Goal: Task Accomplishment & Management: Manage account settings

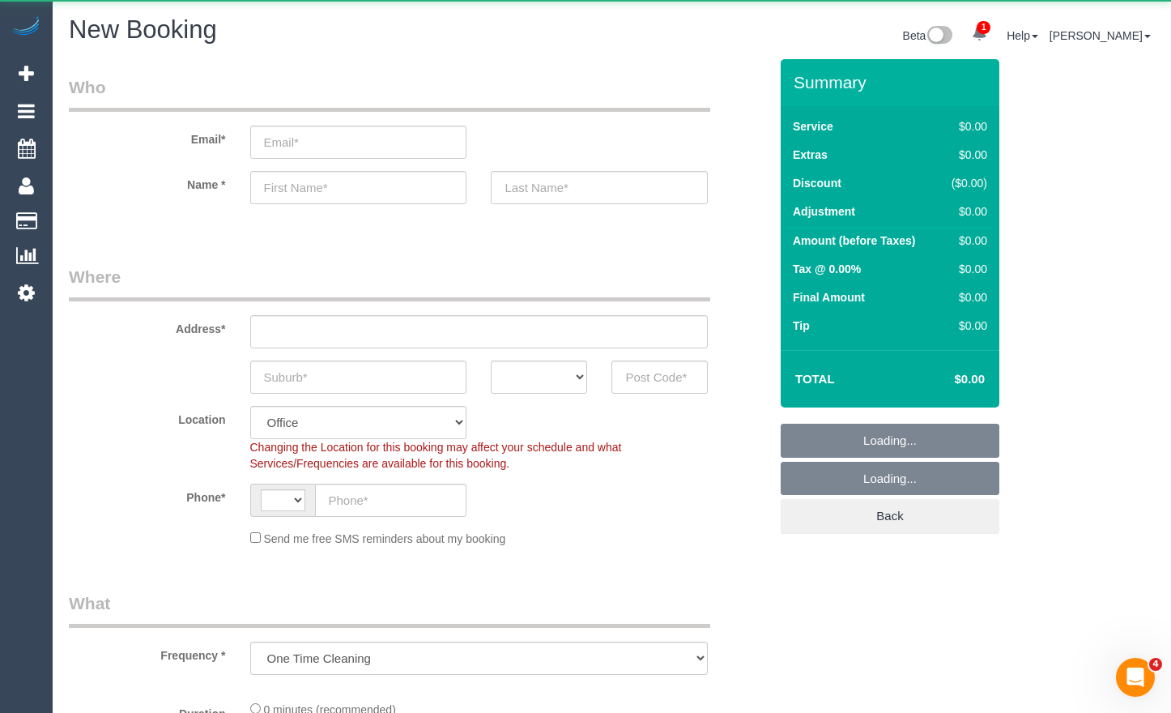
select select "string:AU"
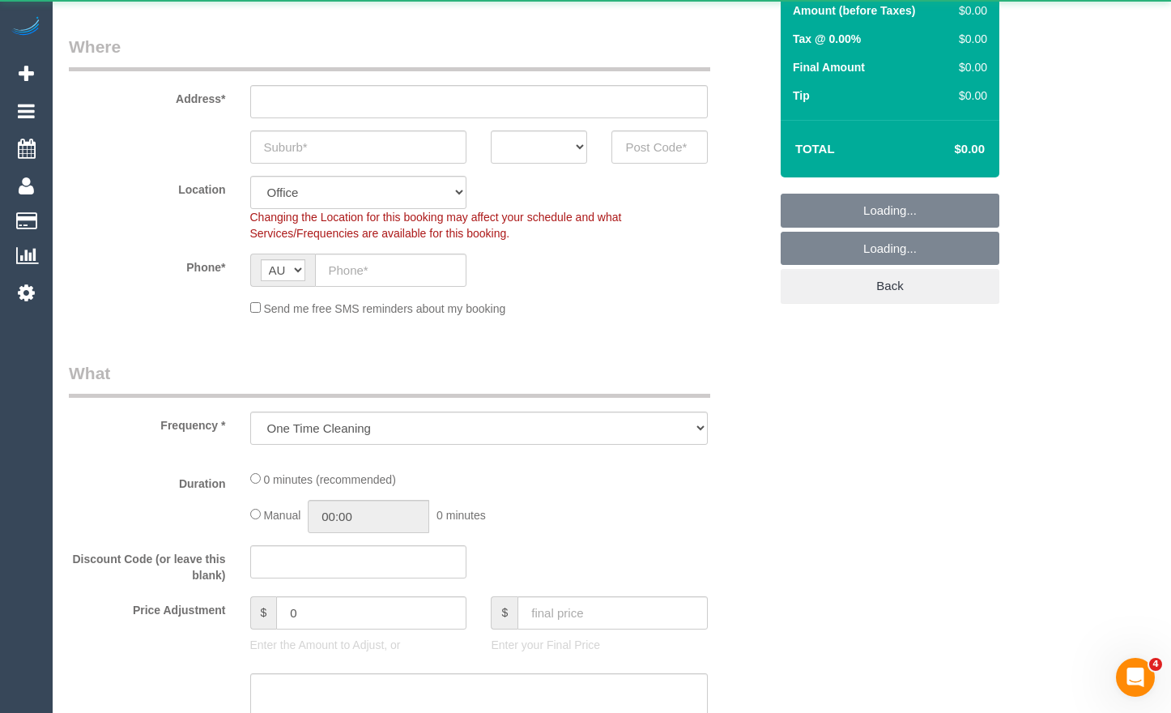
scroll to position [243, 0]
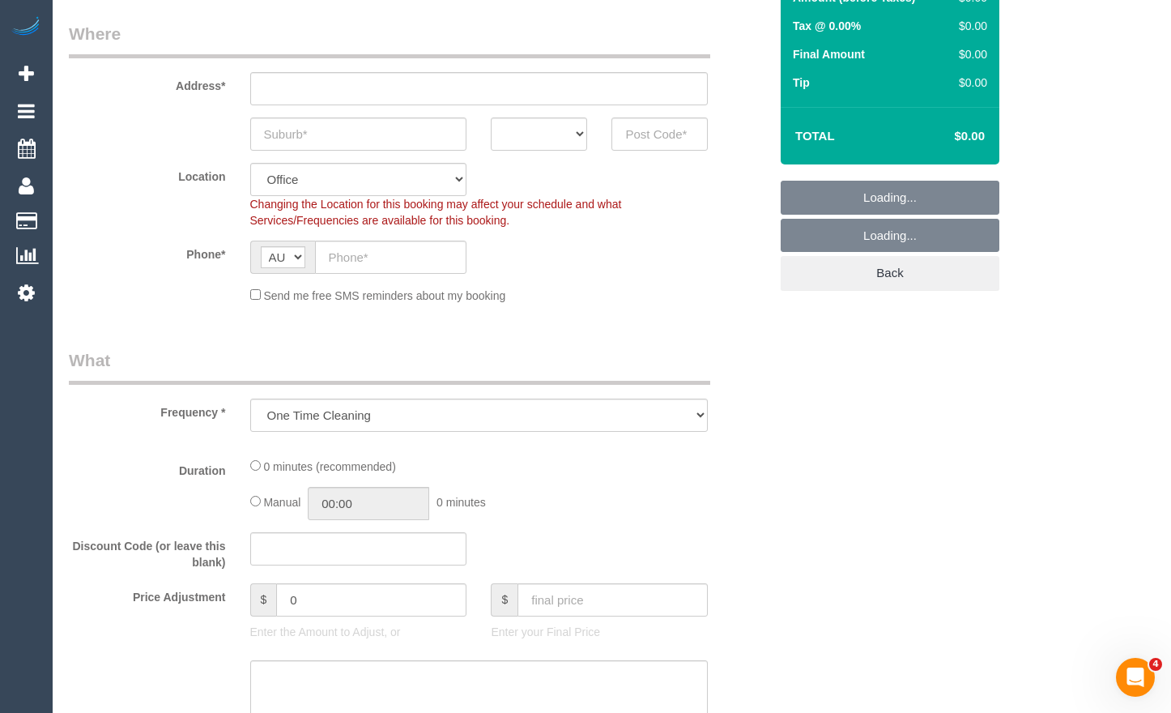
select select "object:2026"
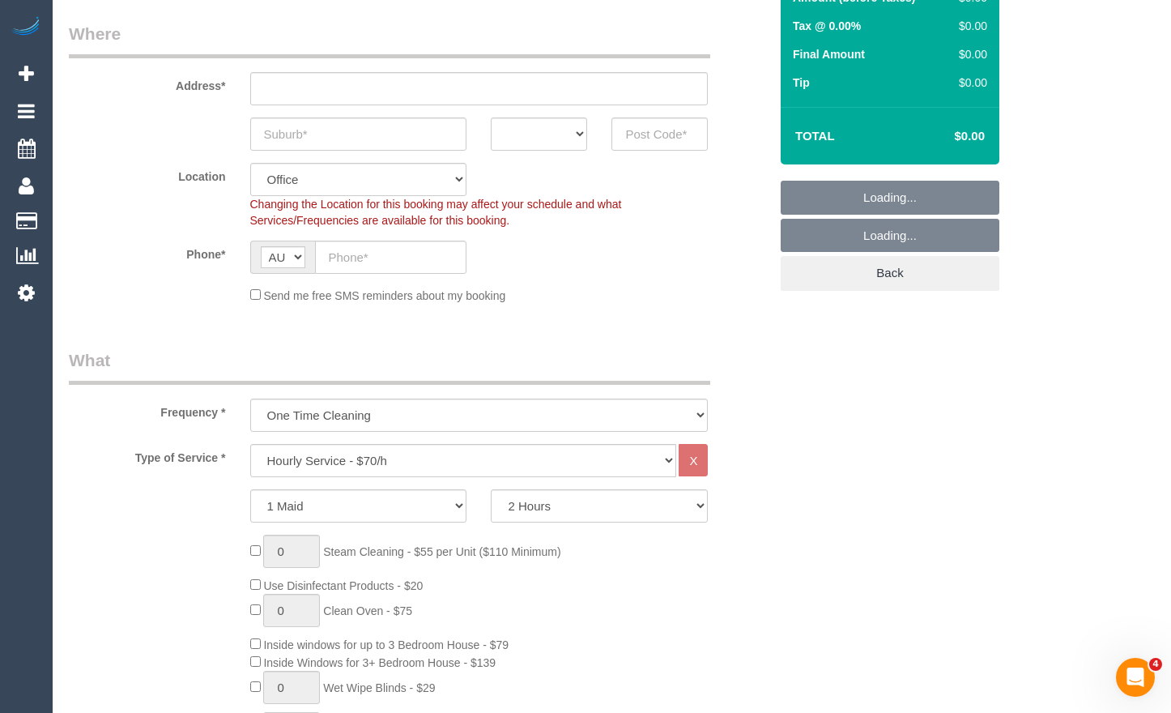
click at [427, 458] on select "Hourly Service - $70/h Hourly Service - $65/h Hourly Service - $60/h Hourly Ser…" at bounding box center [463, 460] width 427 height 33
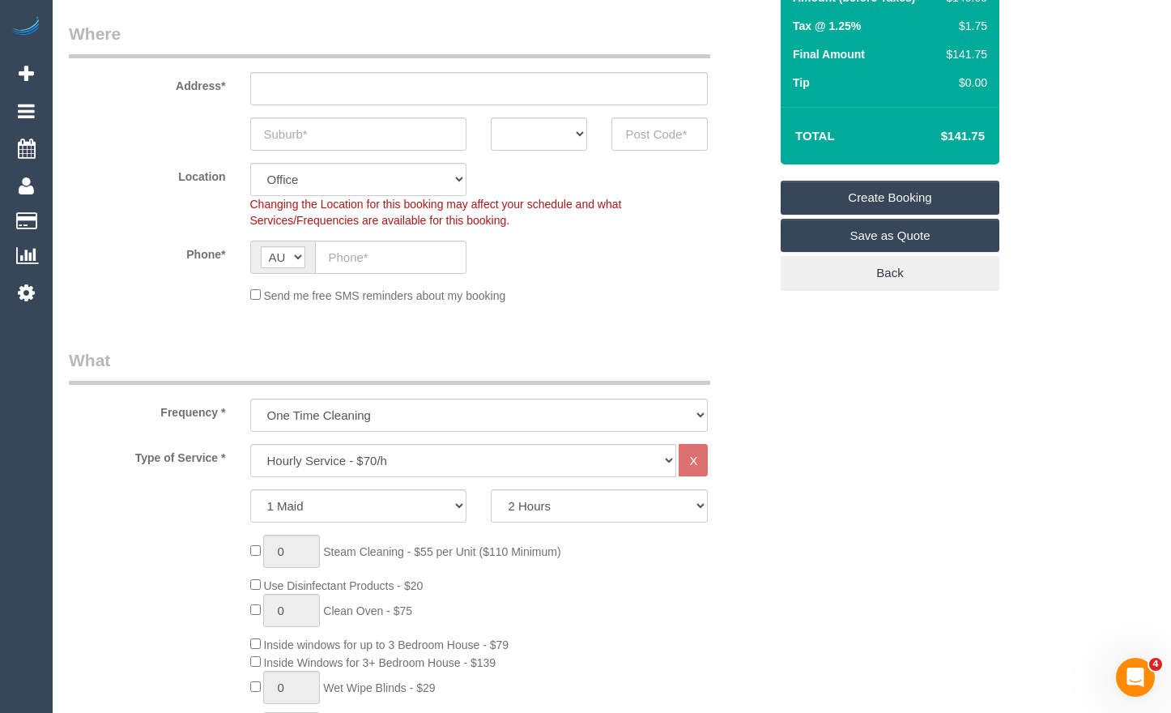
select select "211"
click at [250, 444] on select "Hourly Service - $70/h Hourly Service - $65/h Hourly Service - $60/h Hourly Ser…" at bounding box center [463, 460] width 427 height 33
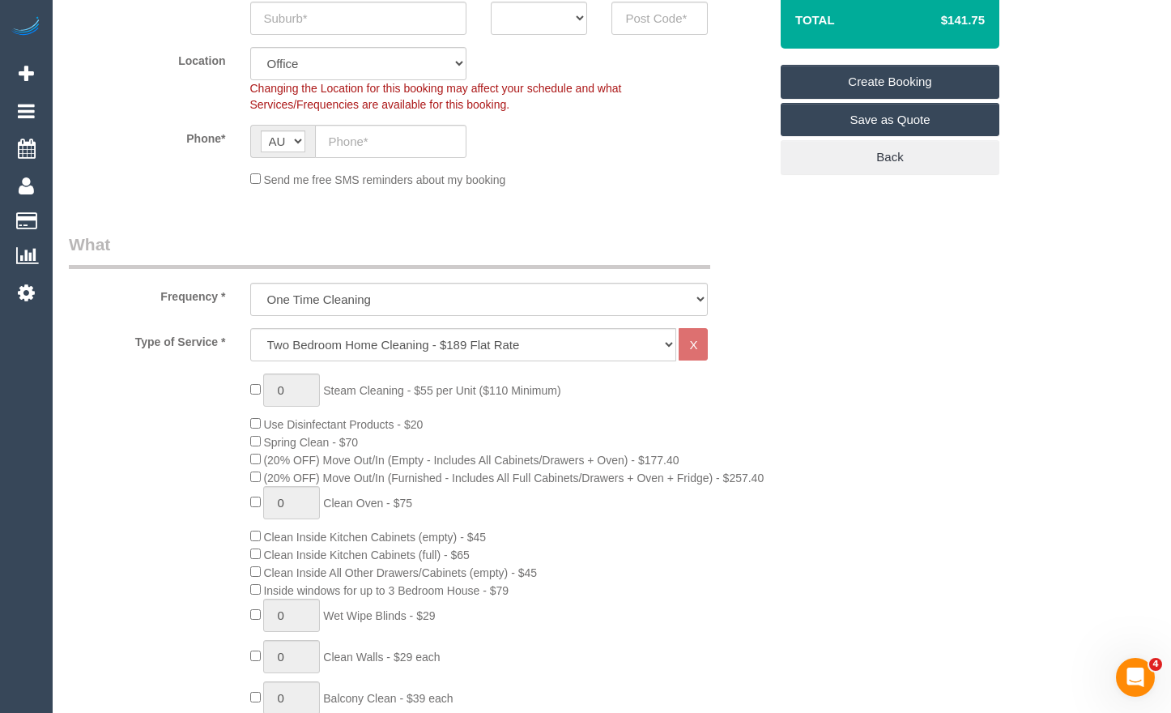
scroll to position [405, 0]
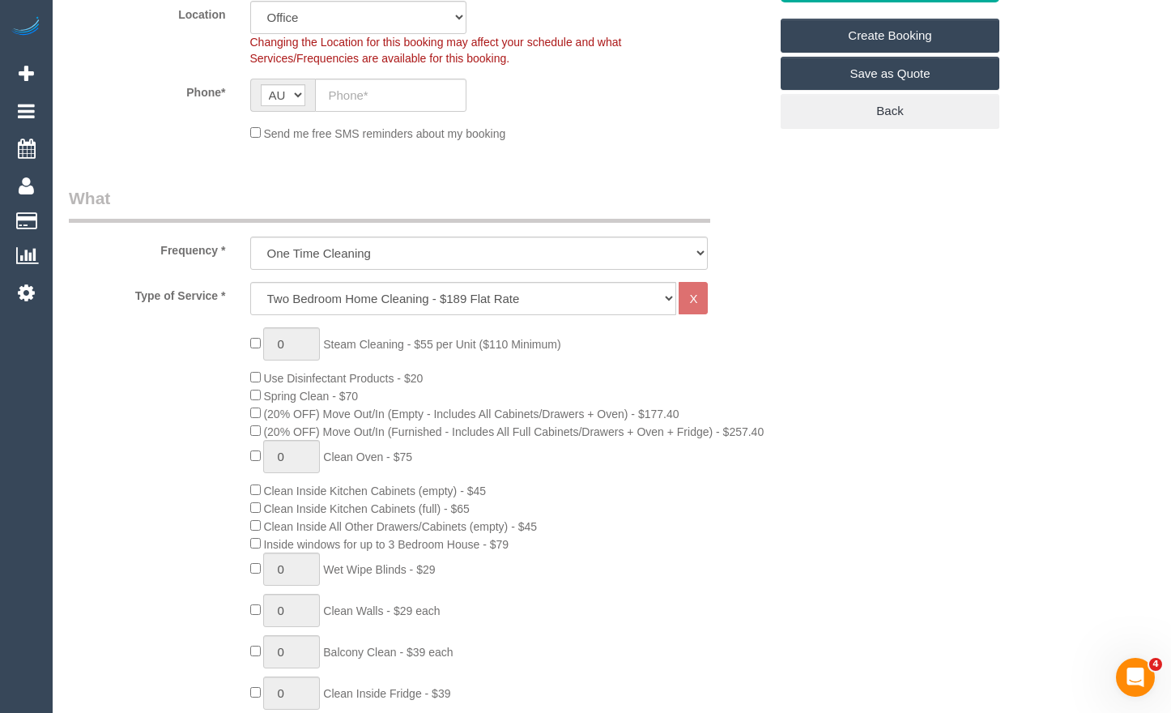
click at [253, 420] on span "(20% OFF) Move Out/In (Empty - Includes All Cabinets/Drawers + Oven) - $177.40" at bounding box center [464, 413] width 429 height 13
drag, startPoint x: 286, startPoint y: 347, endPoint x: 250, endPoint y: 350, distance: 36.6
click at [250, 350] on div "1 Steam Cleaning - $55 per Unit ($110 Minimum) Use Disinfectant Products - $20 …" at bounding box center [510, 611] width 544 height 568
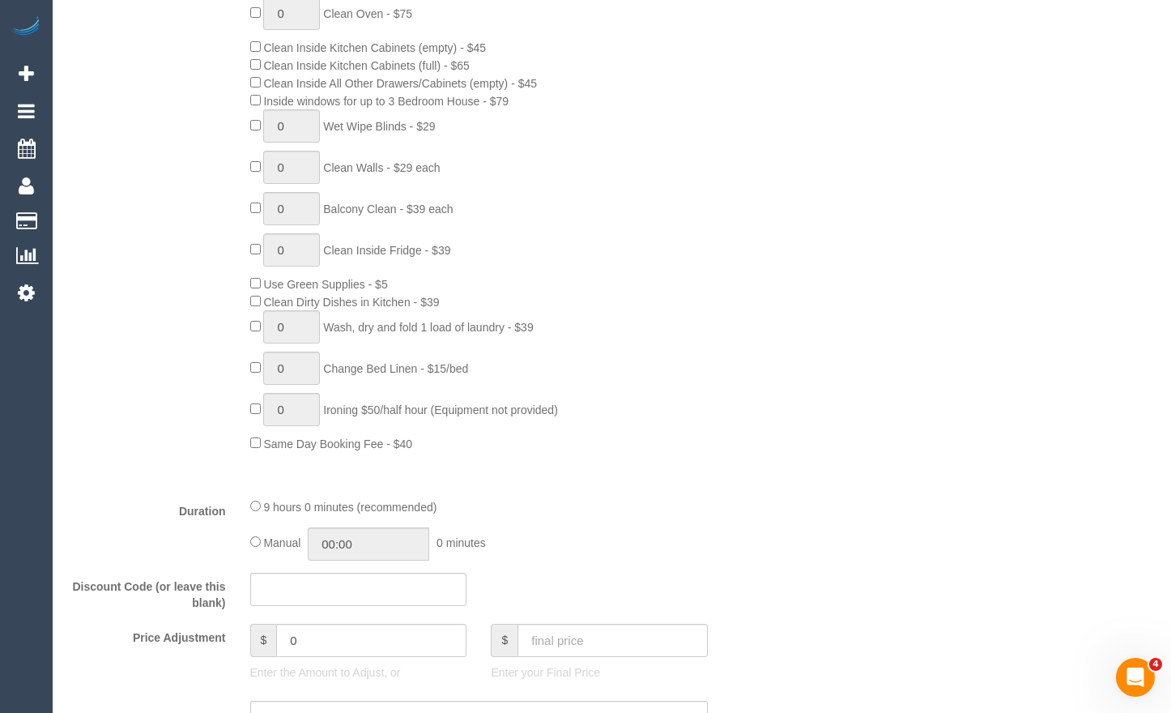
scroll to position [972, 0]
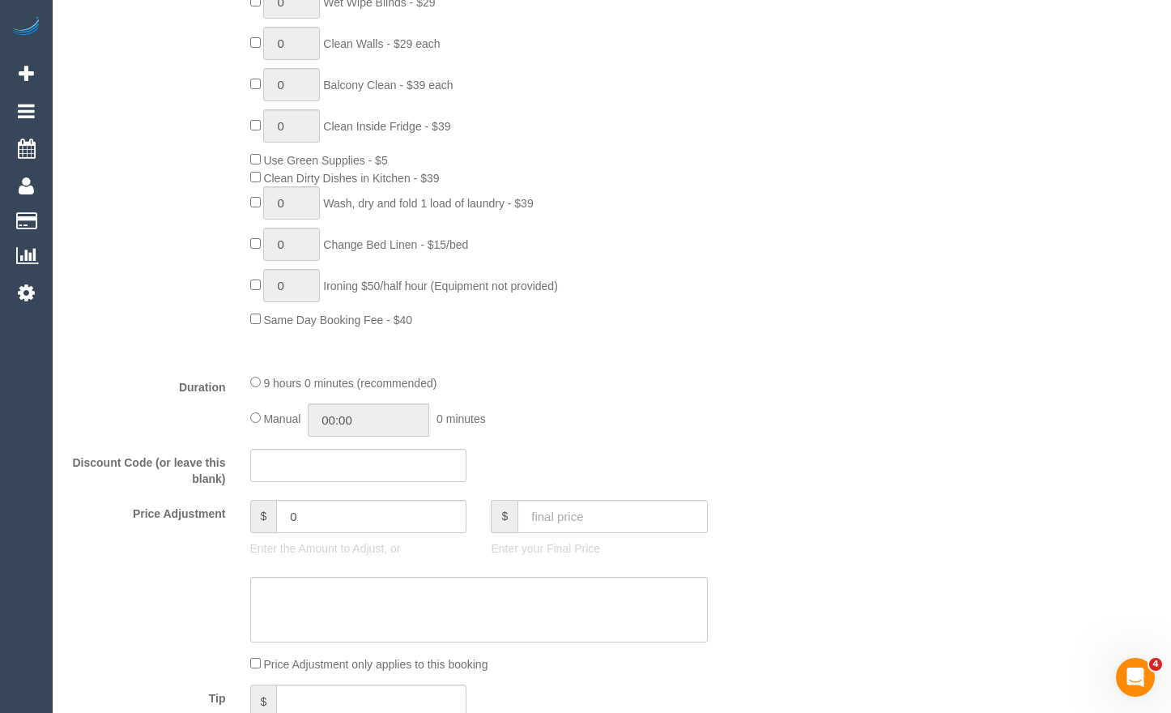
type input "2"
drag, startPoint x: 331, startPoint y: 535, endPoint x: 193, endPoint y: 540, distance: 137.8
click at [193, 540] on div "Price Adjustment $ 0 Enter the Amount to Adjust, or $ Enter your Final Price" at bounding box center [419, 532] width 724 height 65
type input "27.5"
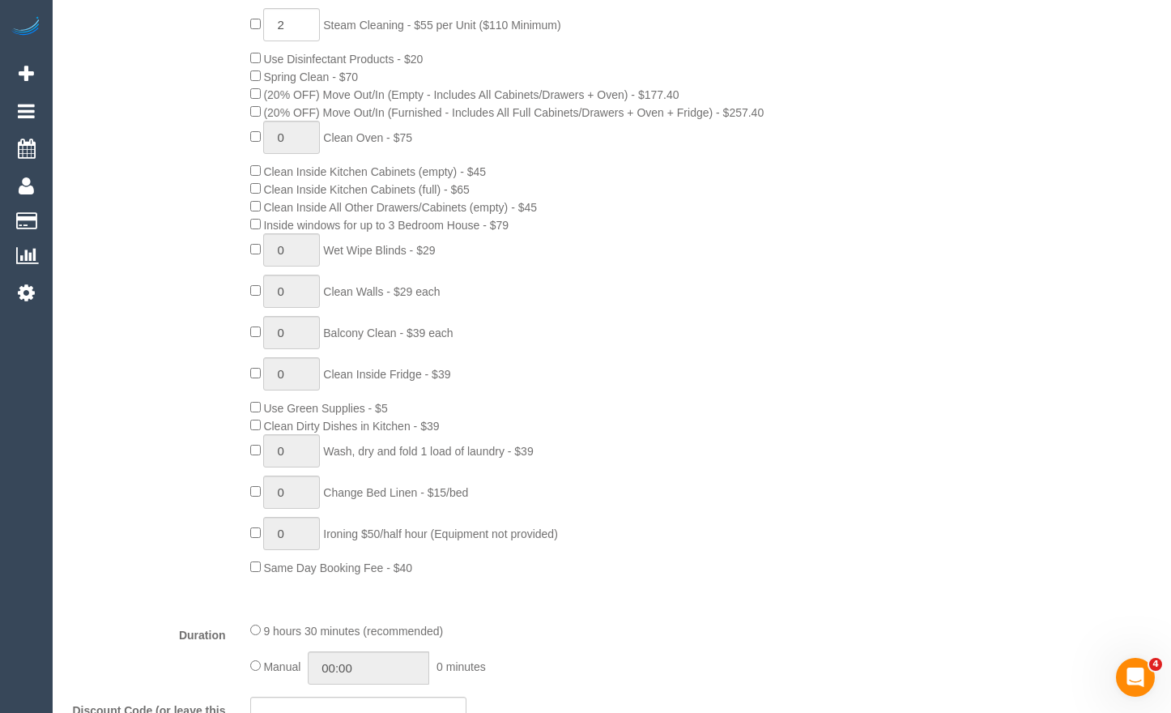
scroll to position [324, 0]
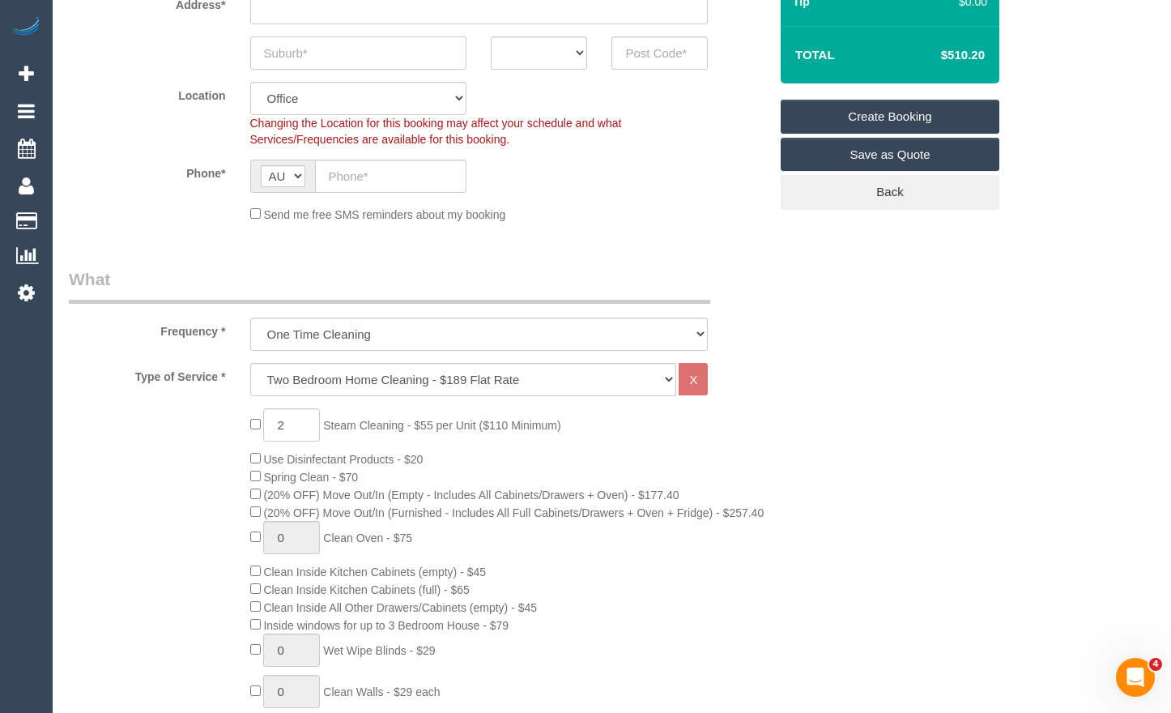
click at [336, 63] on input "text" at bounding box center [358, 52] width 217 height 33
click at [351, 53] on input "text" at bounding box center [358, 52] width 217 height 33
click at [194, 63] on div "ACT [GEOGRAPHIC_DATA] NT [GEOGRAPHIC_DATA] SA TAS [GEOGRAPHIC_DATA] [GEOGRAPHIC…" at bounding box center [419, 52] width 724 height 33
click at [328, 60] on input "text" at bounding box center [358, 52] width 217 height 33
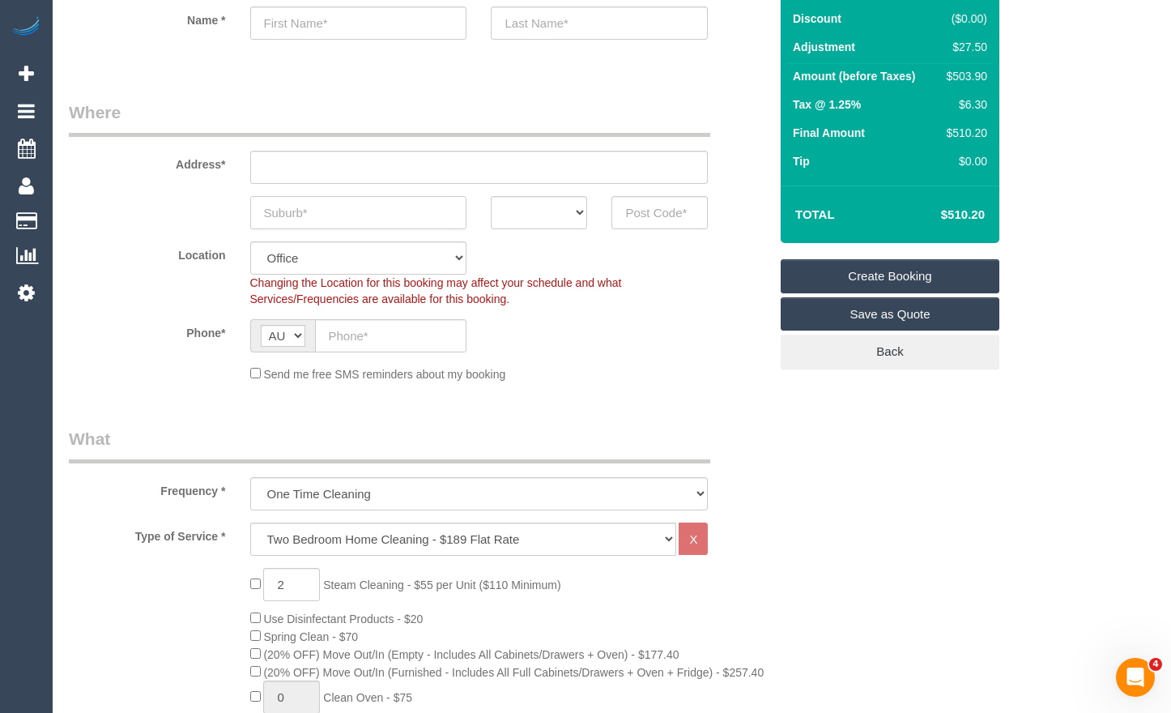
scroll to position [162, 0]
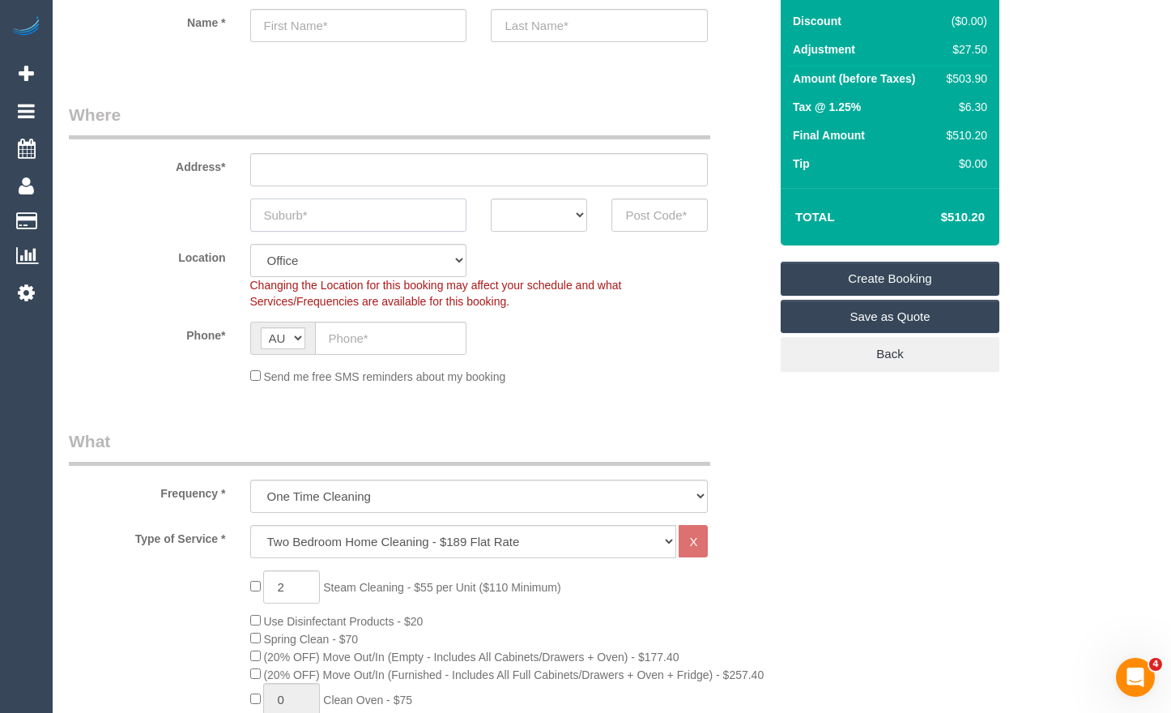
click at [422, 222] on input "text" at bounding box center [358, 214] width 217 height 33
click at [386, 220] on input "text" at bounding box center [358, 214] width 217 height 33
drag, startPoint x: 496, startPoint y: 218, endPoint x: 503, endPoint y: 231, distance: 14.9
click at [496, 218] on select "ACT [GEOGRAPHIC_DATA] NT [GEOGRAPHIC_DATA] SA TAS [GEOGRAPHIC_DATA] [GEOGRAPHIC…" at bounding box center [539, 214] width 96 height 33
select select "VIC"
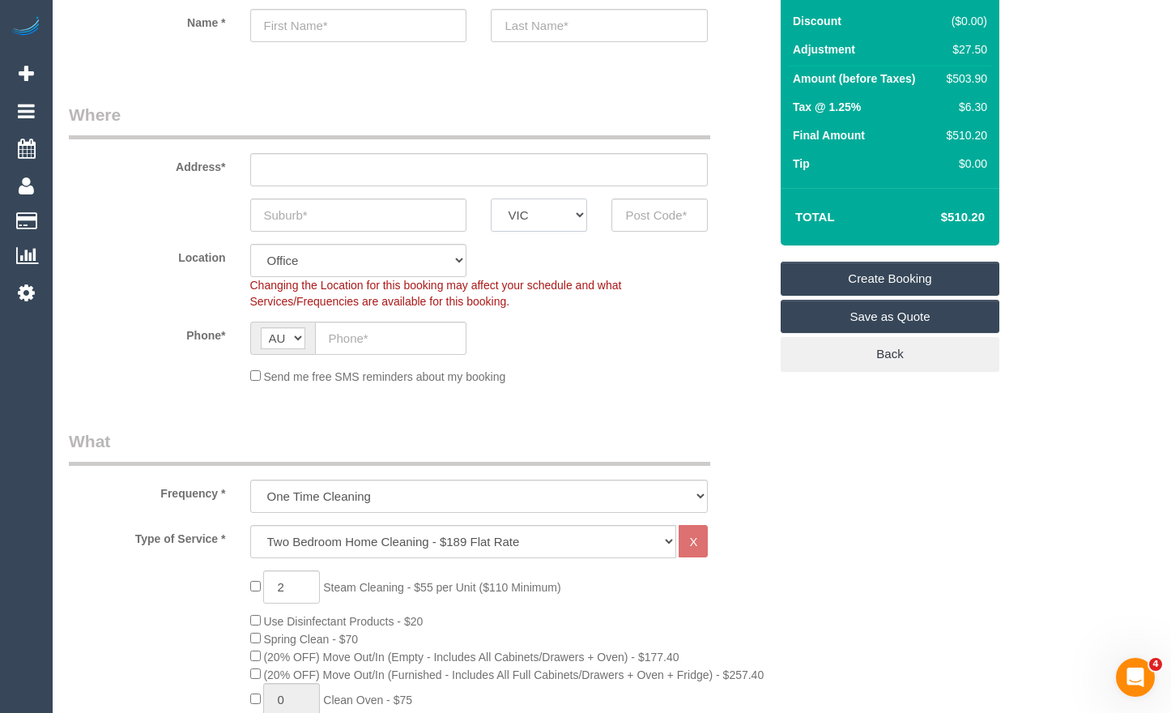
click at [491, 198] on select "ACT [GEOGRAPHIC_DATA] NT [GEOGRAPHIC_DATA] SA TAS [GEOGRAPHIC_DATA] [GEOGRAPHIC…" at bounding box center [539, 214] width 96 height 33
click at [360, 215] on input "text" at bounding box center [358, 214] width 217 height 33
type input "Fitzroy"
click at [455, 169] on input "text" at bounding box center [479, 169] width 459 height 33
type input "1"
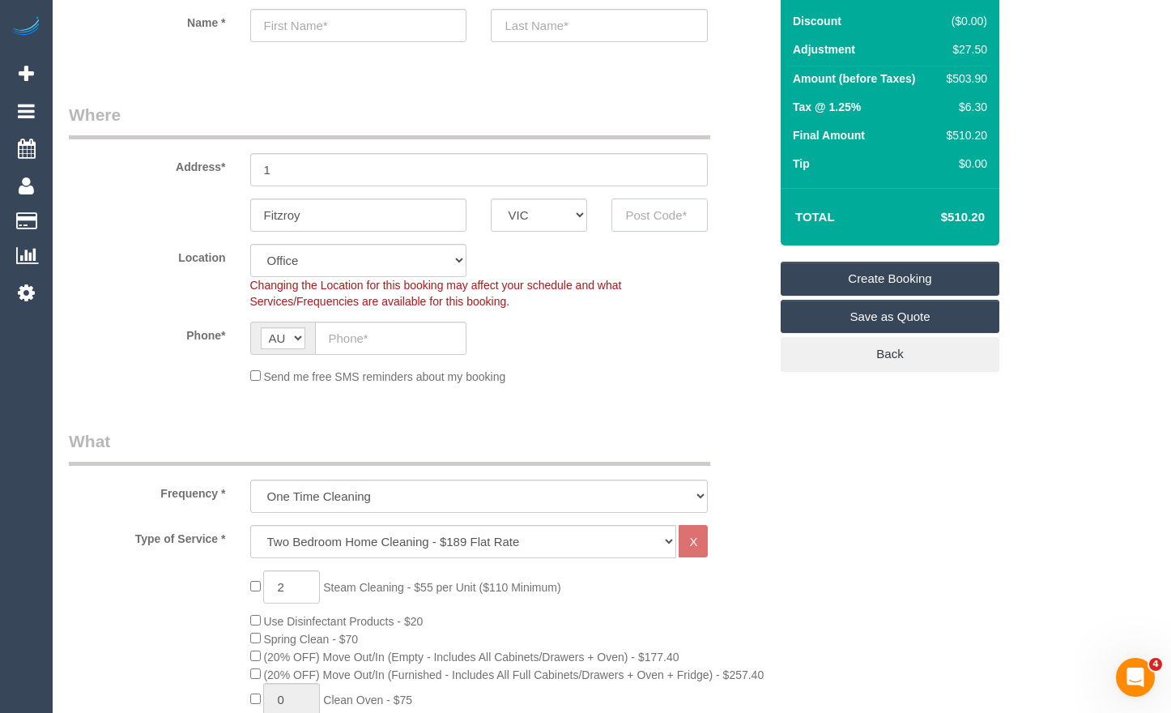
click at [665, 219] on input "text" at bounding box center [660, 214] width 96 height 33
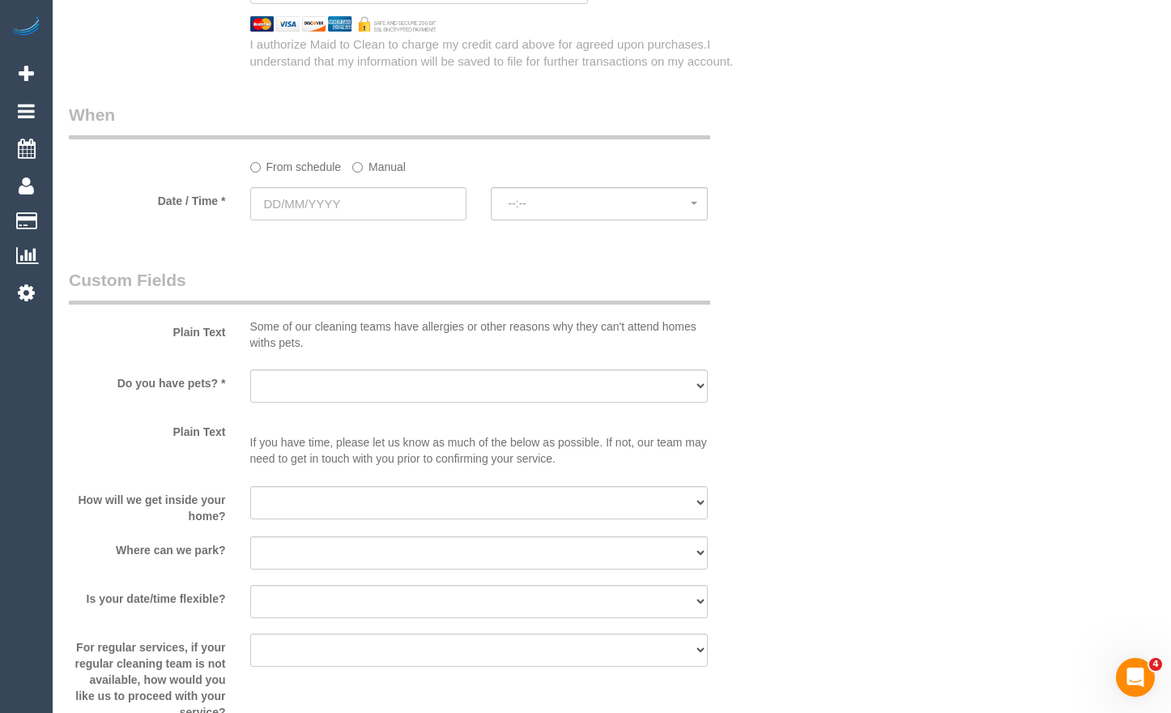
scroll to position [1782, 0]
type input "3065"
click at [374, 218] on input "text" at bounding box center [358, 201] width 217 height 33
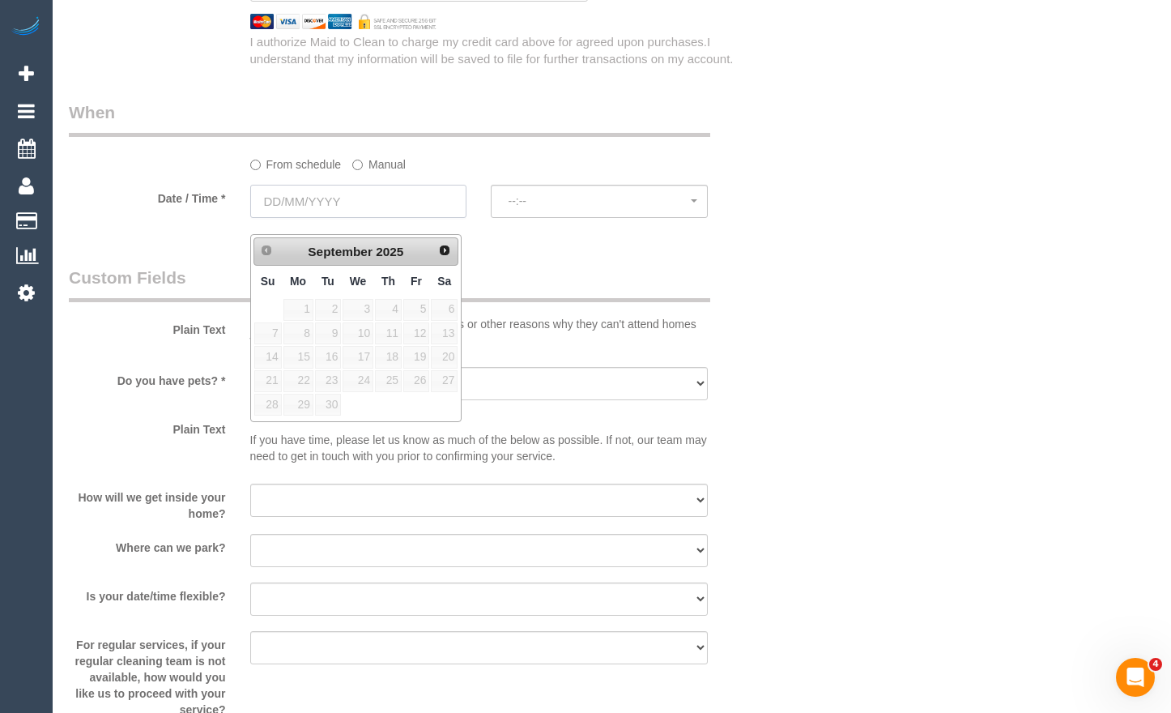
select select "?"
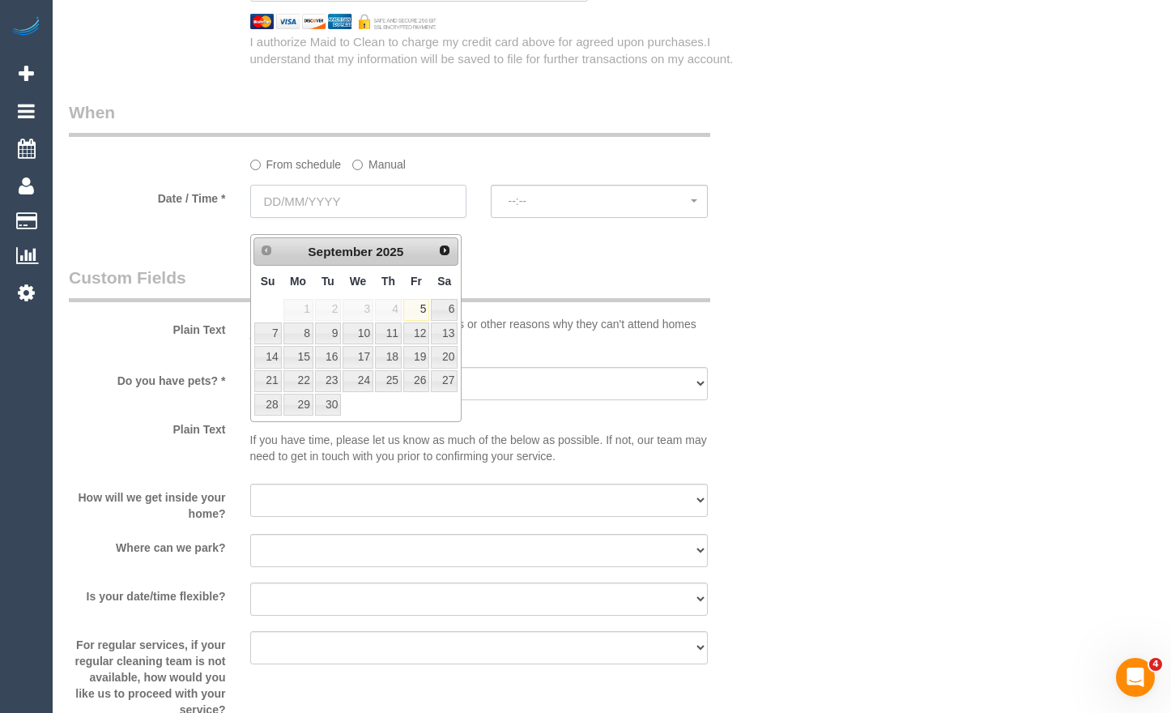
select select "object:3387"
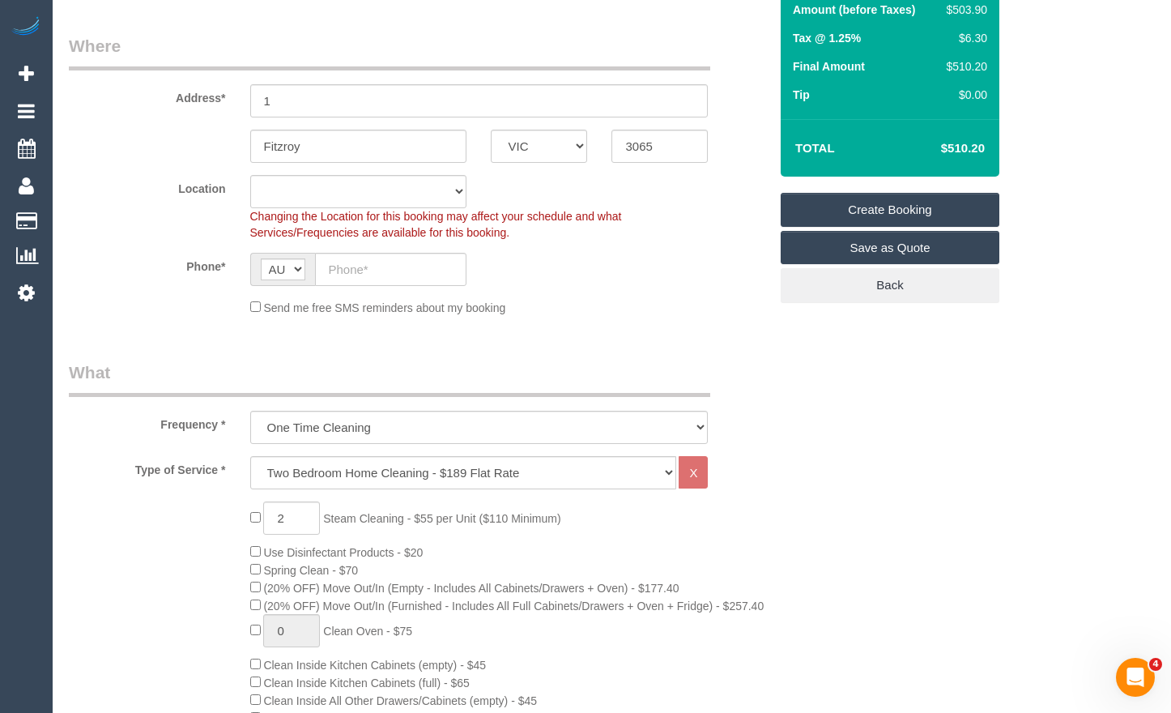
scroll to position [162, 0]
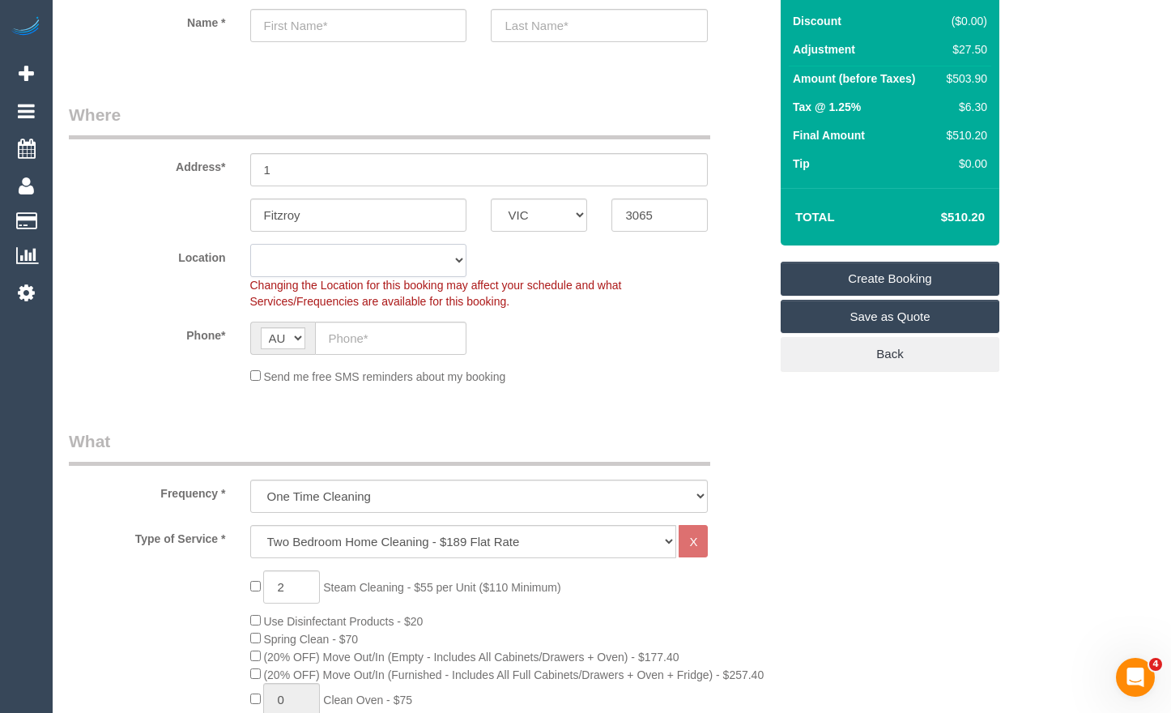
drag, startPoint x: 412, startPoint y: 256, endPoint x: 407, endPoint y: 274, distance: 18.7
click at [412, 256] on select "Office [GEOGRAPHIC_DATA] (North) East (South) [GEOGRAPHIC_DATA] (East) [GEOGRAP…" at bounding box center [358, 260] width 217 height 33
click at [616, 330] on div "Phone* AF AL DZ AD AO AI AQ AG AR AM AW AU AT AZ BS BH BD BB BY BE BZ BJ BM BT …" at bounding box center [419, 338] width 724 height 33
click at [659, 212] on input "3065" at bounding box center [660, 214] width 96 height 33
click at [386, 168] on input "1" at bounding box center [479, 169] width 459 height 33
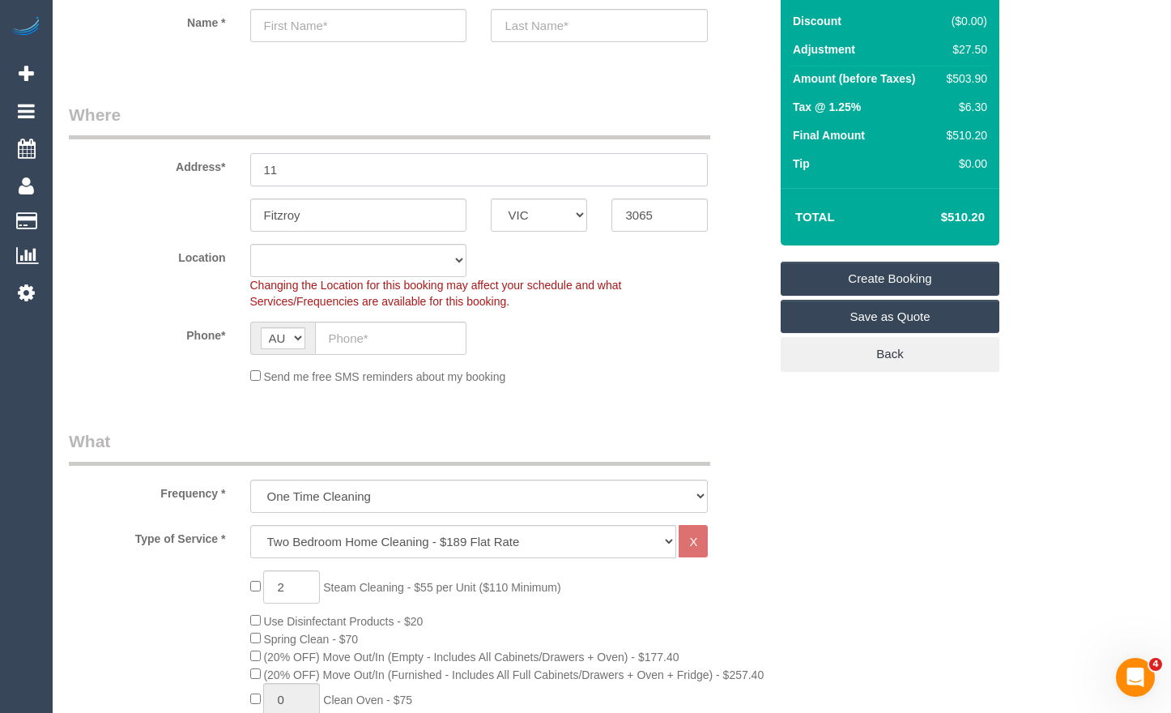
click at [388, 171] on input "11" at bounding box center [479, 169] width 459 height 33
type input "1"
click at [665, 214] on input "3065" at bounding box center [660, 214] width 96 height 33
click at [378, 224] on input "Fitzroy" at bounding box center [358, 214] width 217 height 33
type input "Fitzroy"
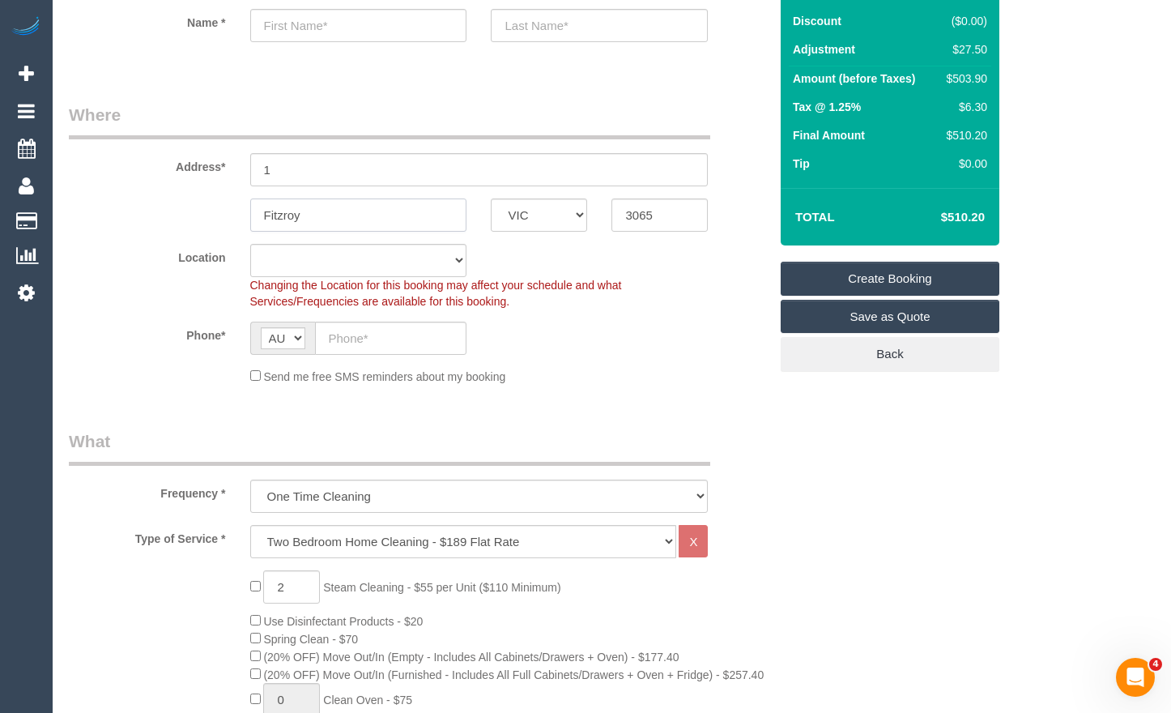
select select "88"
click at [381, 220] on input "Fitzroy" at bounding box center [358, 214] width 217 height 33
type input "Fitzroy"
select select "object:4661"
click at [382, 261] on select "Office [GEOGRAPHIC_DATA] (North) East (South) [GEOGRAPHIC_DATA] (East) [GEOGRAP…" at bounding box center [358, 260] width 217 height 33
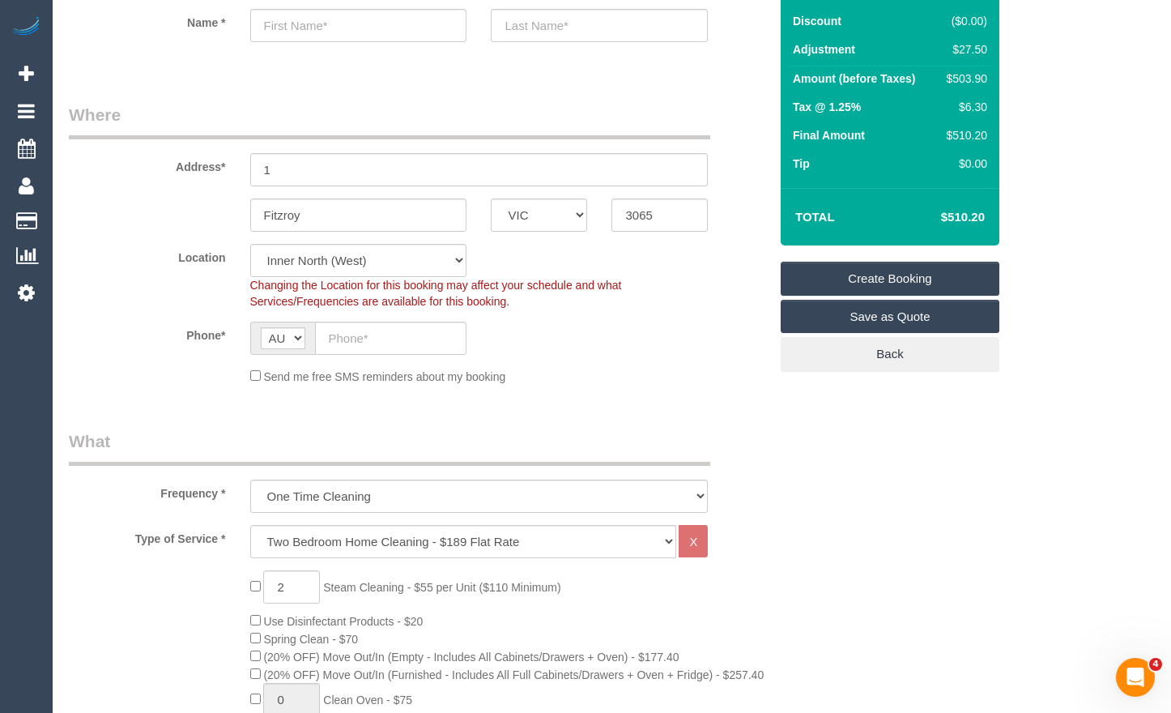
click at [644, 293] on div "Changing the Location for this booking may affect your schedule and what Servic…" at bounding box center [479, 293] width 483 height 32
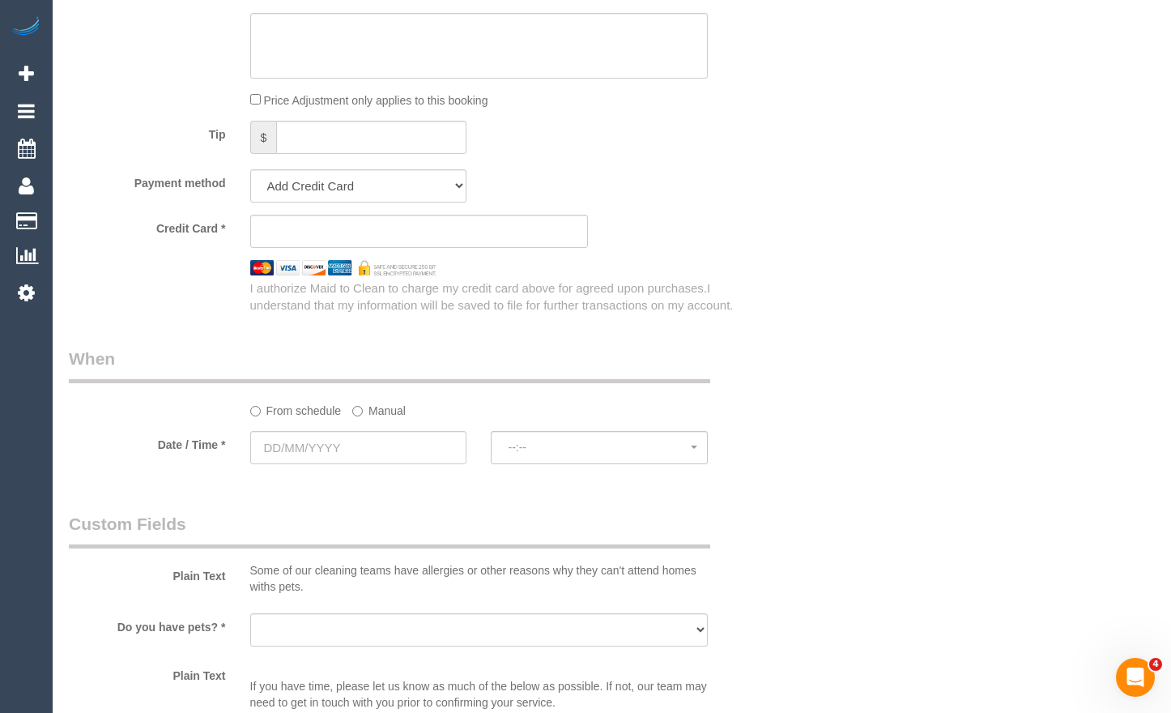
scroll to position [1539, 0]
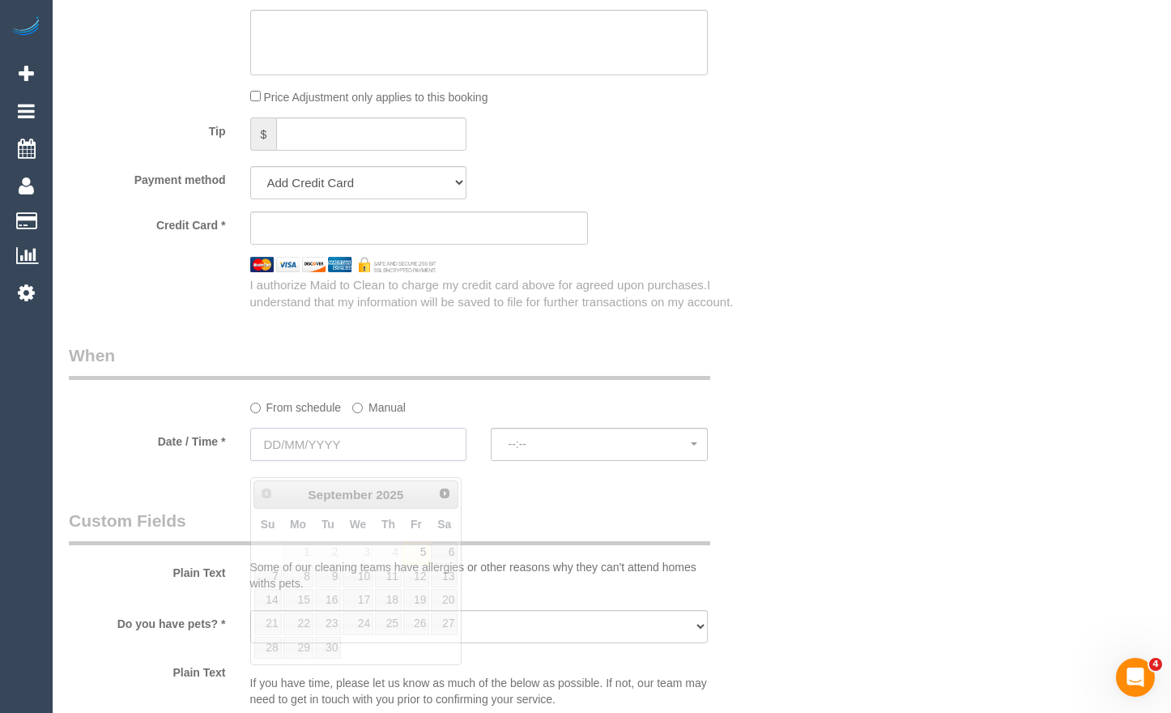
click at [415, 461] on input "text" at bounding box center [358, 444] width 217 height 33
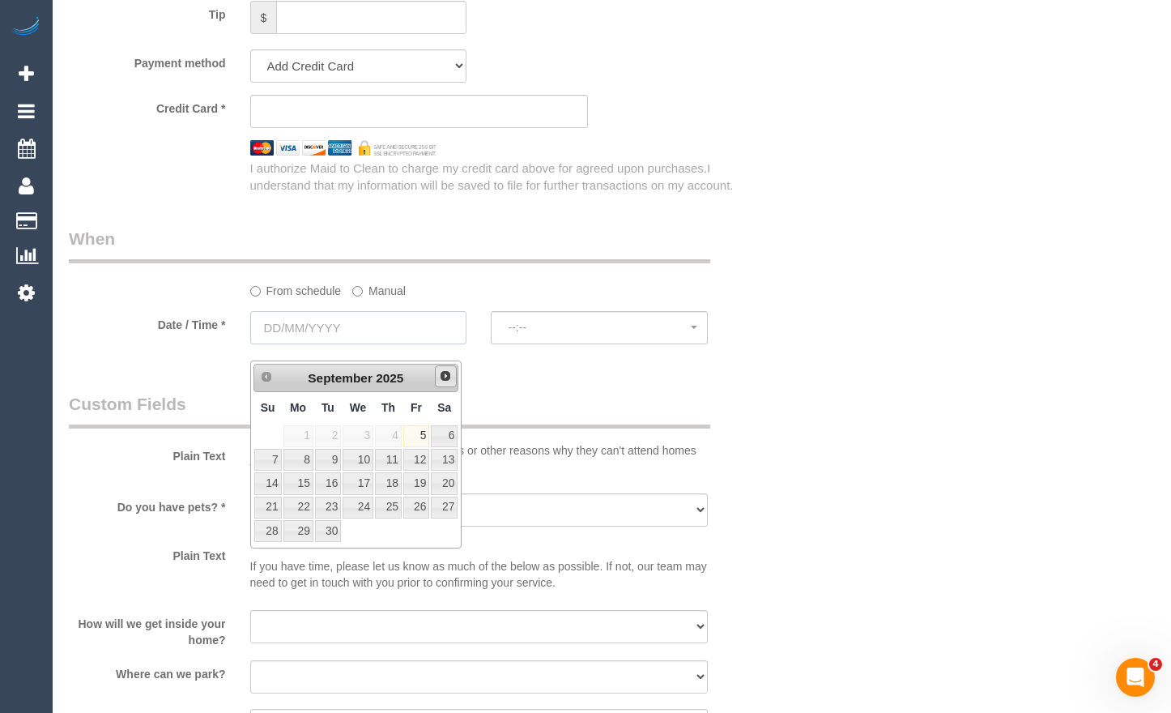
scroll to position [1701, 0]
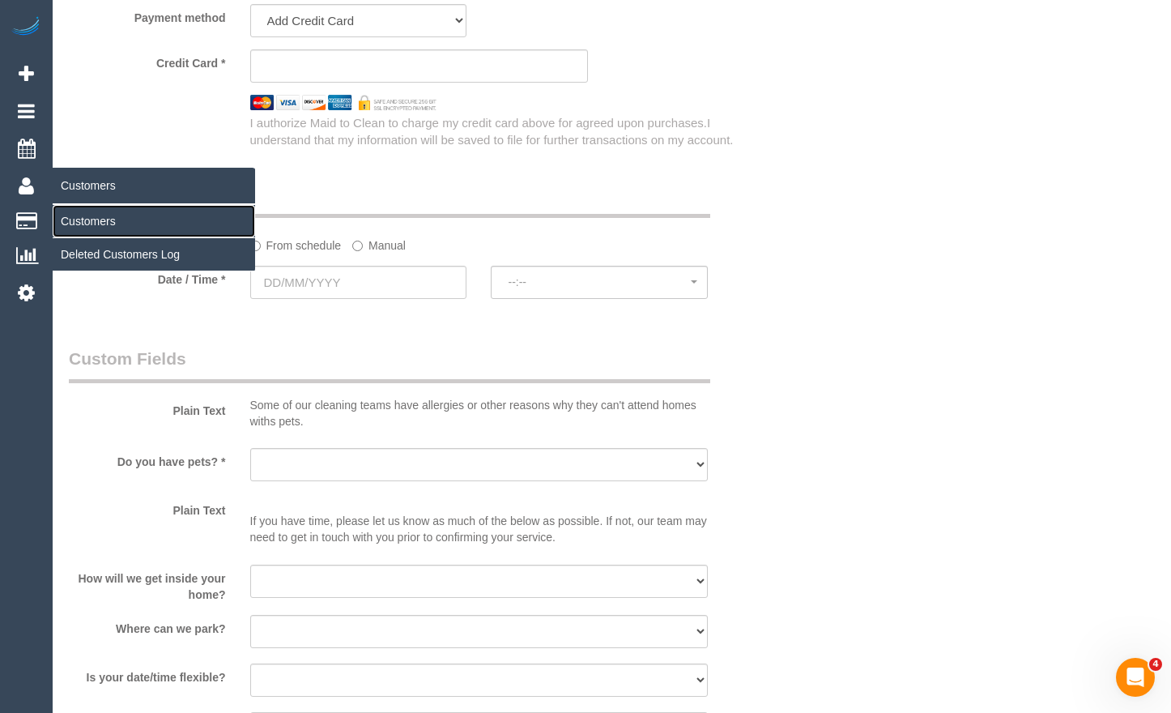
click at [83, 224] on link "Customers" at bounding box center [154, 221] width 203 height 32
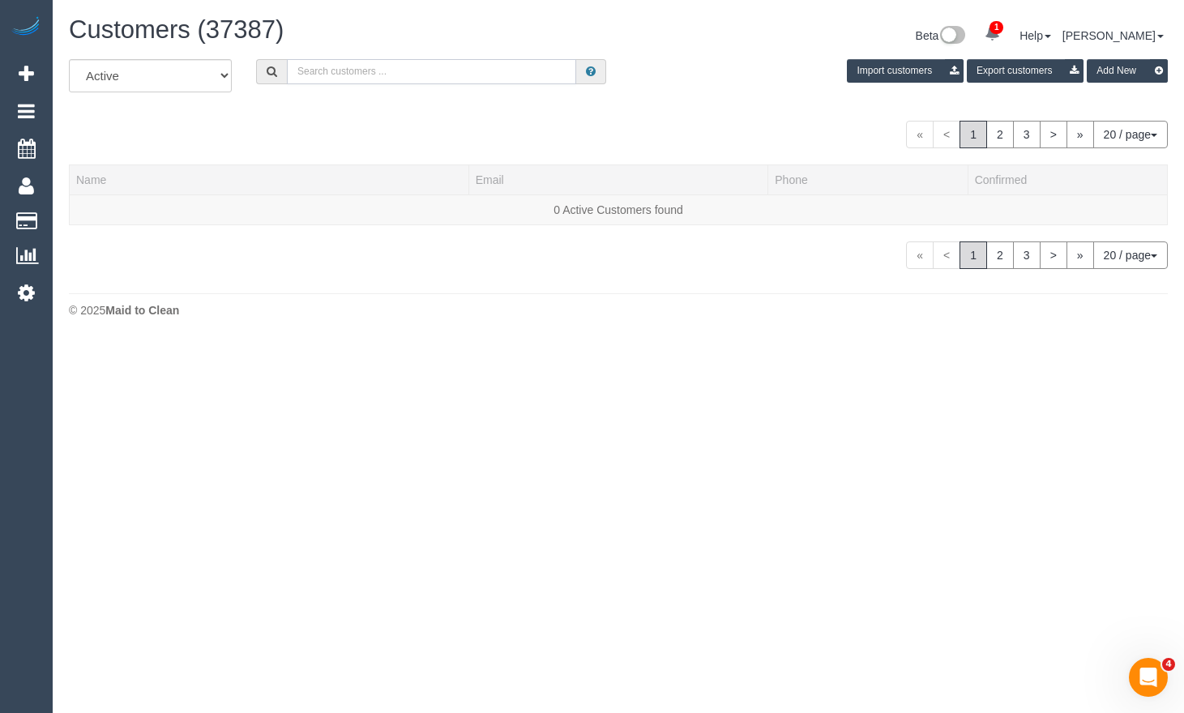
click at [477, 75] on input "text" at bounding box center [431, 71] width 289 height 25
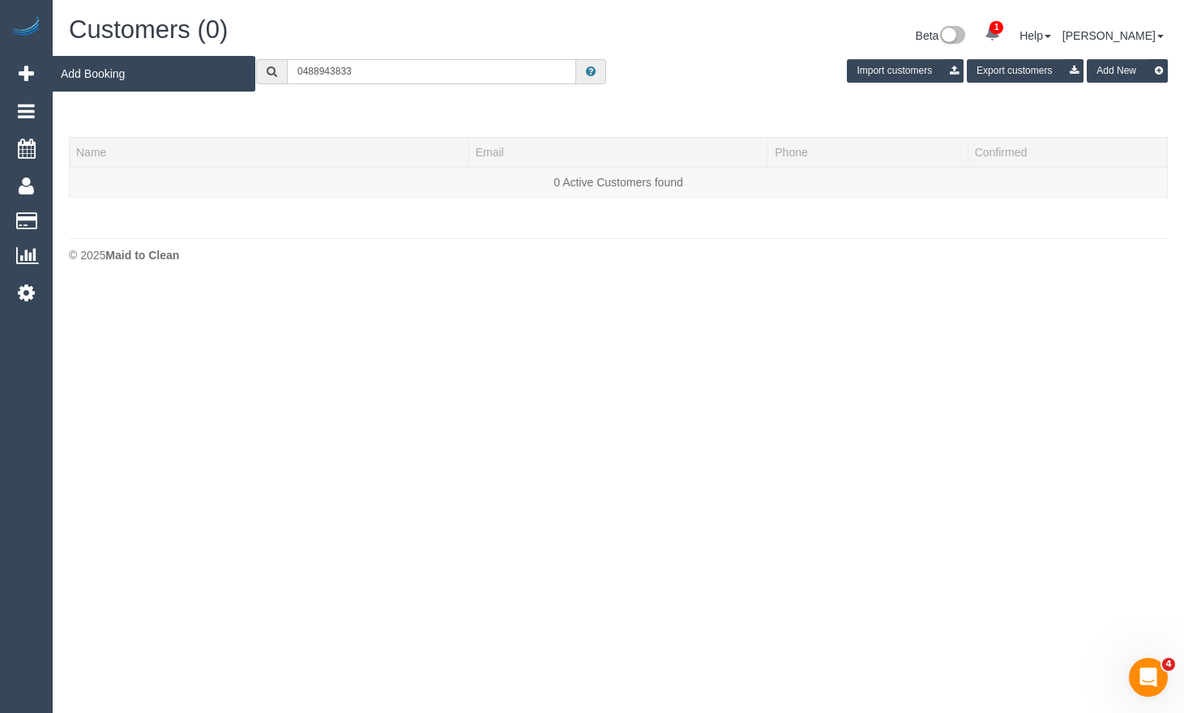
type input "0488943833"
click at [31, 75] on icon at bounding box center [26, 73] width 15 height 19
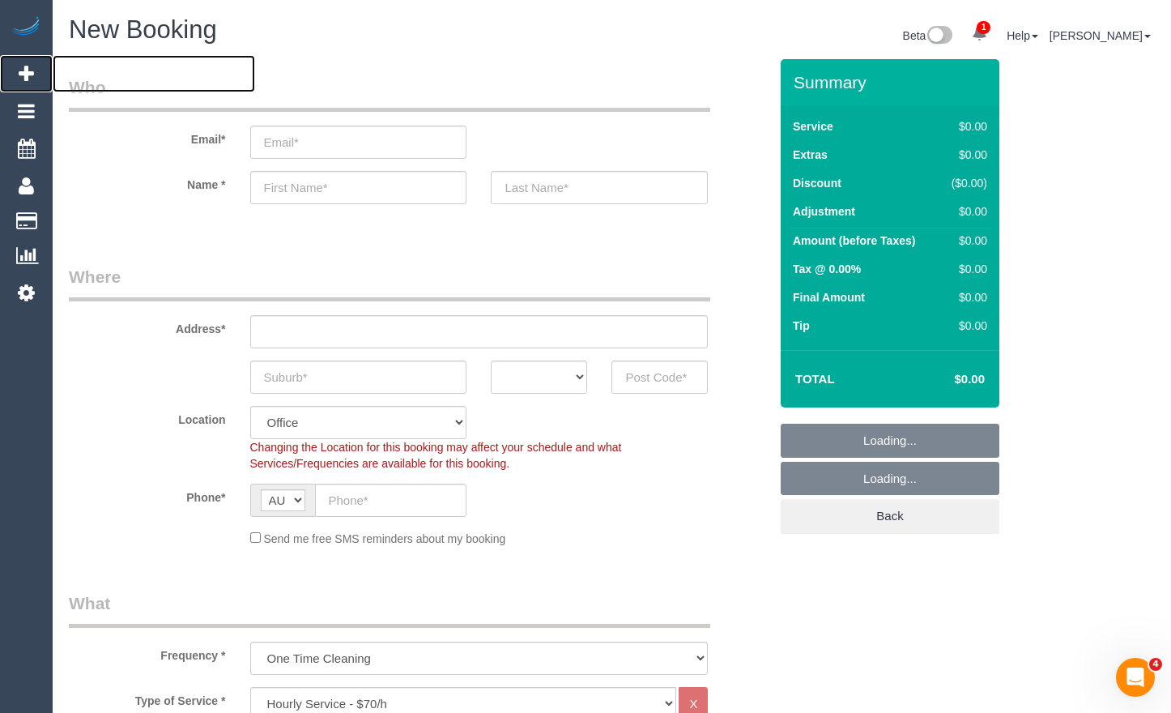
select select "object:7468"
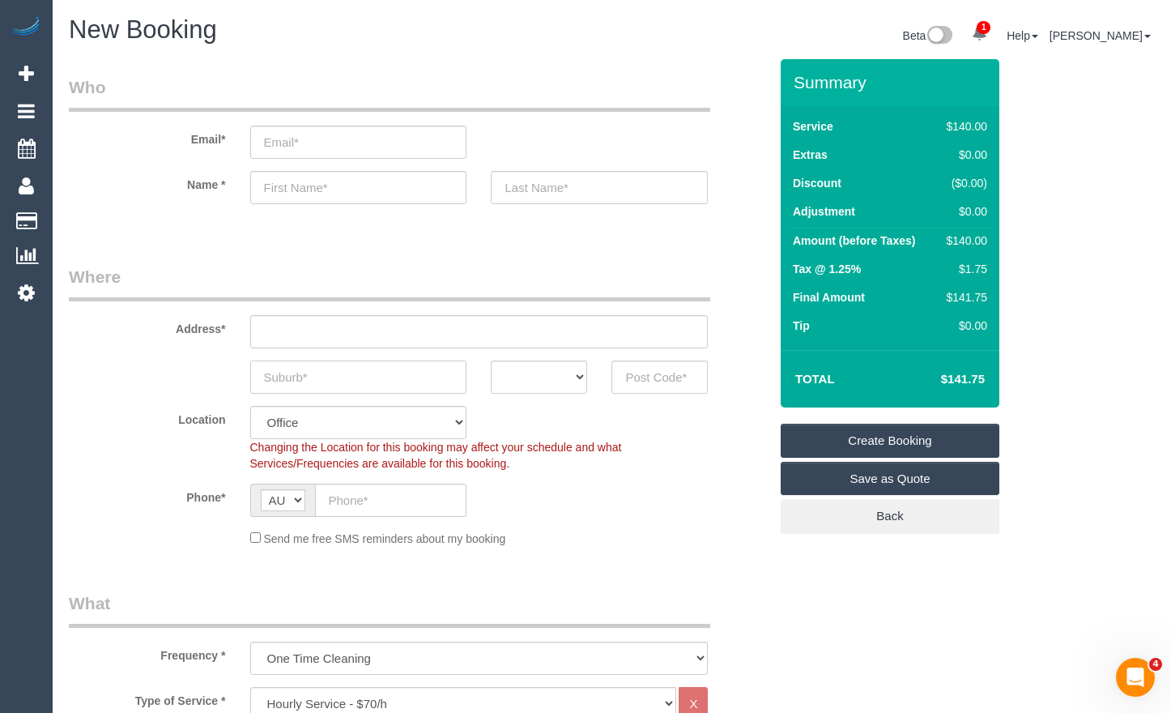
click at [369, 385] on input "text" at bounding box center [358, 376] width 217 height 33
drag, startPoint x: 372, startPoint y: 384, endPoint x: 255, endPoint y: 371, distance: 117.4
click at [255, 371] on input "[PERSON_NAME]" at bounding box center [358, 376] width 217 height 33
type input "[PERSON_NAME]"
click at [540, 379] on select "ACT [GEOGRAPHIC_DATA] NT [GEOGRAPHIC_DATA] SA TAS [GEOGRAPHIC_DATA] [GEOGRAPHIC…" at bounding box center [539, 376] width 96 height 33
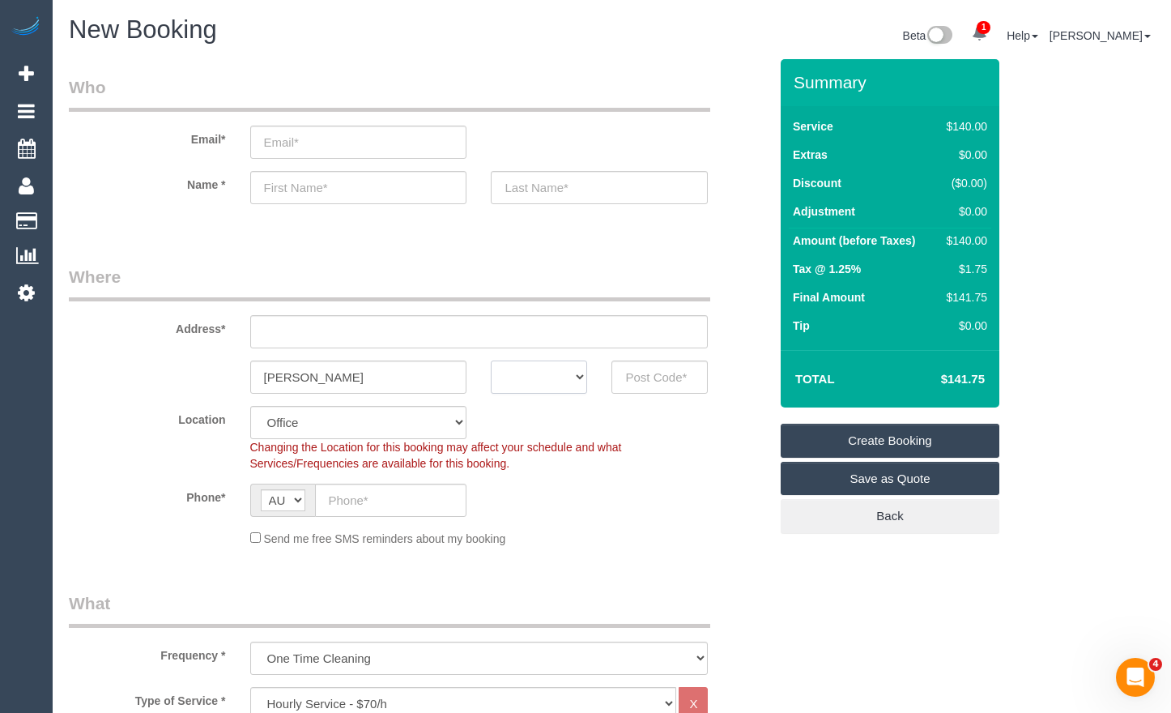
select select "VIC"
click at [491, 360] on select "ACT [GEOGRAPHIC_DATA] NT [GEOGRAPHIC_DATA] SA TAS [GEOGRAPHIC_DATA] [GEOGRAPHIC…" at bounding box center [539, 376] width 96 height 33
click at [662, 377] on input "text" at bounding box center [660, 376] width 96 height 33
type input "3072"
click at [584, 343] on input "text" at bounding box center [479, 331] width 459 height 33
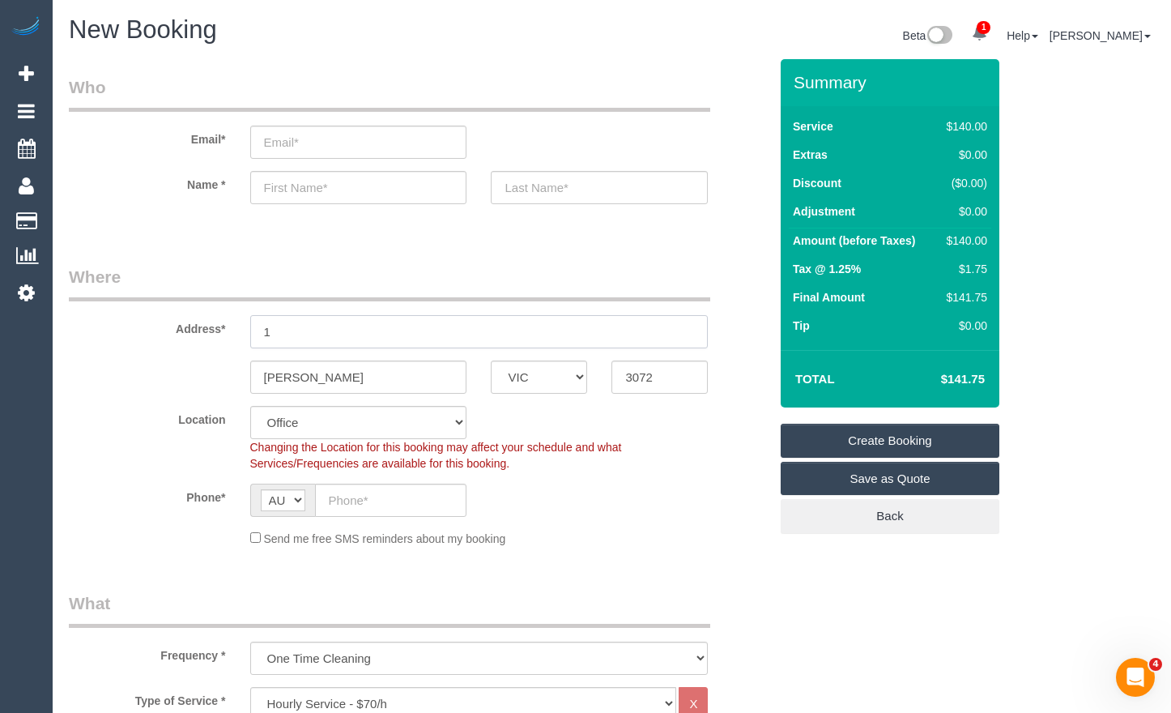
type input "1"
drag, startPoint x: 600, startPoint y: 258, endPoint x: 540, endPoint y: 377, distance: 134.0
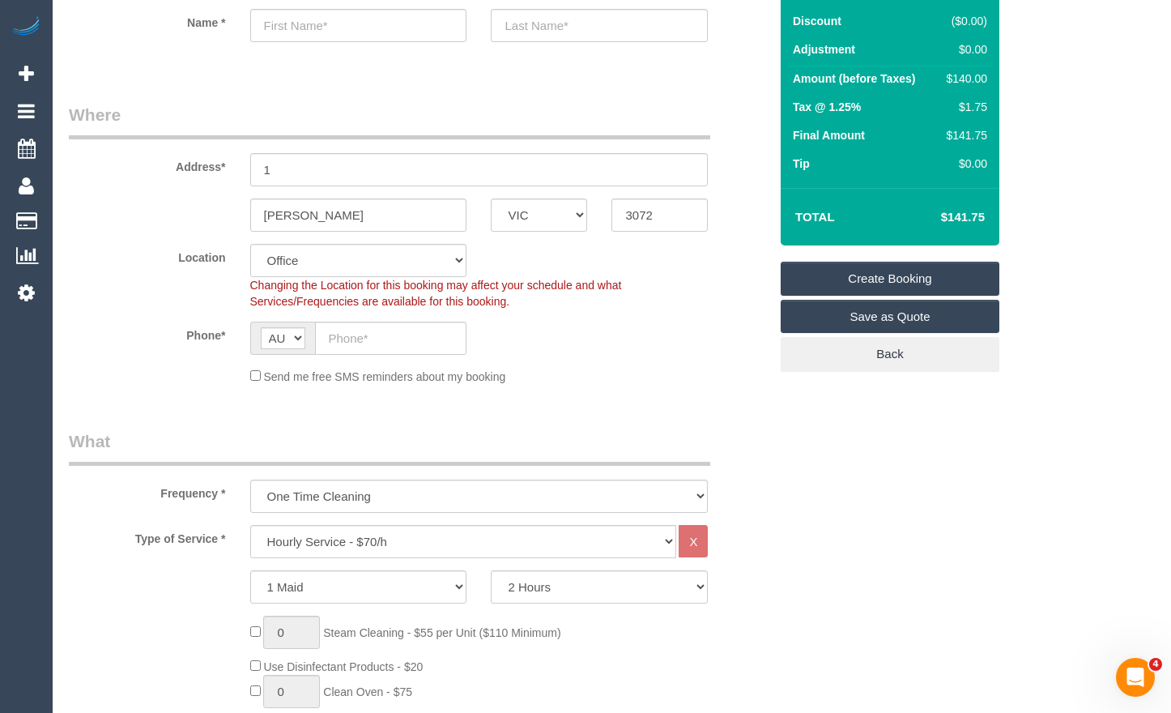
select select "60"
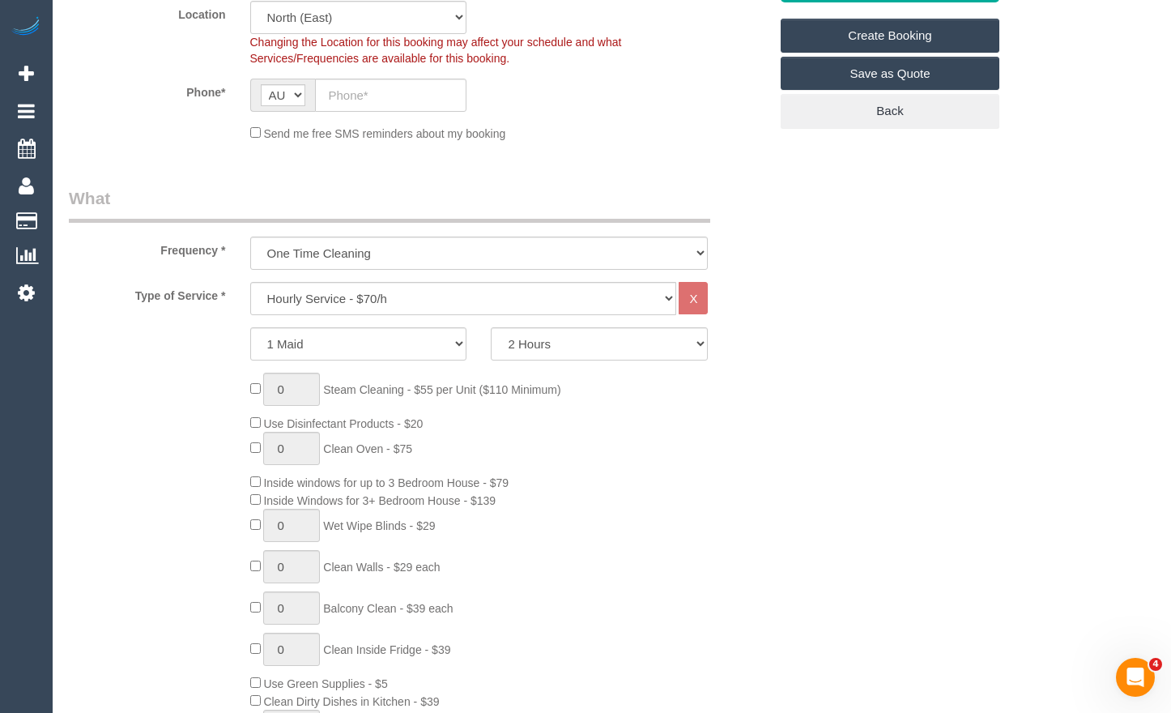
select select "object:7473"
click at [454, 301] on select "Hourly Service - $70/h Hourly Service - $65/h Hourly Service - $60/h Hourly Ser…" at bounding box center [463, 298] width 427 height 33
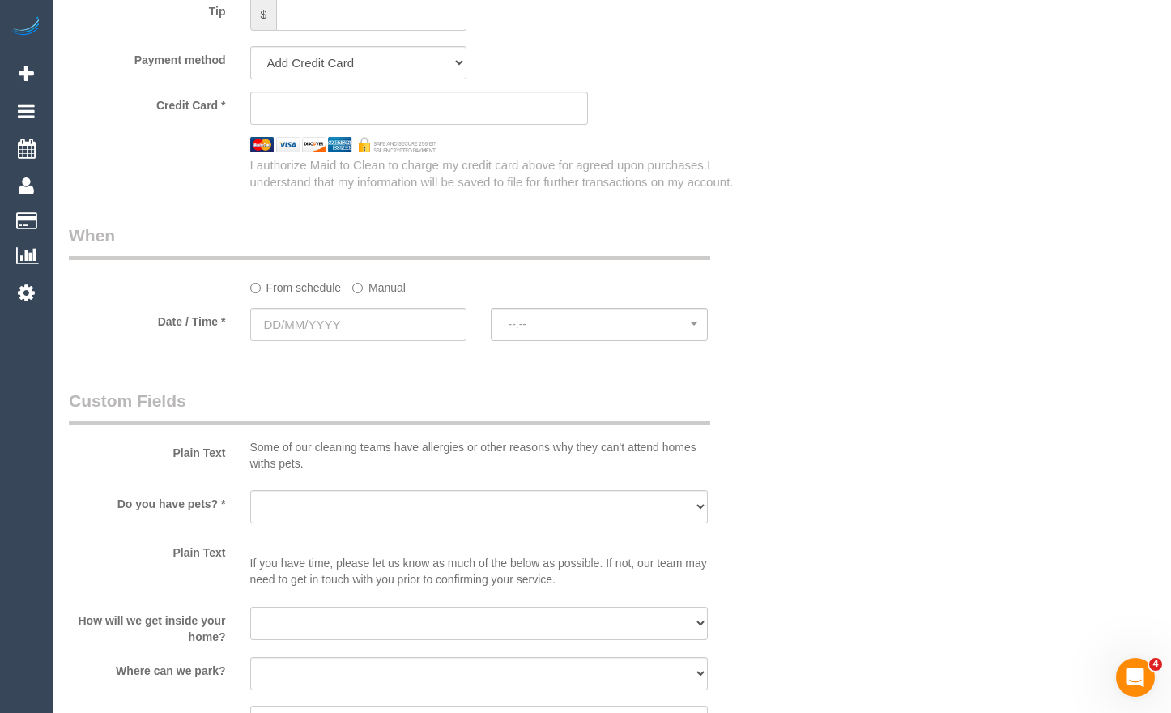
scroll to position [1620, 0]
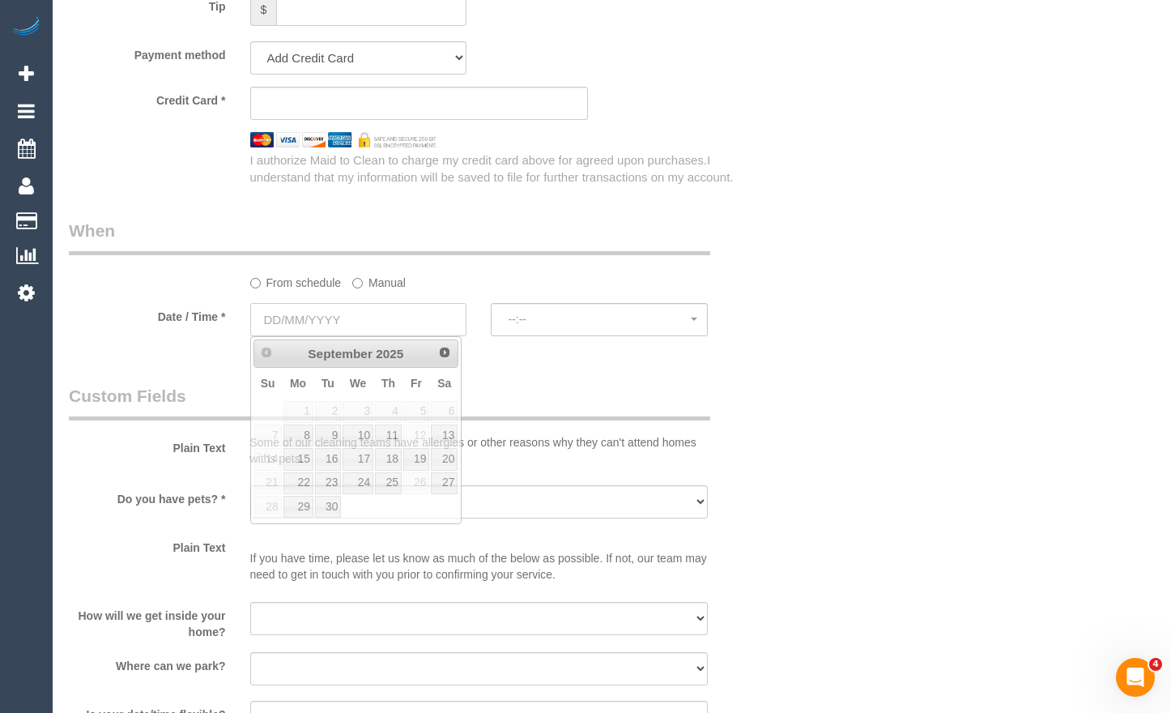
click at [371, 323] on input "text" at bounding box center [358, 319] width 217 height 33
click at [532, 421] on div "Plain Text Some of our cleaning teams have allergies or other reasons why they …" at bounding box center [419, 429] width 724 height 90
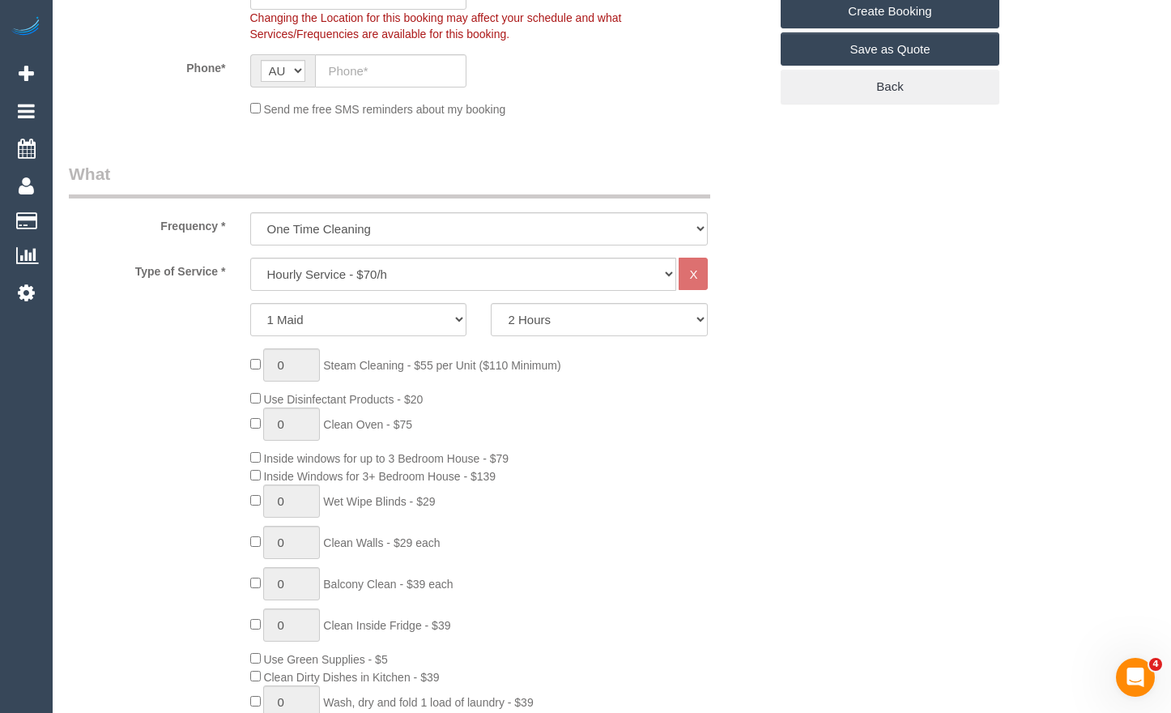
scroll to position [0, 0]
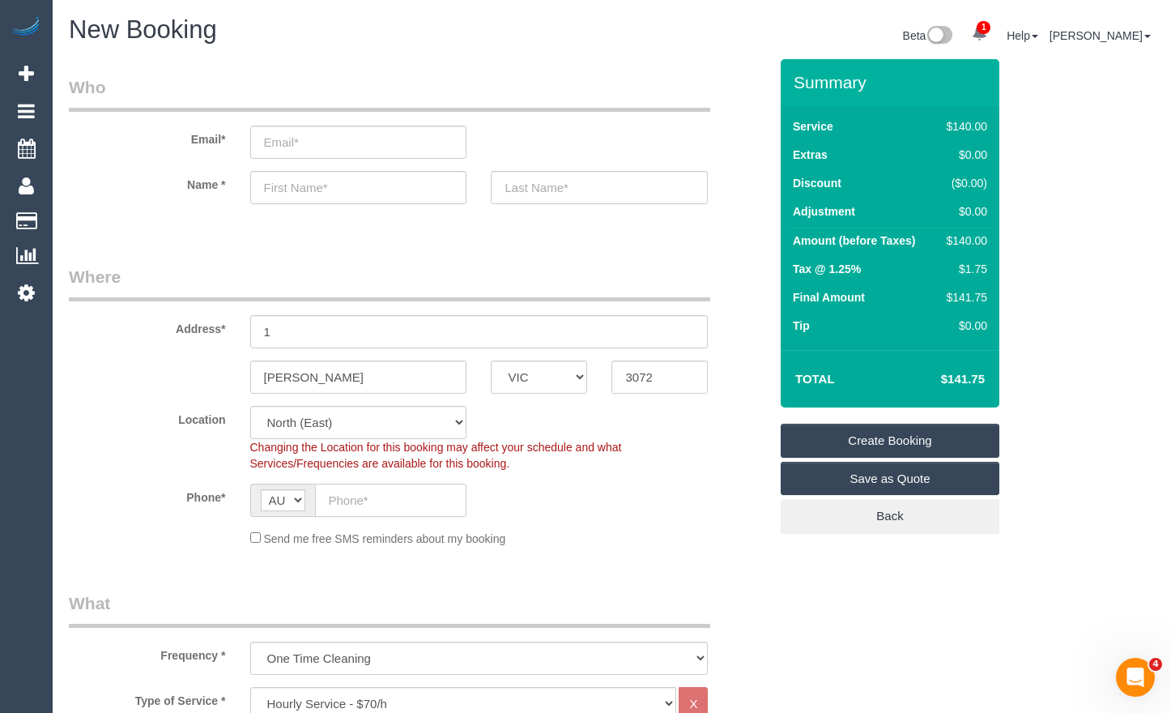
click at [365, 497] on input "text" at bounding box center [391, 500] width 152 height 33
type input "0488 943 833"
drag, startPoint x: 1139, startPoint y: 260, endPoint x: 1112, endPoint y: 251, distance: 28.2
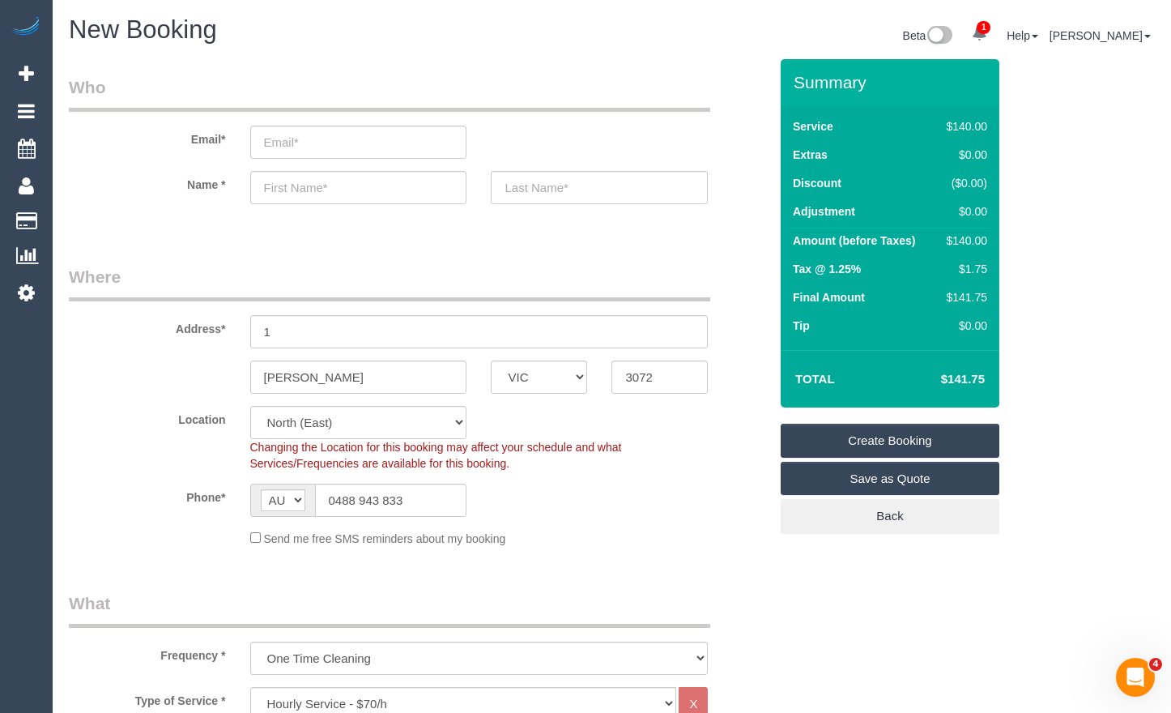
drag, startPoint x: 347, startPoint y: 487, endPoint x: 274, endPoint y: 471, distance: 74.7
click at [236, 472] on sui-booking-location "Location [GEOGRAPHIC_DATA] (North) East (South) [GEOGRAPHIC_DATA] (East) [GEOGR…" at bounding box center [419, 476] width 700 height 141
drag, startPoint x: 416, startPoint y: 493, endPoint x: 275, endPoint y: 483, distance: 142.2
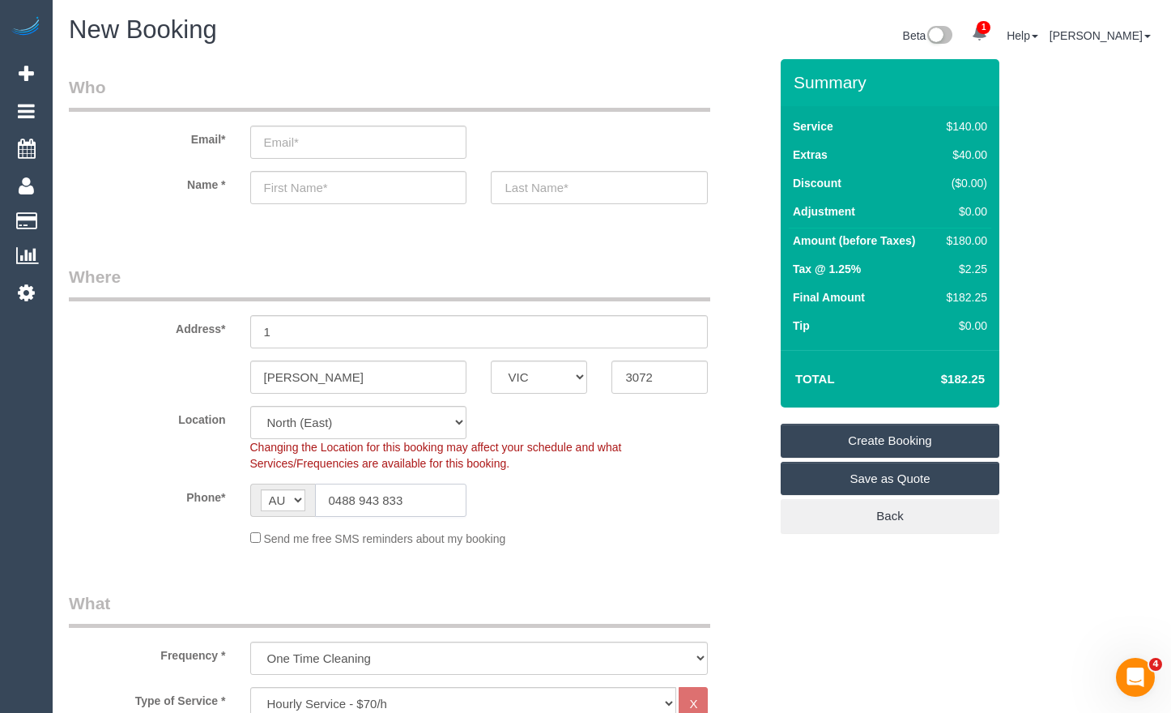
click at [288, 487] on div "AF AL DZ AD AO AI AQ AG AR AM AW AU AT AZ BS BH BD BB BY BE BZ BJ BM BT BO BA B…" at bounding box center [358, 500] width 217 height 33
drag, startPoint x: 353, startPoint y: 370, endPoint x: 134, endPoint y: 349, distance: 219.7
click at [134, 352] on sui-booking-address "Address* 1 [GEOGRAPHIC_DATA] ACT [GEOGRAPHIC_DATA] NT [GEOGRAPHIC_DATA] SA TAS …" at bounding box center [419, 329] width 700 height 129
drag, startPoint x: 590, startPoint y: 373, endPoint x: 561, endPoint y: 371, distance: 28.4
click at [561, 372] on div "[PERSON_NAME] ACT [GEOGRAPHIC_DATA] NT [GEOGRAPHIC_DATA] SA TAS [GEOGRAPHIC_DAT…" at bounding box center [419, 376] width 724 height 33
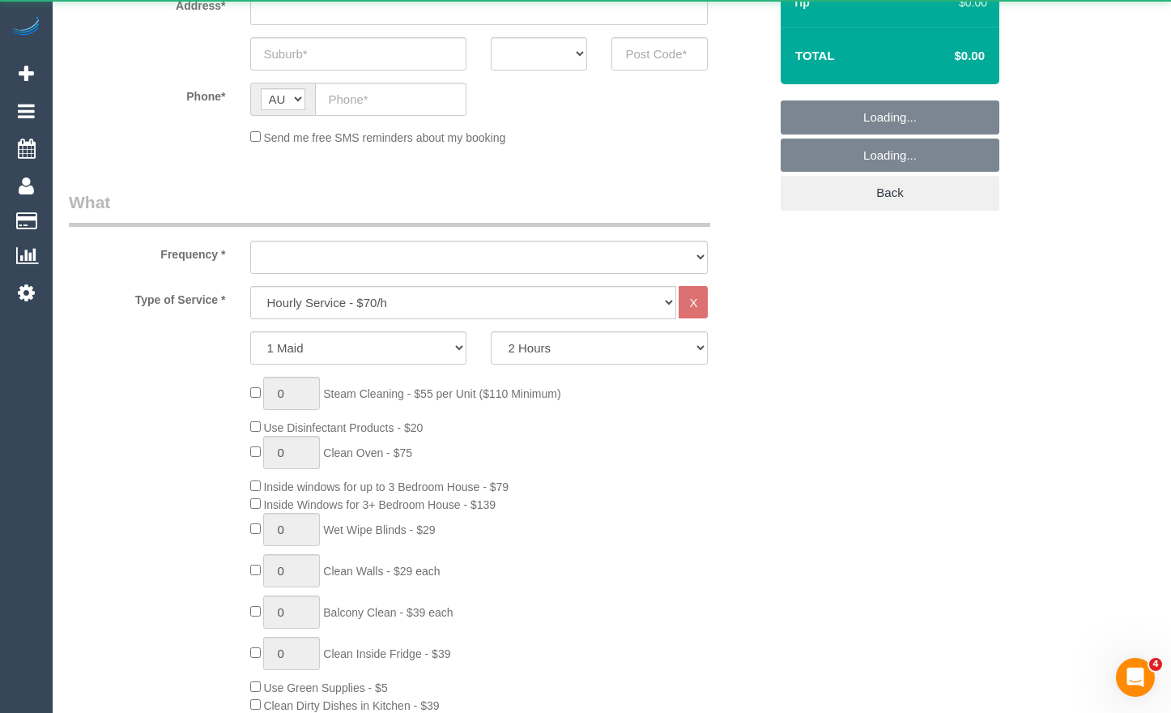
scroll to position [324, 0]
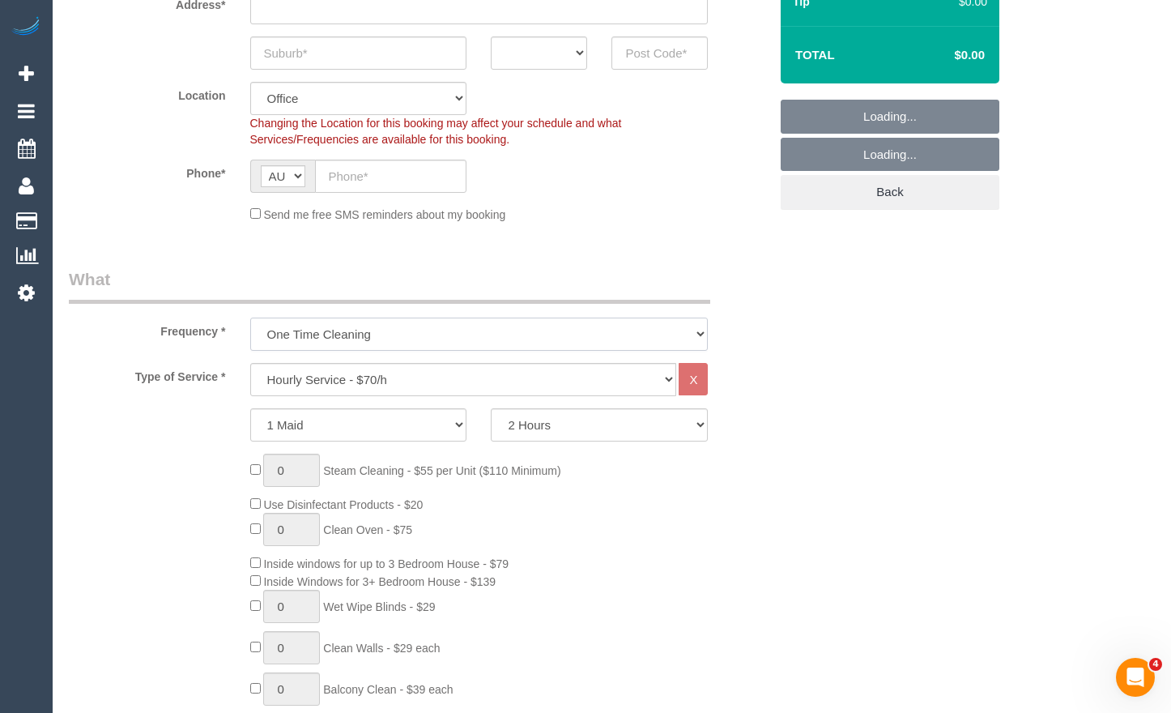
drag, startPoint x: 434, startPoint y: 142, endPoint x: 432, endPoint y: 153, distance: 11.6
click at [434, 318] on select "One Time Cleaning Weekly - 10% Off - 10.00% (0% for the First Booking) Fortnigh…" at bounding box center [479, 334] width 459 height 33
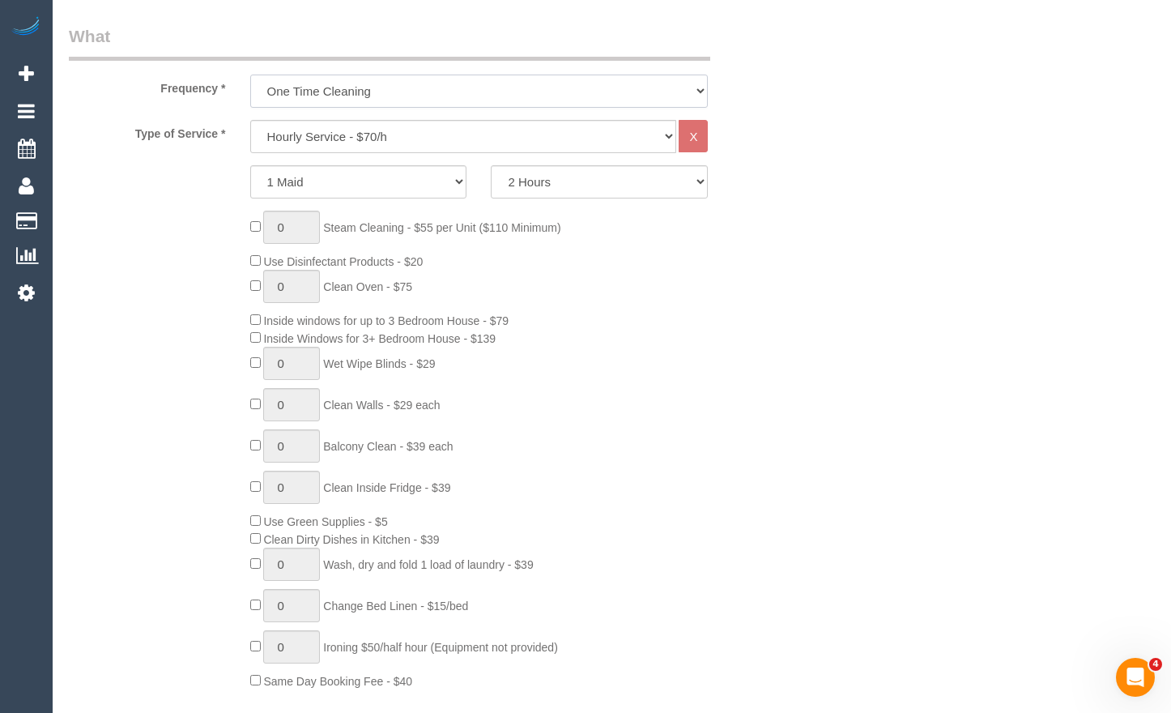
select select "object:2871"
drag, startPoint x: 574, startPoint y: 334, endPoint x: 548, endPoint y: 299, distance: 43.4
click at [574, 334] on div "0 Steam Cleaning - $55 per Unit ($110 Minimum) Use Disinfectant Products - $20 …" at bounding box center [510, 450] width 544 height 479
click at [460, 147] on select "Hourly Service - $70/h Hourly Service - $65/h Hourly Service - $60/h Hourly Ser…" at bounding box center [463, 136] width 427 height 33
click at [250, 120] on select "Hourly Service - $70/h Hourly Service - $65/h Hourly Service - $60/h Hourly Ser…" at bounding box center [463, 136] width 427 height 33
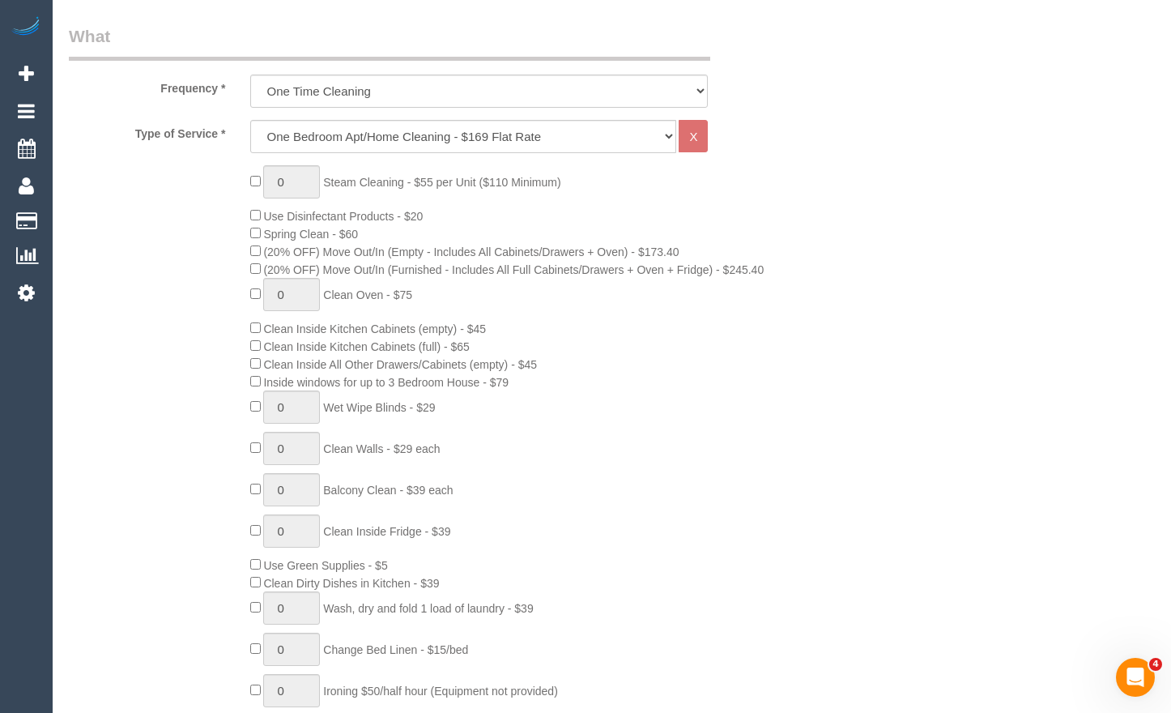
click at [514, 139] on select "Hourly Service - $70/h Hourly Service - $65/h Hourly Service - $60/h Hourly Ser…" at bounding box center [463, 136] width 427 height 33
click at [425, 147] on select "Hourly Service - $70/h Hourly Service - $65/h Hourly Service - $60/h Hourly Ser…" at bounding box center [463, 136] width 427 height 33
select select "209"
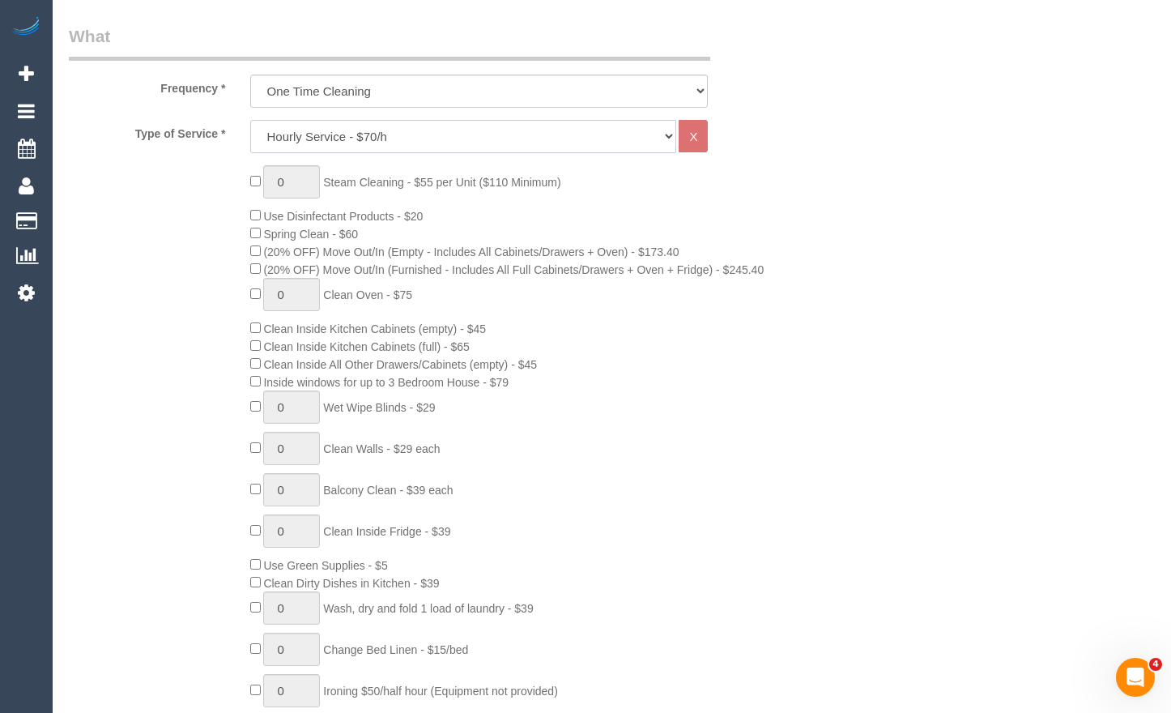
click at [250, 120] on select "Hourly Service - $70/h Hourly Service - $65/h Hourly Service - $60/h Hourly Ser…" at bounding box center [463, 136] width 427 height 33
select select "1"
select select "120"
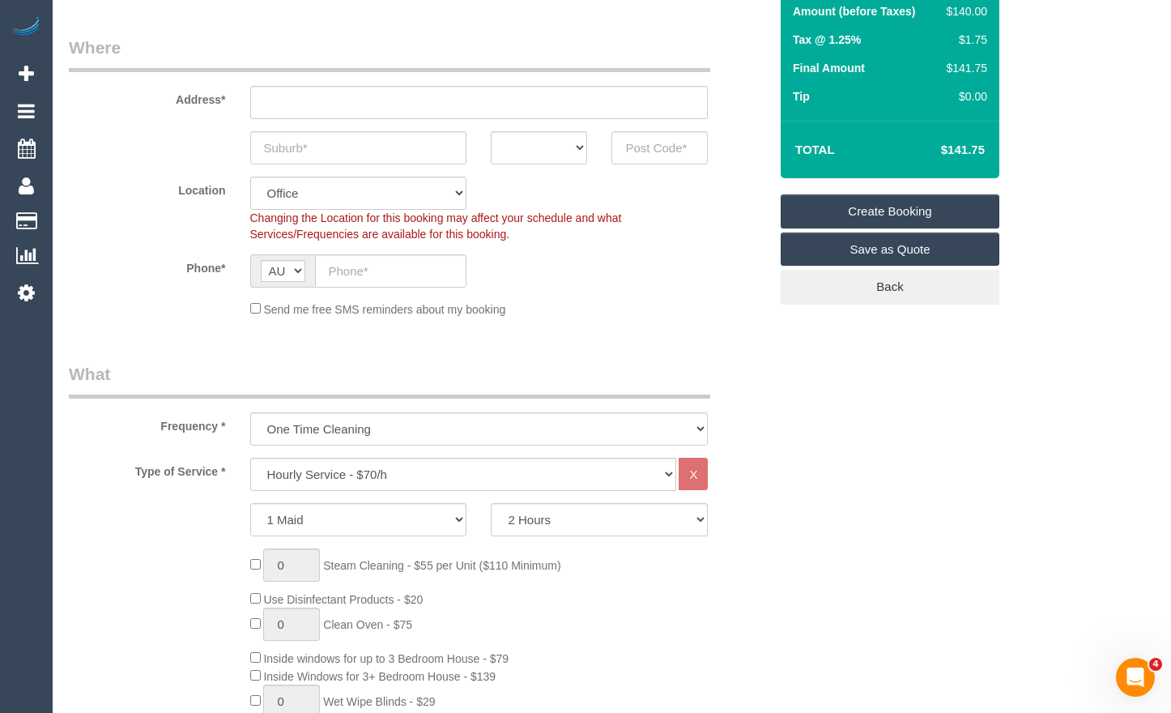
scroll to position [162, 0]
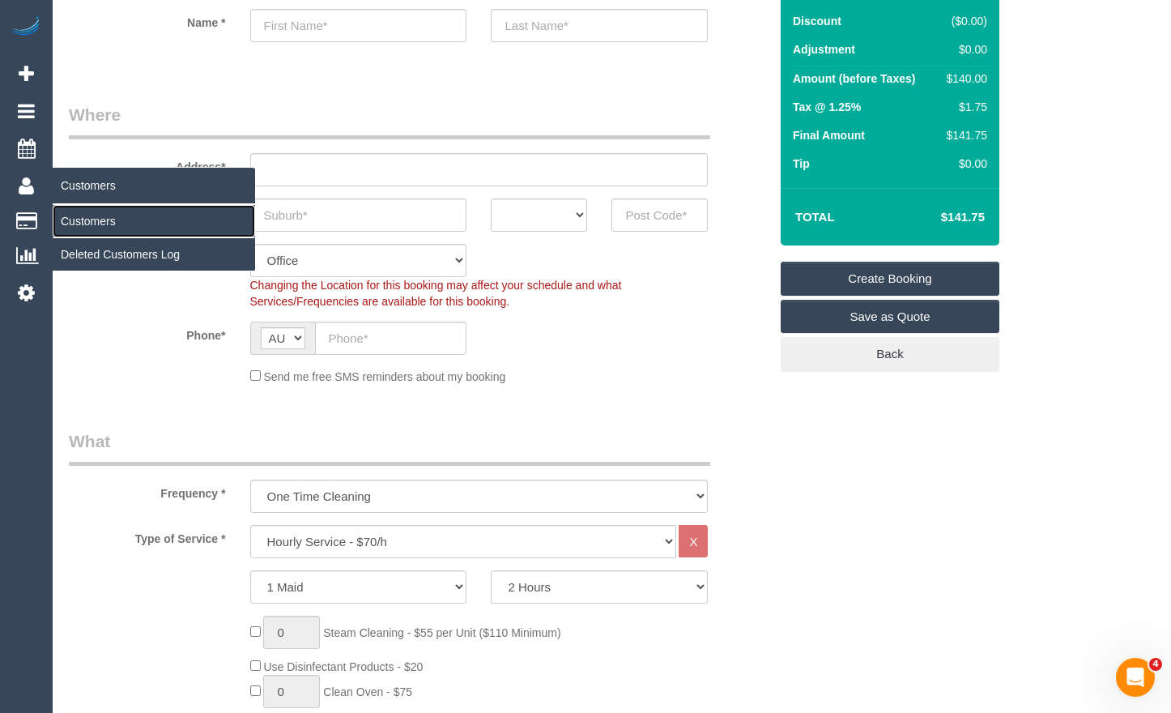
click at [109, 221] on link "Customers" at bounding box center [154, 221] width 203 height 32
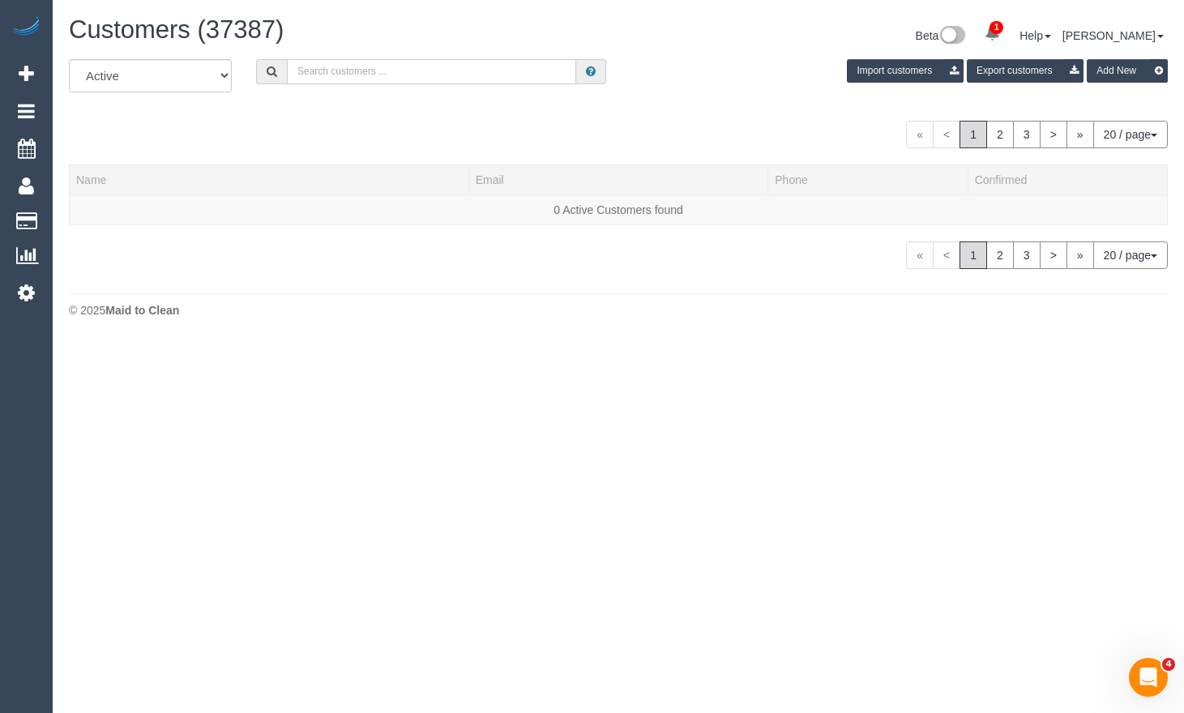
click at [341, 66] on input "text" at bounding box center [431, 71] width 289 height 25
paste input "0488 943 833"
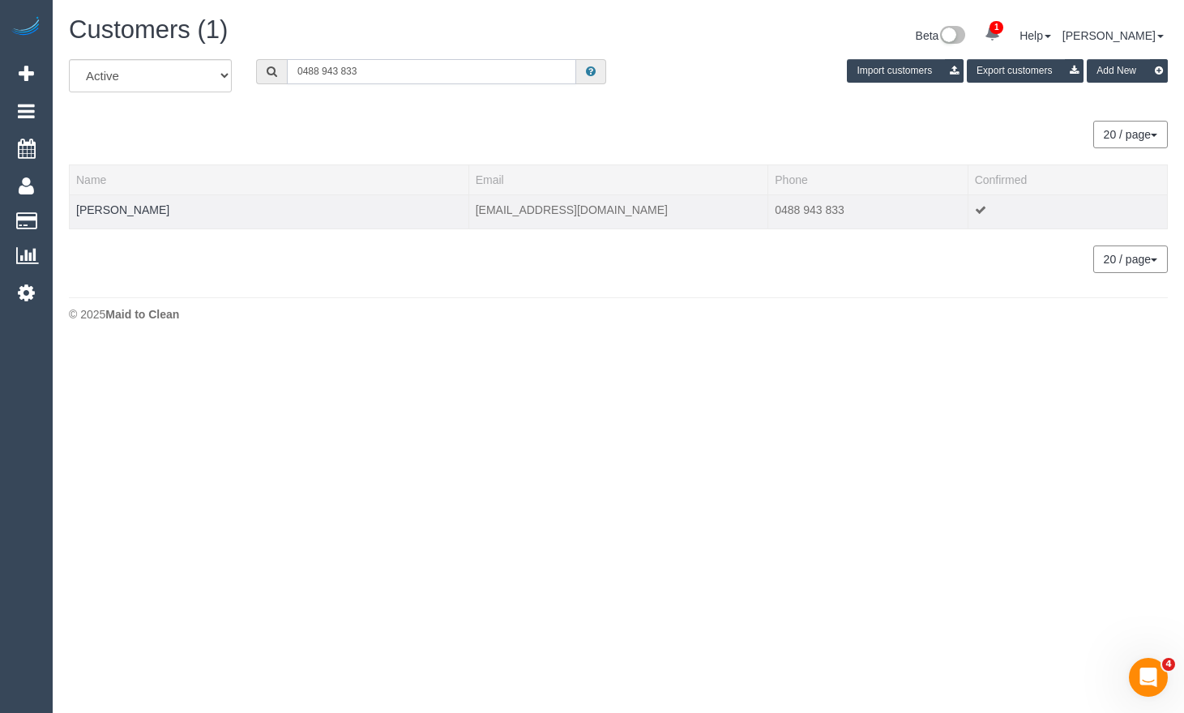
type input "0488 943 833"
click at [101, 216] on td "Zoe Baeten" at bounding box center [269, 211] width 399 height 34
click at [106, 207] on link "Zoe Baeten" at bounding box center [122, 209] width 93 height 13
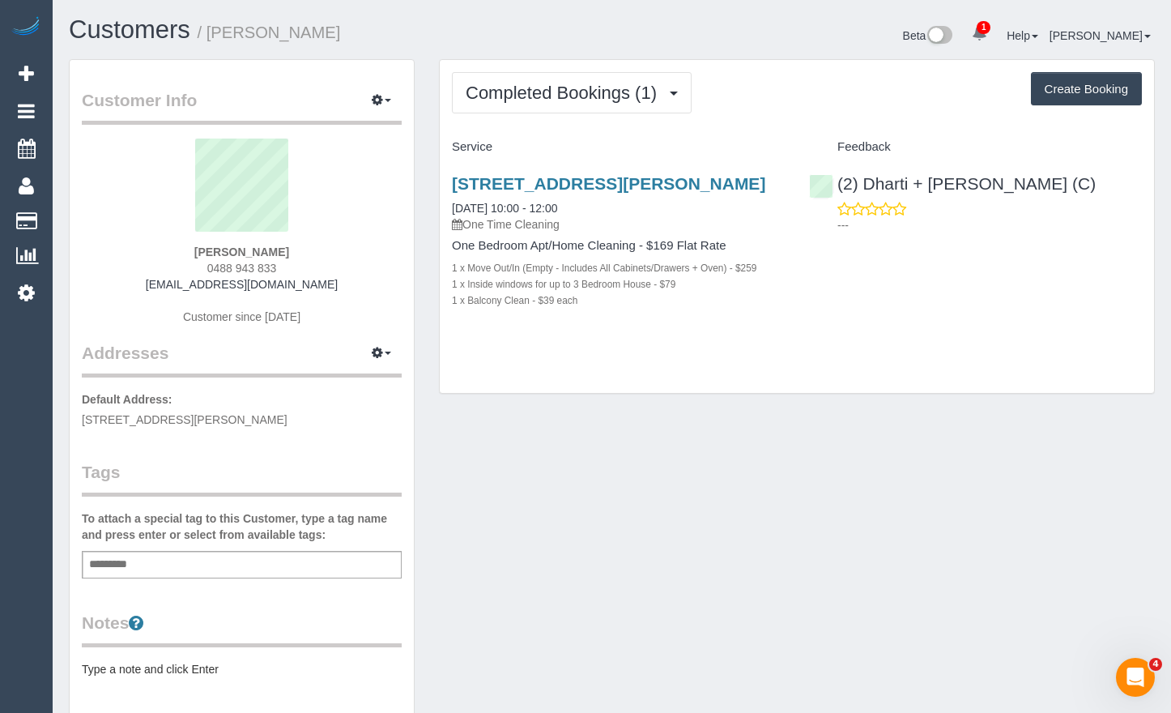
click at [1049, 94] on button "Create Booking" at bounding box center [1086, 89] width 111 height 34
select select "VIC"
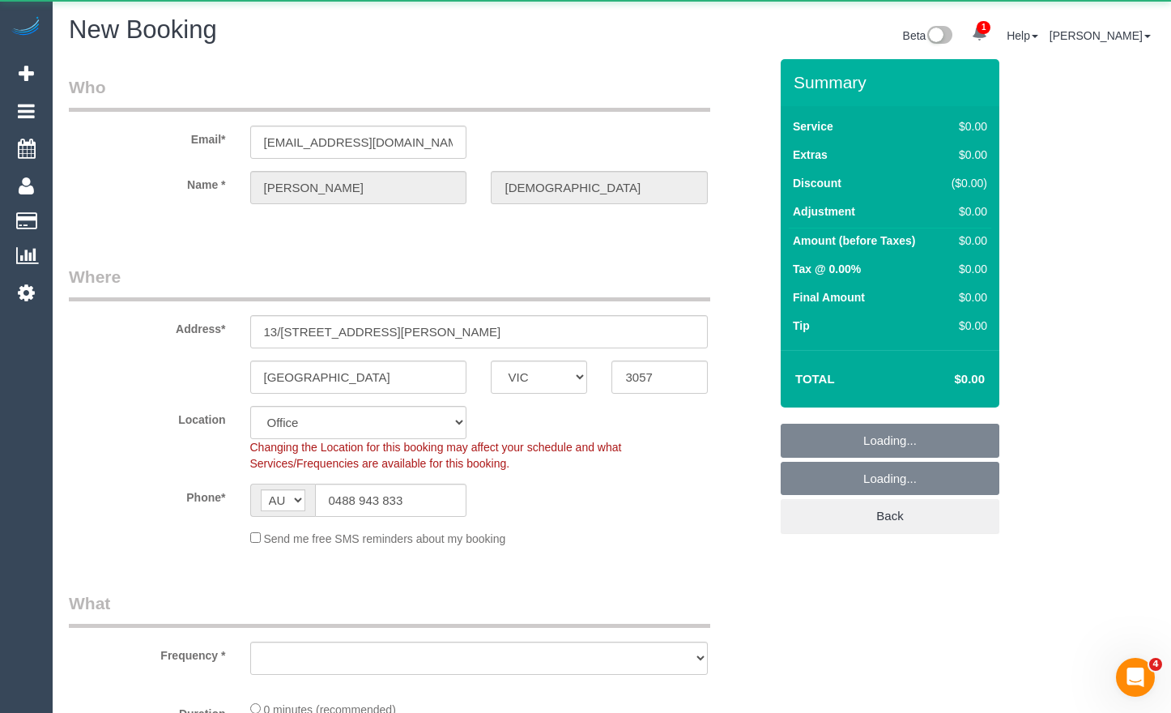
select select "string:stripe-pm_1Qv7Su2GScqysDRVoKmizyEb"
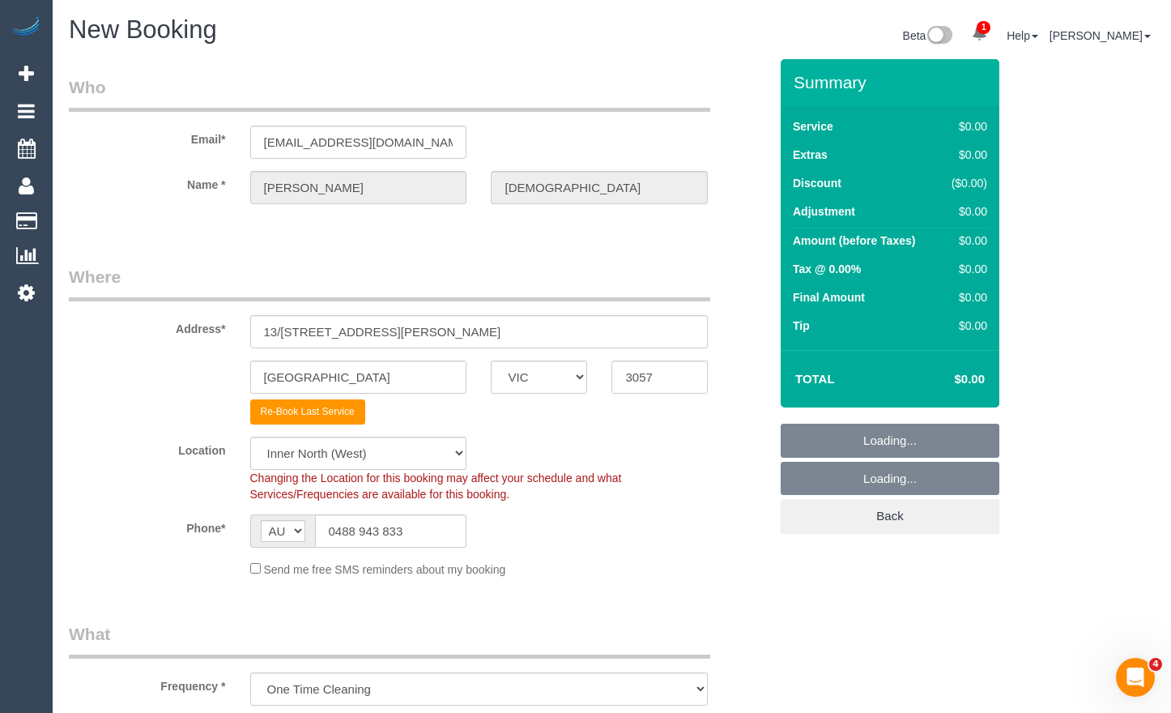
select select "object:5278"
select select "88"
select select "object:5288"
click at [141, 360] on div "Brunswick East ACT NSW NT QLD SA TAS VIC WA 3057" at bounding box center [419, 376] width 724 height 33
paste input "[PERSON_NAME]"
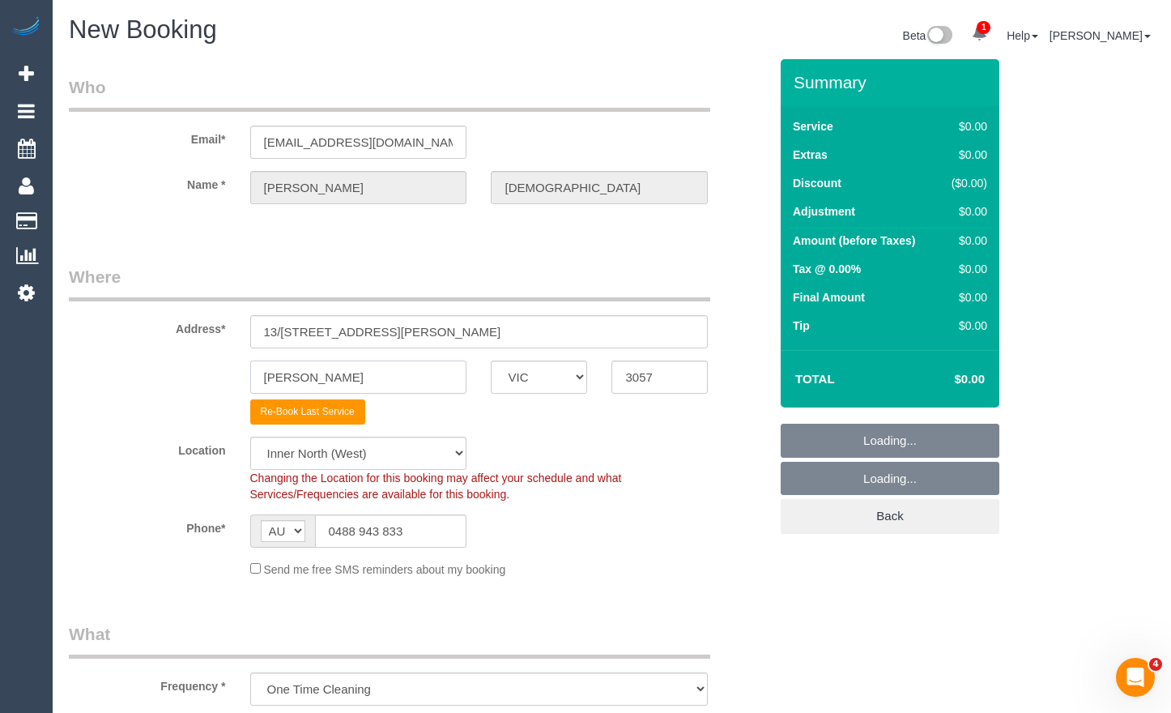
type input "[PERSON_NAME]"
click at [565, 372] on div "Preston ACT NSW NT QLD SA TAS VIC WA 3057" at bounding box center [419, 376] width 724 height 33
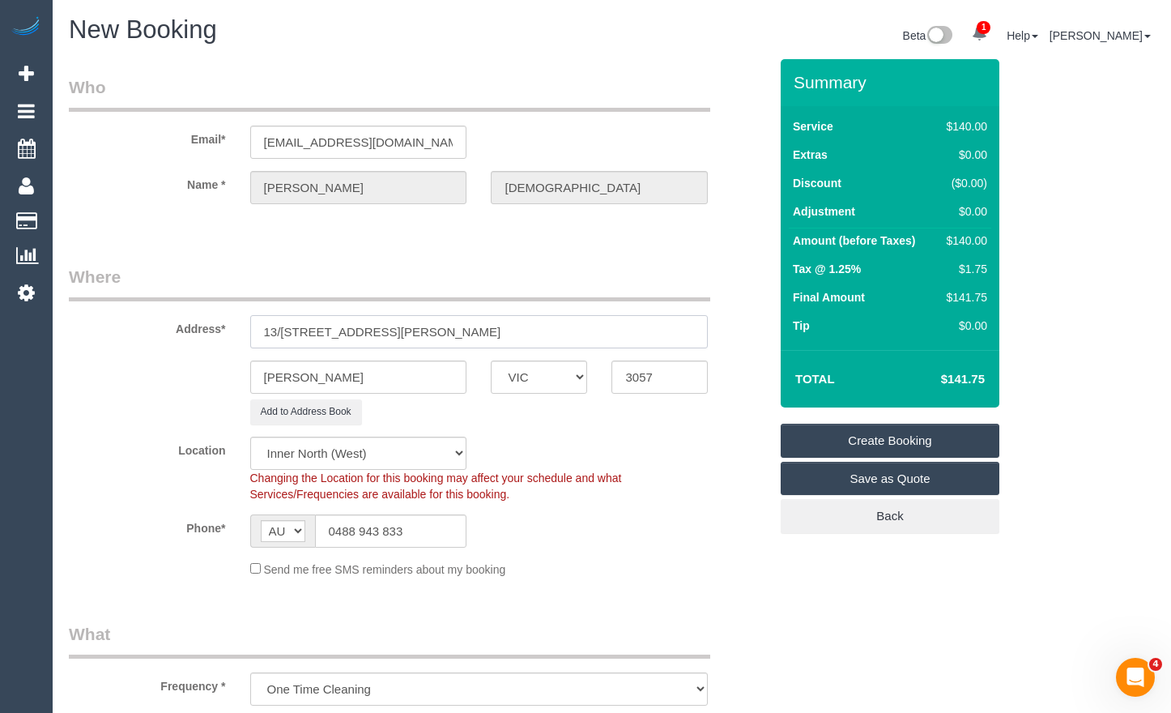
click at [401, 337] on input "13/92-96 Albert Street" at bounding box center [479, 331] width 459 height 33
drag, startPoint x: 408, startPoint y: 329, endPoint x: 214, endPoint y: 314, distance: 195.0
click at [211, 322] on div "Address* 13/92-96 Albert Street" at bounding box center [419, 306] width 724 height 83
type input "9 Scotia St"
drag, startPoint x: 675, startPoint y: 376, endPoint x: 687, endPoint y: 379, distance: 12.6
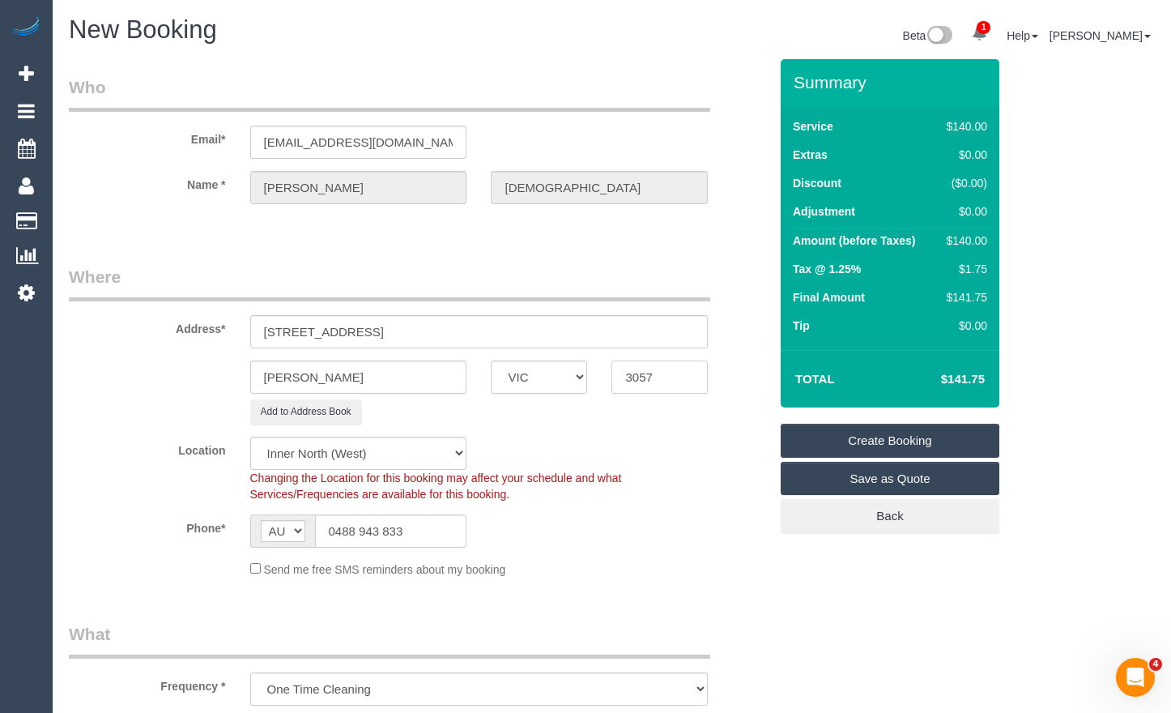
click at [674, 375] on input "3057" at bounding box center [660, 376] width 96 height 33
drag, startPoint x: 604, startPoint y: 371, endPoint x: 585, endPoint y: 371, distance: 19.4
click at [582, 371] on div "Preston ACT NSW NT QLD SA TAS VIC WA 3057" at bounding box center [419, 376] width 724 height 33
paste input "72"
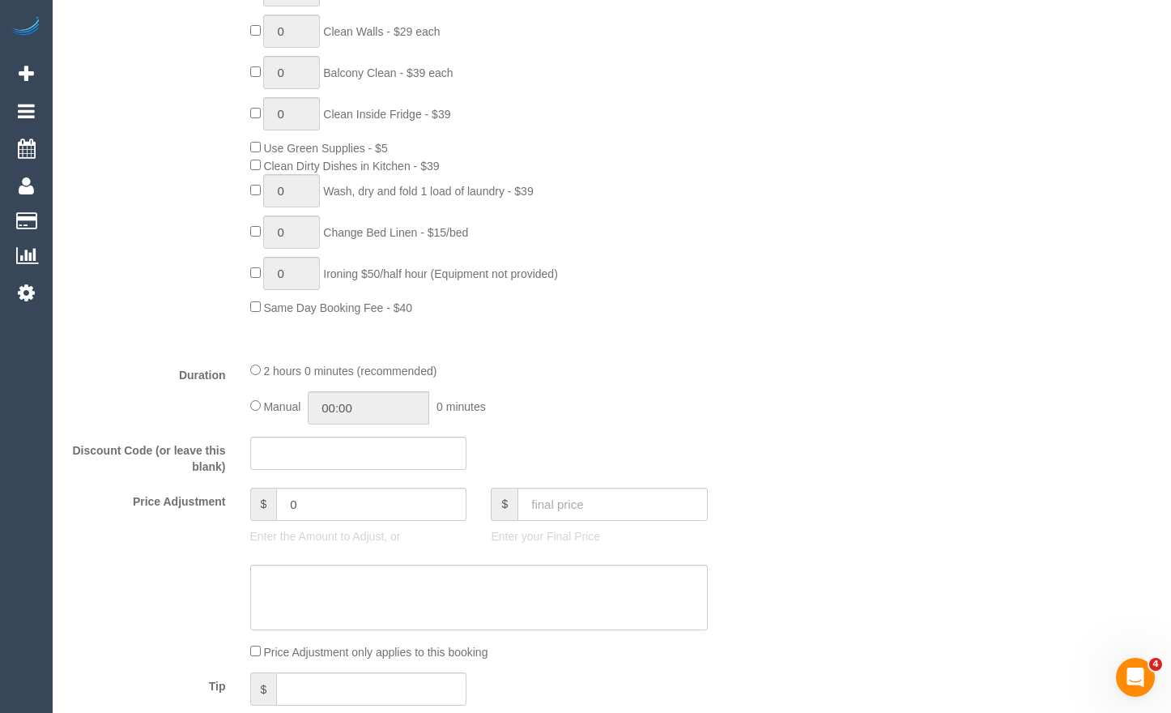
scroll to position [972, 0]
type input "3072"
select select "60"
select select "object:6154"
drag, startPoint x: 350, startPoint y: 468, endPoint x: 358, endPoint y: 453, distance: 17.4
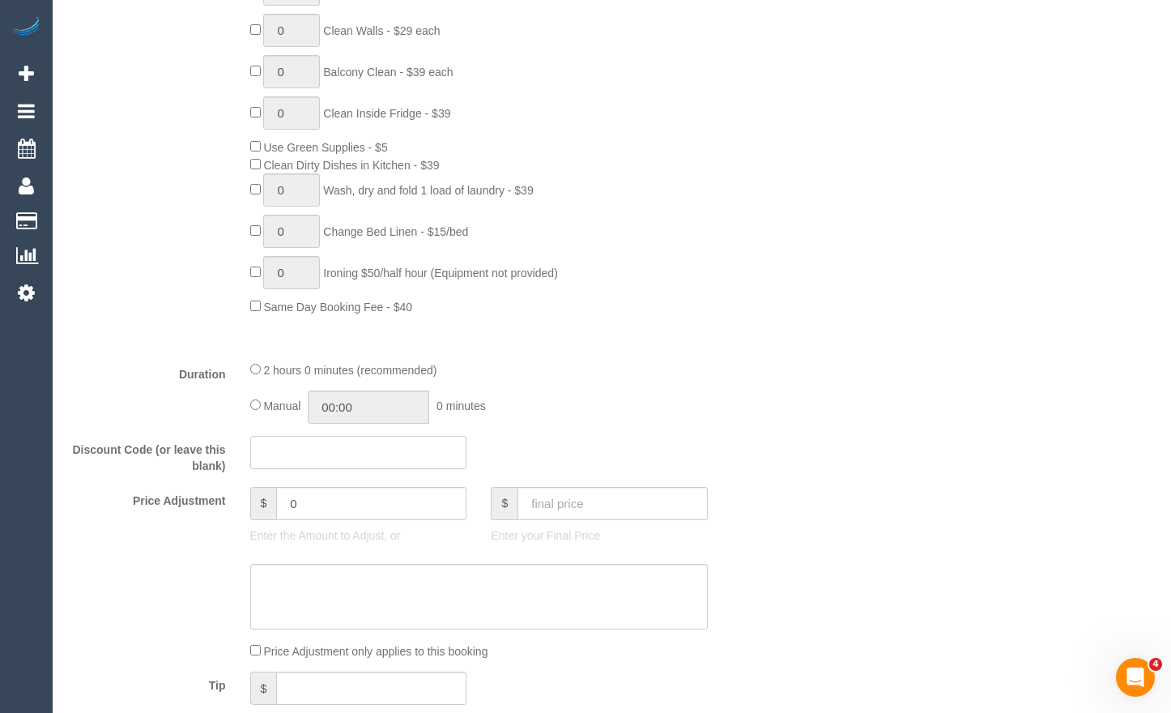
click at [352, 465] on input "text" at bounding box center [358, 452] width 217 height 33
type input "SMILE20"
click at [850, 384] on div "Who Email* zoebaeten@me.com Name * Zoe Baeten Where Address* 9 Scotia St Presto…" at bounding box center [612, 554] width 1086 height 2934
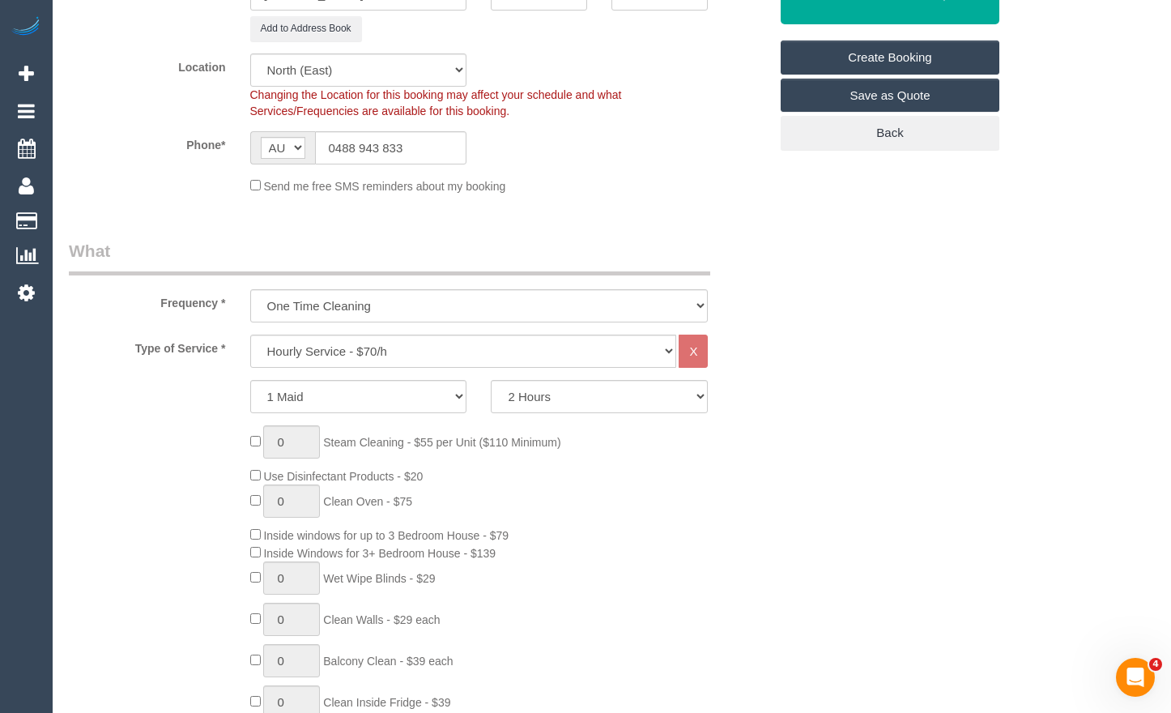
scroll to position [81, 0]
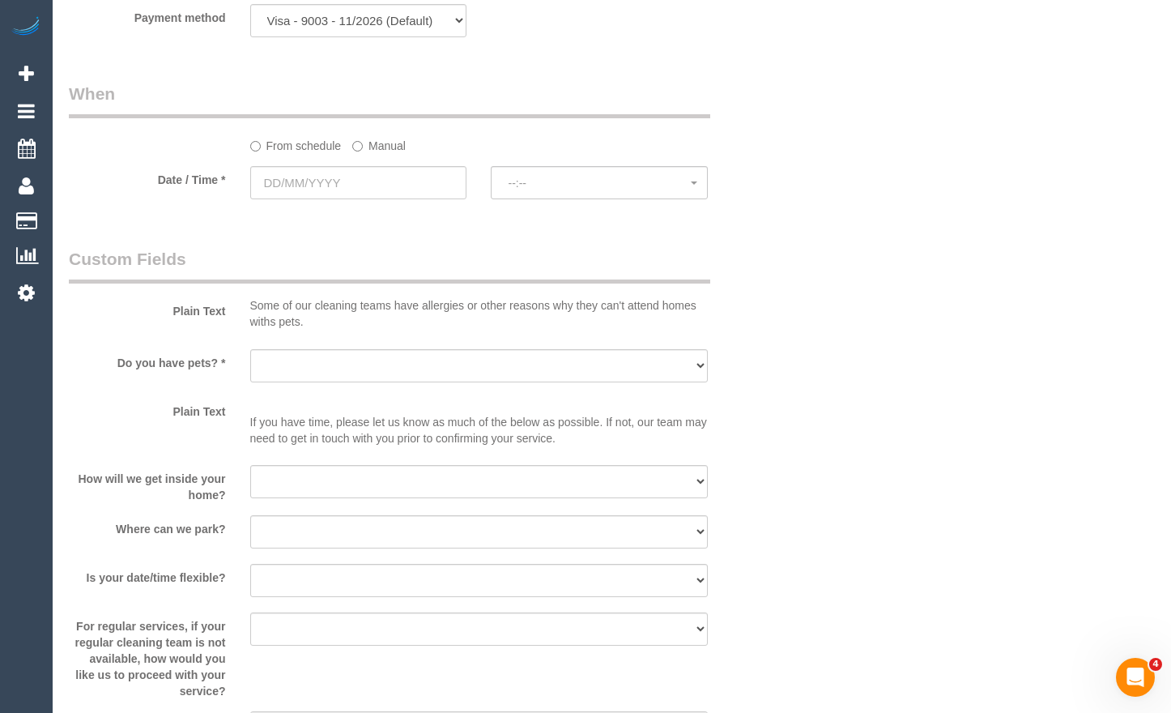
scroll to position [1701, 0]
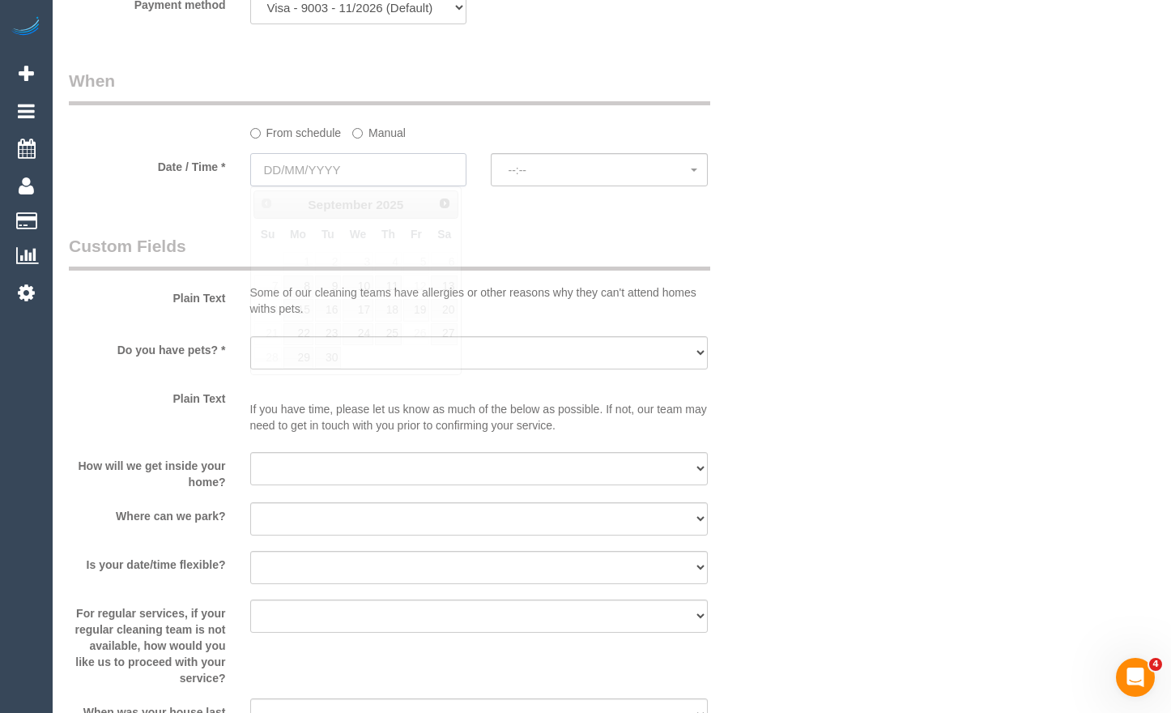
click at [386, 163] on input "text" at bounding box center [358, 169] width 217 height 33
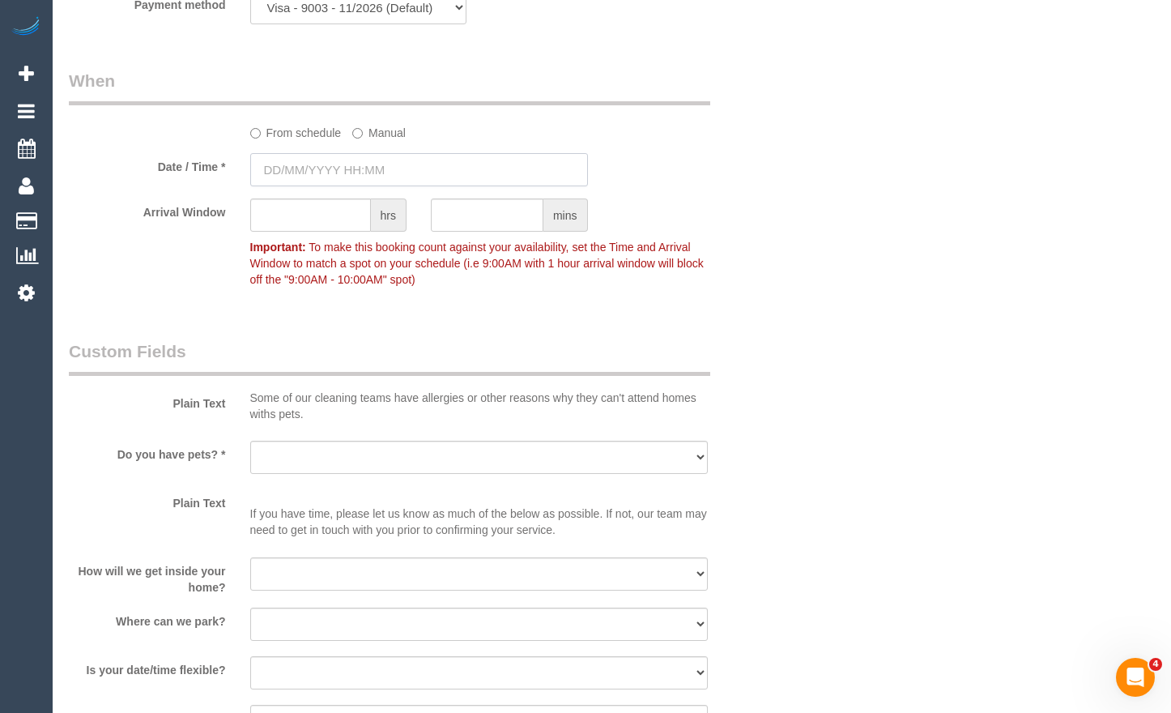
click at [375, 171] on input "text" at bounding box center [419, 169] width 338 height 33
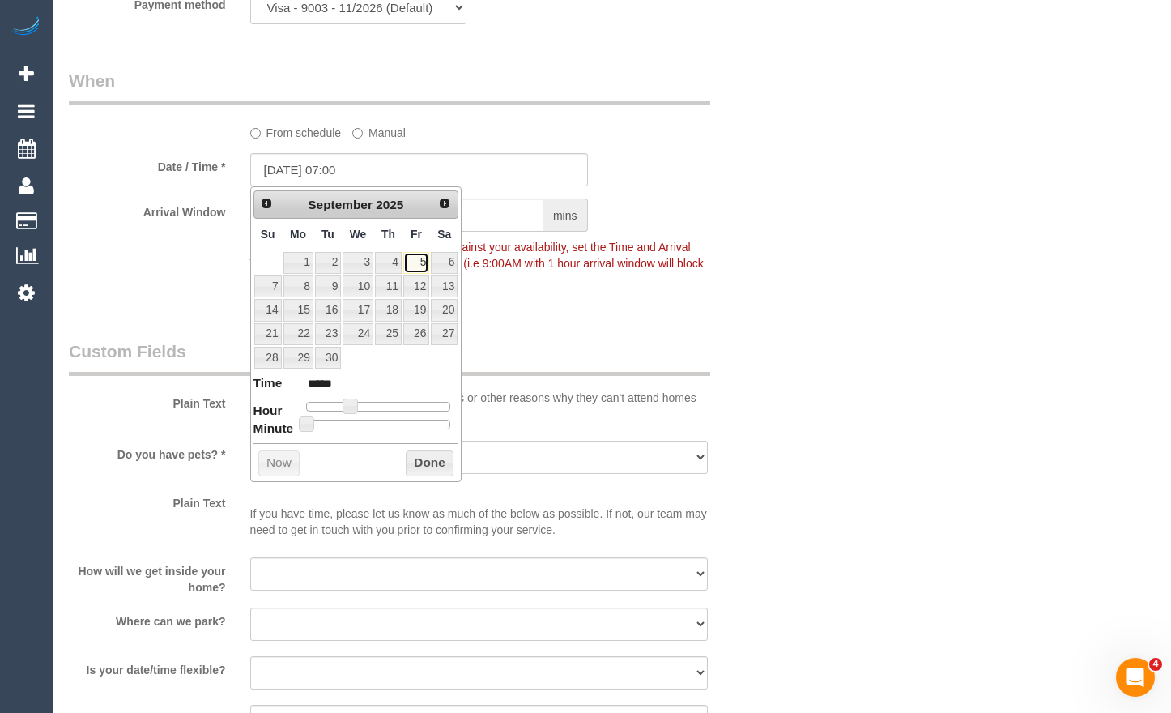
click at [426, 267] on link "5" at bounding box center [416, 263] width 26 height 22
type input "05/09/2025 08:00"
type input "*****"
type input "05/09/2025 09:00"
type input "*****"
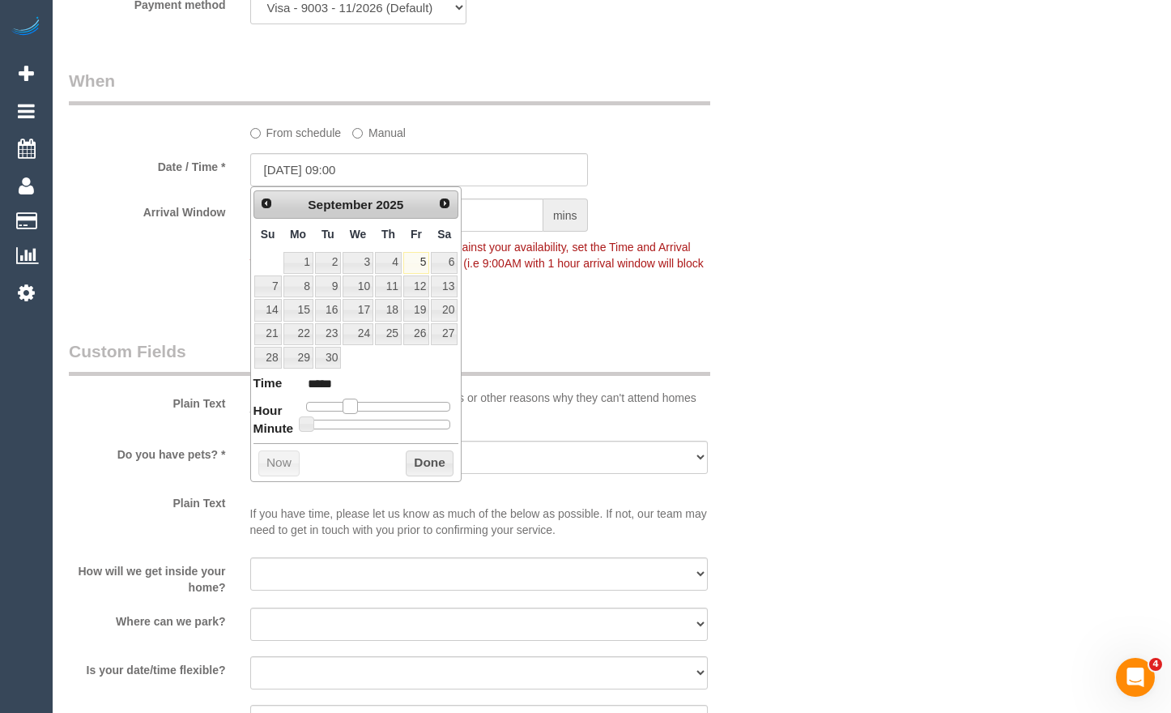
type input "05/09/2025 10:00"
type input "*****"
type input "05/09/2025 11:00"
type input "*****"
type input "05/09/2025 12:00"
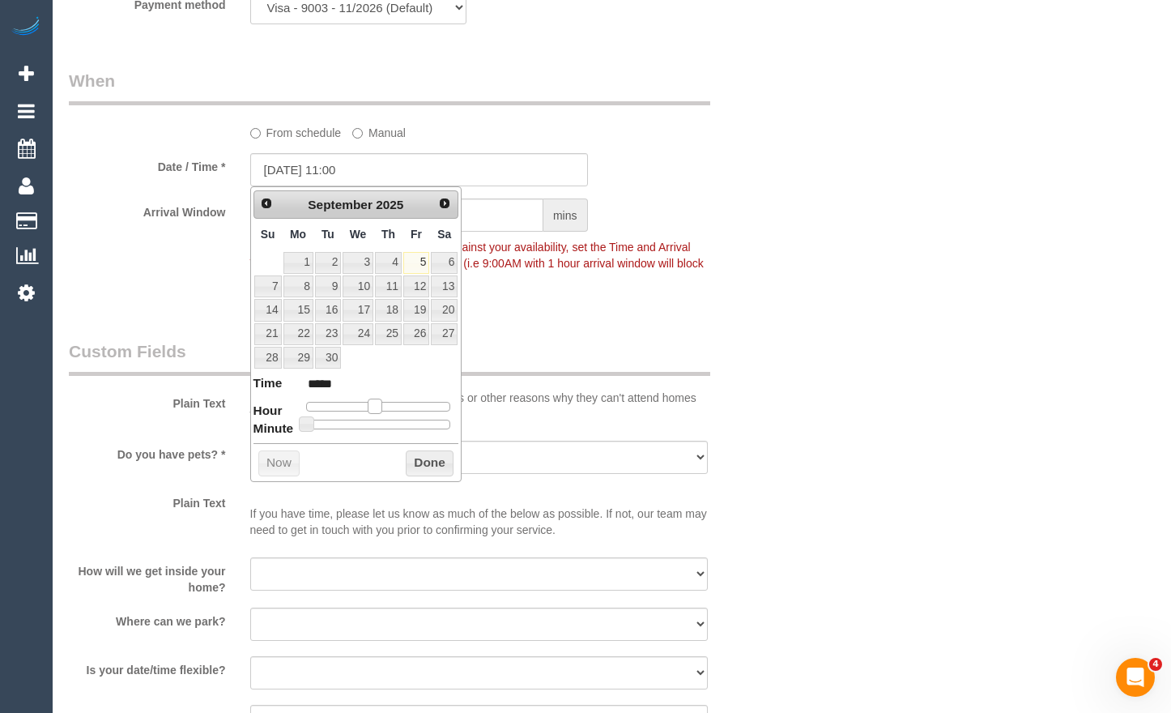
type input "*****"
type input "05/09/2025 13:00"
type input "*****"
type input "05/09/2025 14:00"
type input "*****"
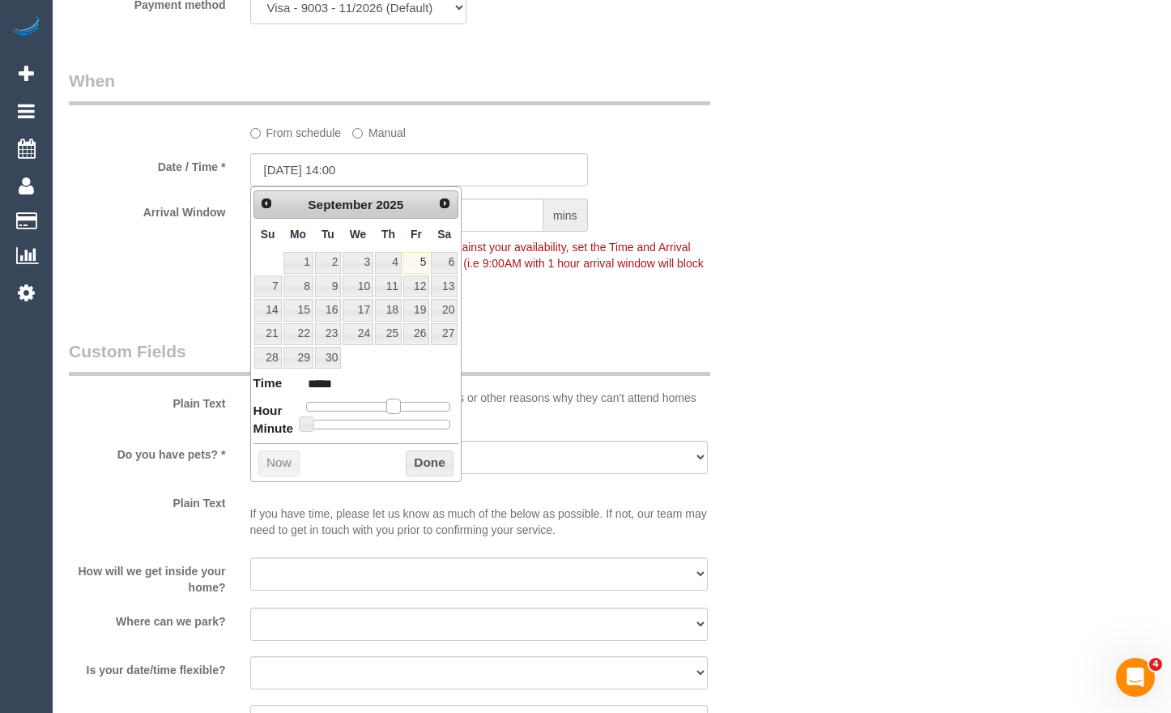
drag, startPoint x: 351, startPoint y: 401, endPoint x: 394, endPoint y: 405, distance: 43.1
click at [394, 405] on span at bounding box center [393, 406] width 15 height 15
click at [522, 350] on legend "Custom Fields" at bounding box center [390, 357] width 642 height 36
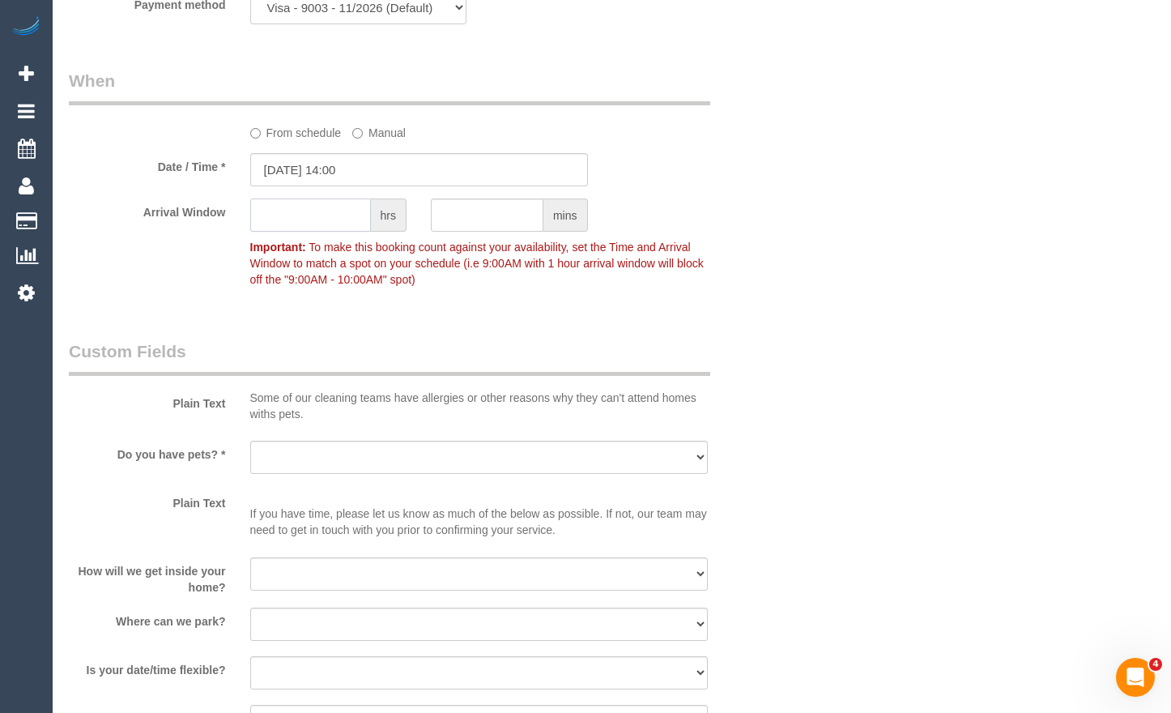
click at [292, 228] on input "text" at bounding box center [310, 214] width 121 height 33
type input "1"
click at [452, 356] on legend "Custom Fields" at bounding box center [390, 357] width 642 height 36
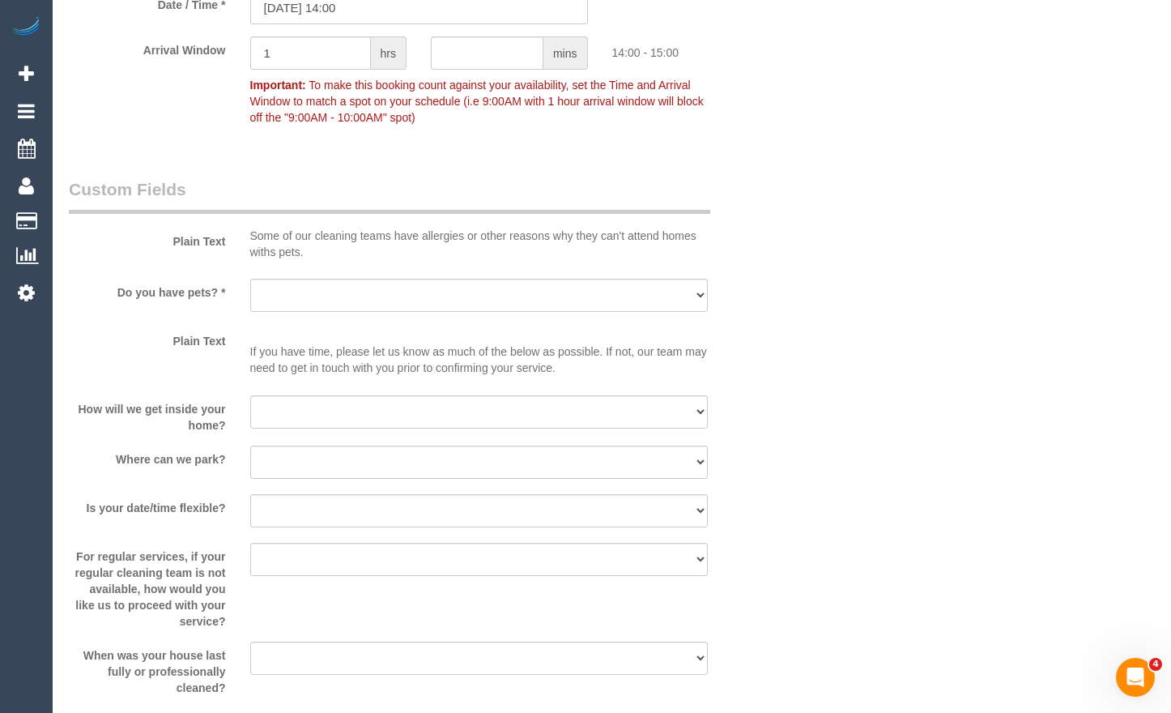
scroll to position [1944, 0]
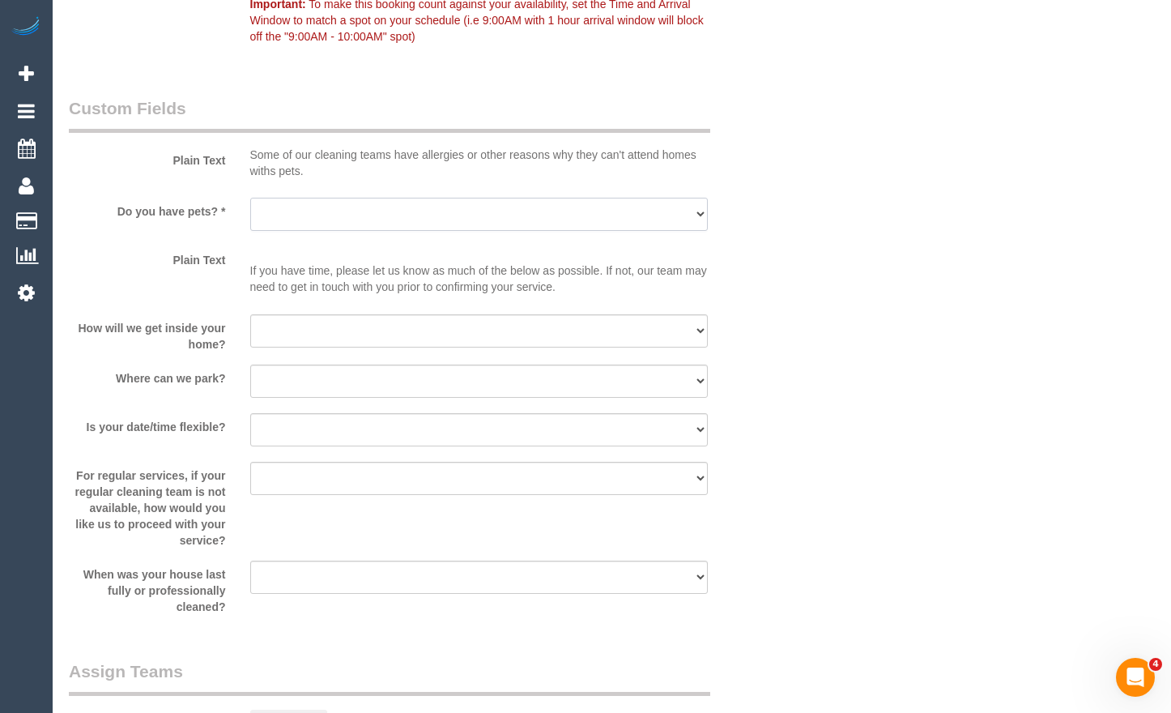
click at [406, 207] on select "Yes - Cats Yes - Dogs No pets Yes - Dogs and Cats Yes - Other" at bounding box center [479, 214] width 459 height 33
click at [250, 198] on select "Yes - Cats Yes - Dogs No pets Yes - Dogs and Cats Yes - Other" at bounding box center [479, 214] width 459 height 33
drag, startPoint x: 395, startPoint y: 329, endPoint x: 414, endPoint y: 340, distance: 22.5
click at [395, 329] on select "I will be home Key will be left (please provide details below) Lock box/Access …" at bounding box center [479, 330] width 459 height 33
click at [438, 187] on sui-booking-custom-fields "Plain Text Some of our cleaning teams have allergies or other reasons why they …" at bounding box center [419, 355] width 700 height 518
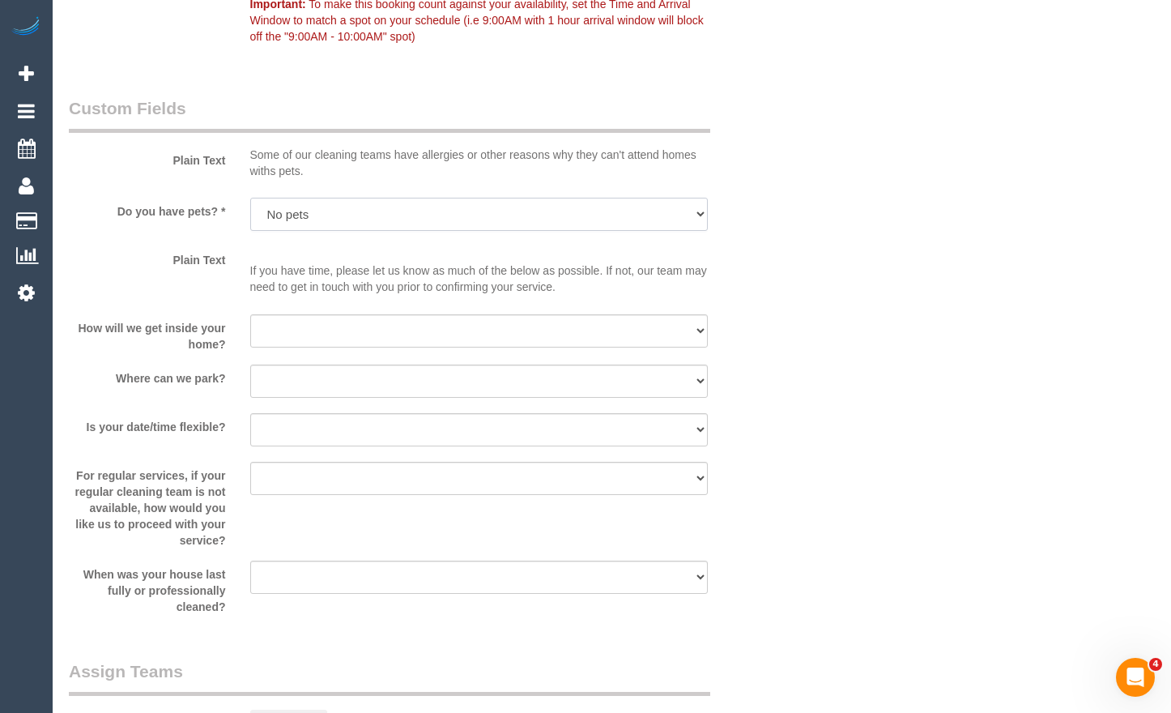
drag, startPoint x: 433, startPoint y: 201, endPoint x: 422, endPoint y: 227, distance: 28.3
click at [433, 202] on select "Yes - Cats Yes - Dogs No pets Yes - Dogs and Cats Yes - Other" at bounding box center [479, 214] width 459 height 33
select select "number:29"
click at [250, 198] on select "Yes - Cats Yes - Dogs No pets Yes - Dogs and Cats Yes - Other" at bounding box center [479, 214] width 459 height 33
drag, startPoint x: 330, startPoint y: 330, endPoint x: 344, endPoint y: 347, distance: 22.4
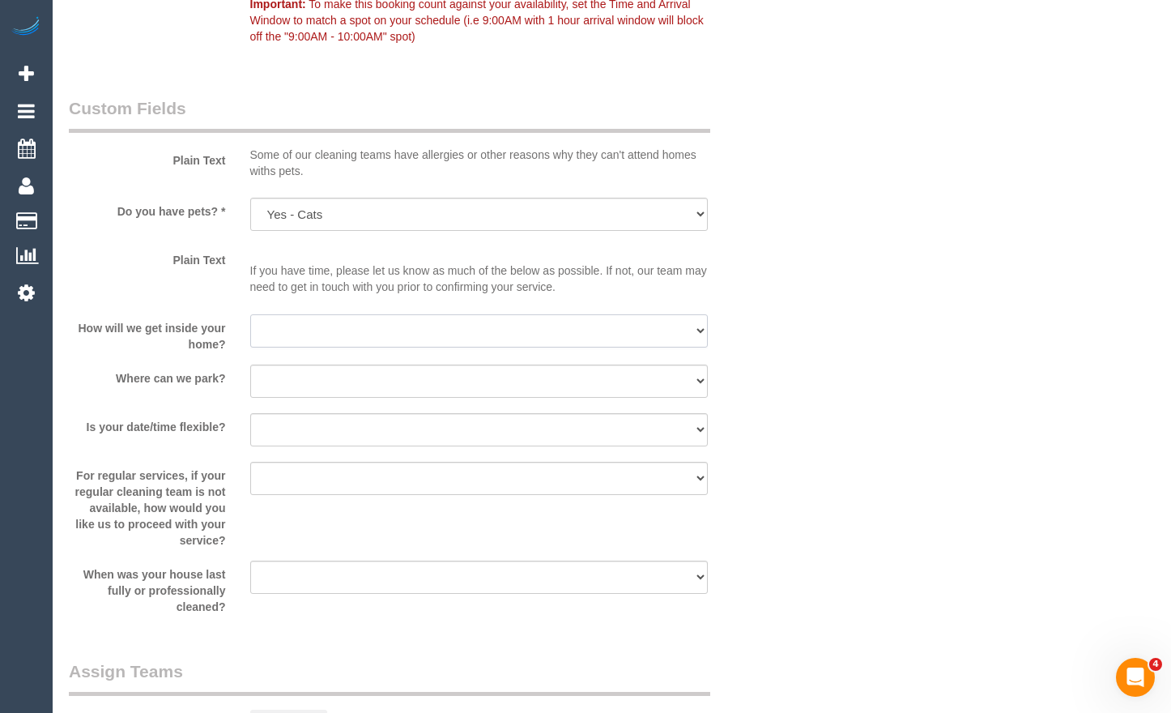
click at [330, 331] on select "I will be home Key will be left (please provide details below) Lock box/Access …" at bounding box center [479, 330] width 459 height 33
select select "number:14"
click at [250, 314] on select "I will be home Key will be left (please provide details below) Lock box/Access …" at bounding box center [479, 330] width 459 height 33
click at [335, 377] on select "I will provide parking on-site Free street parking Paid street parking (cost wi…" at bounding box center [479, 381] width 459 height 33
select select "number:19"
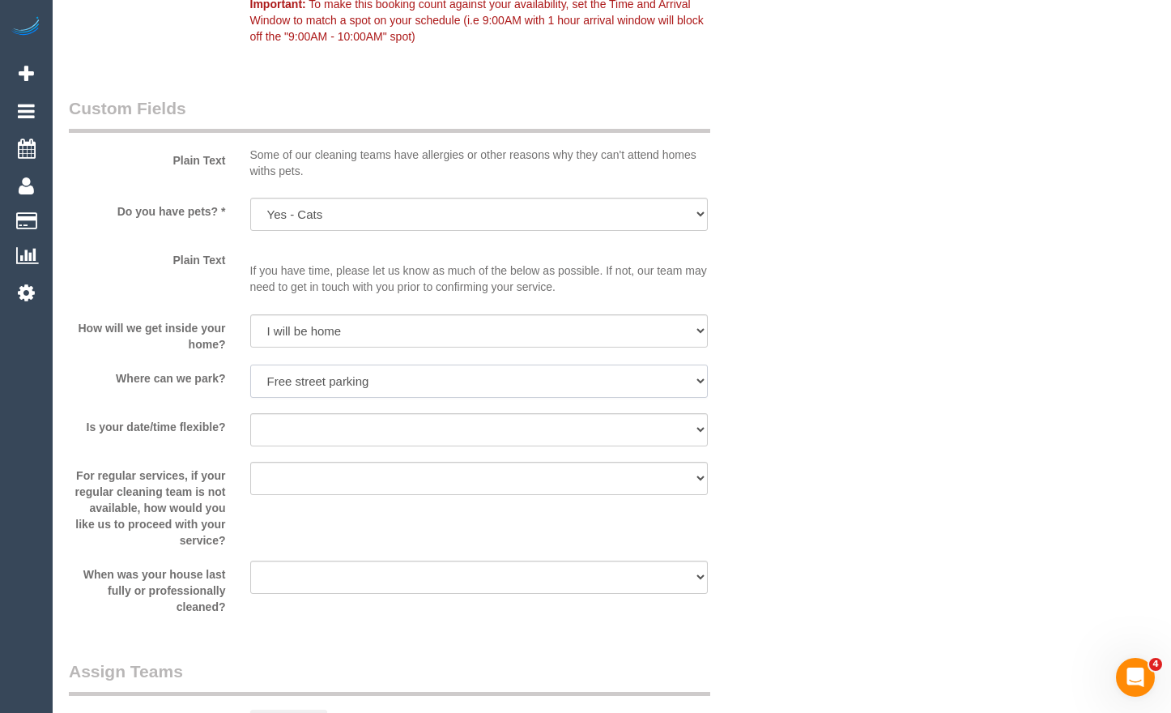
click at [250, 365] on select "I will provide parking on-site Free street parking Paid street parking (cost wi…" at bounding box center [479, 381] width 459 height 33
drag, startPoint x: 376, startPoint y: 431, endPoint x: 375, endPoint y: 446, distance: 14.6
click at [376, 431] on select "Yes - date and time Yes - date but not time Yes - time but not date No - No fle…" at bounding box center [479, 429] width 459 height 33
select select "number:22"
click at [250, 413] on select "Yes - date and time Yes - date but not time Yes - time but not date No - No fle…" at bounding box center [479, 429] width 459 height 33
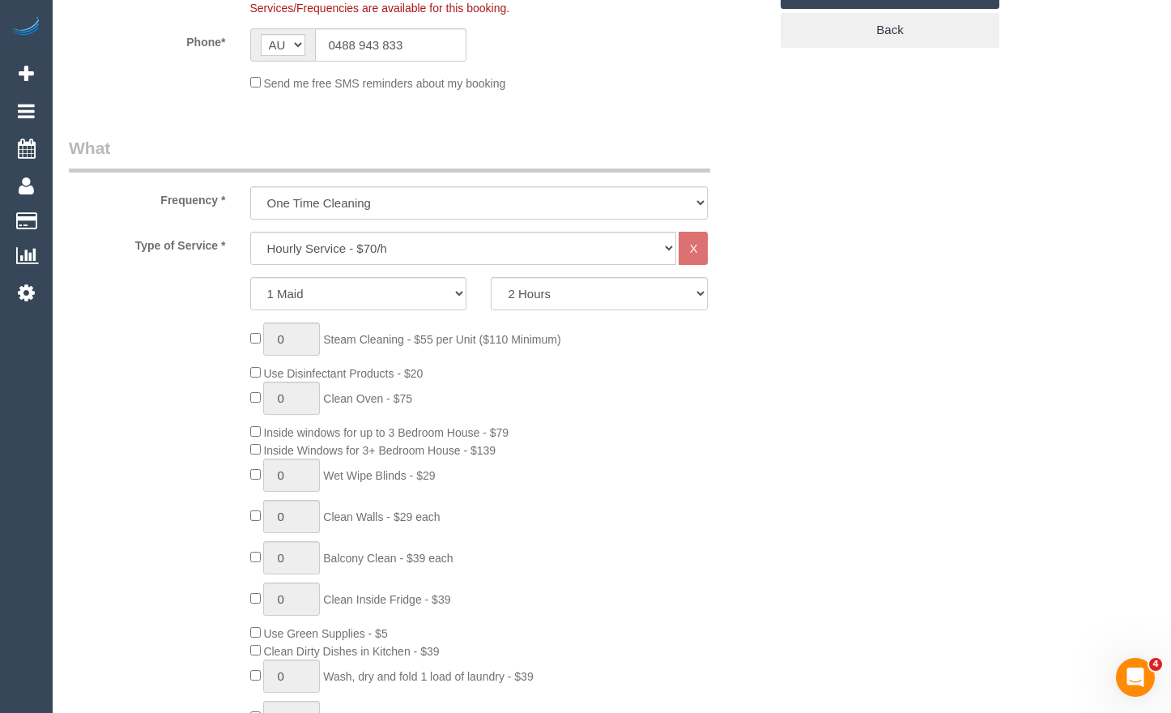
scroll to position [0, 0]
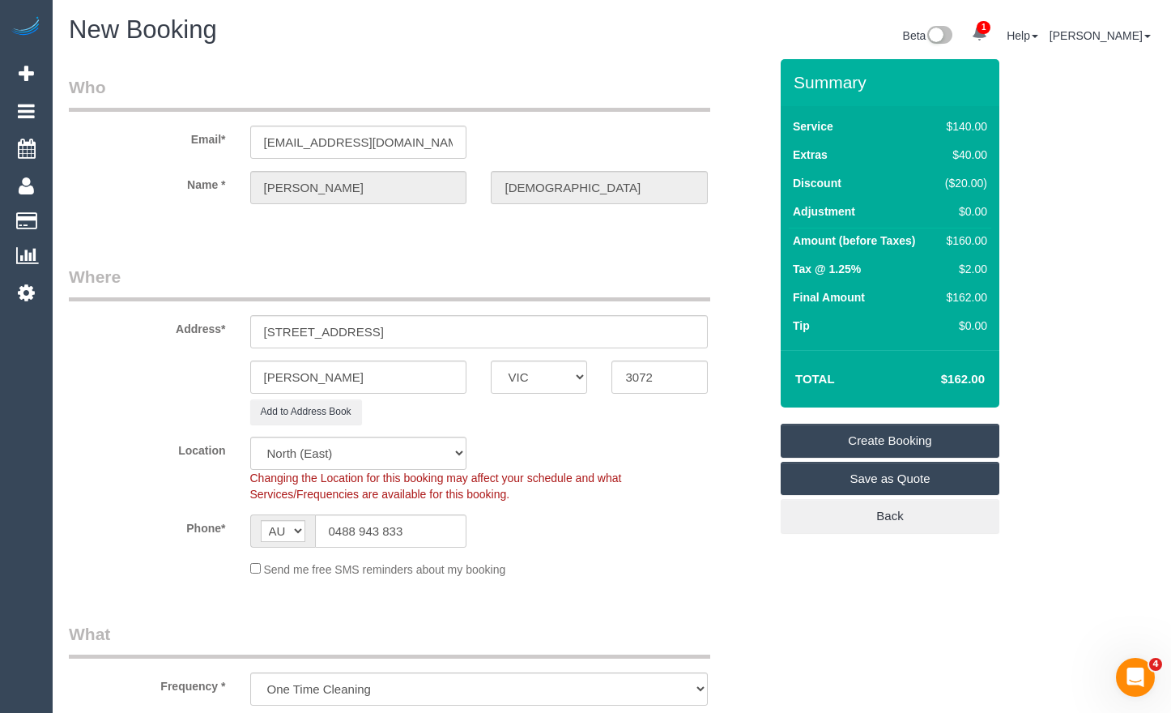
click at [862, 447] on link "Create Booking" at bounding box center [890, 441] width 219 height 34
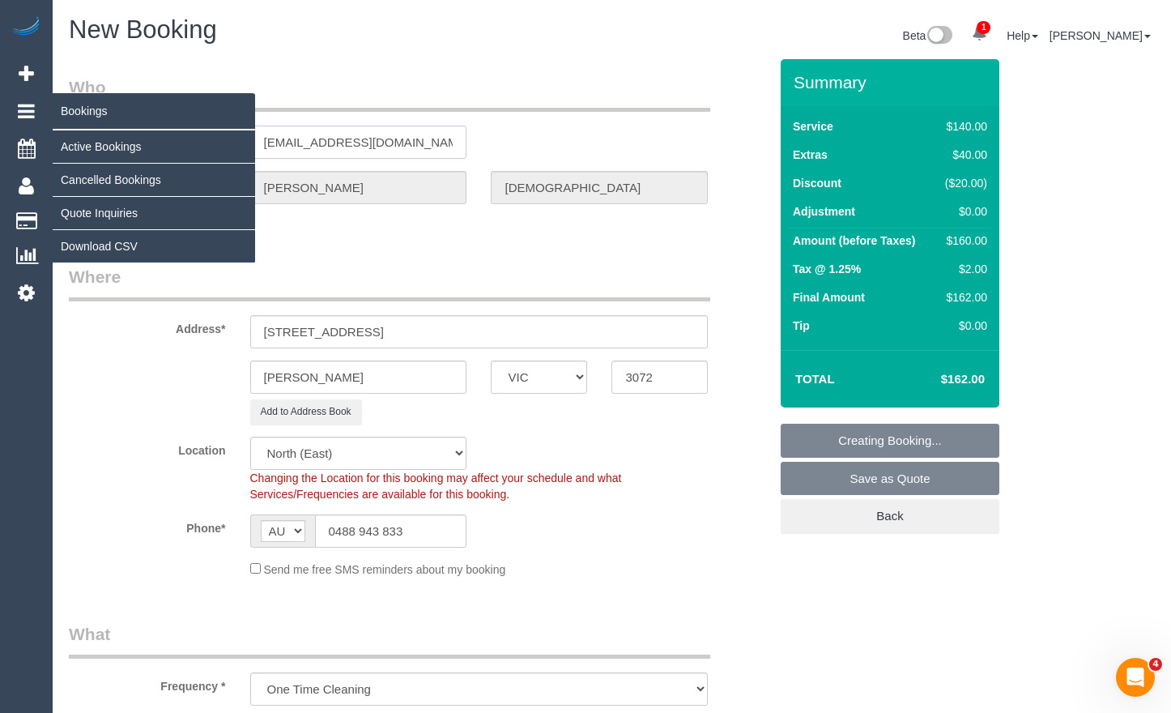
drag, startPoint x: 370, startPoint y: 140, endPoint x: 49, endPoint y: 118, distance: 322.3
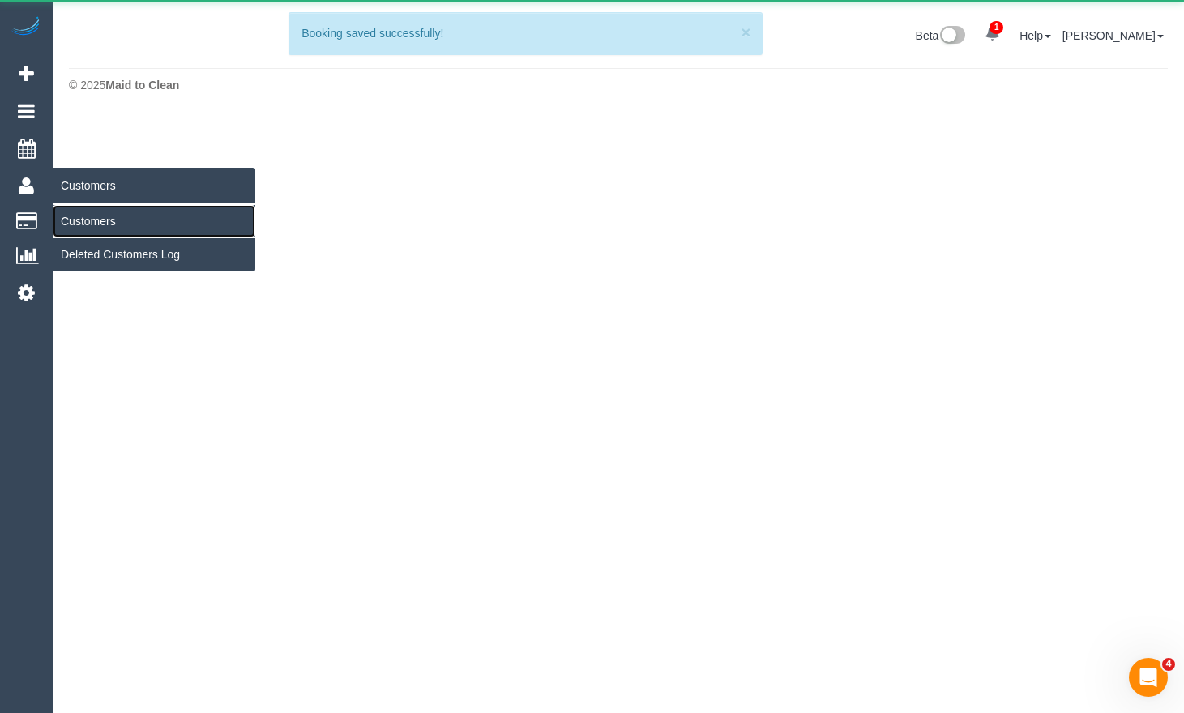
drag, startPoint x: 80, startPoint y: 220, endPoint x: 205, endPoint y: 233, distance: 125.5
click at [80, 220] on link "Customers" at bounding box center [154, 221] width 203 height 32
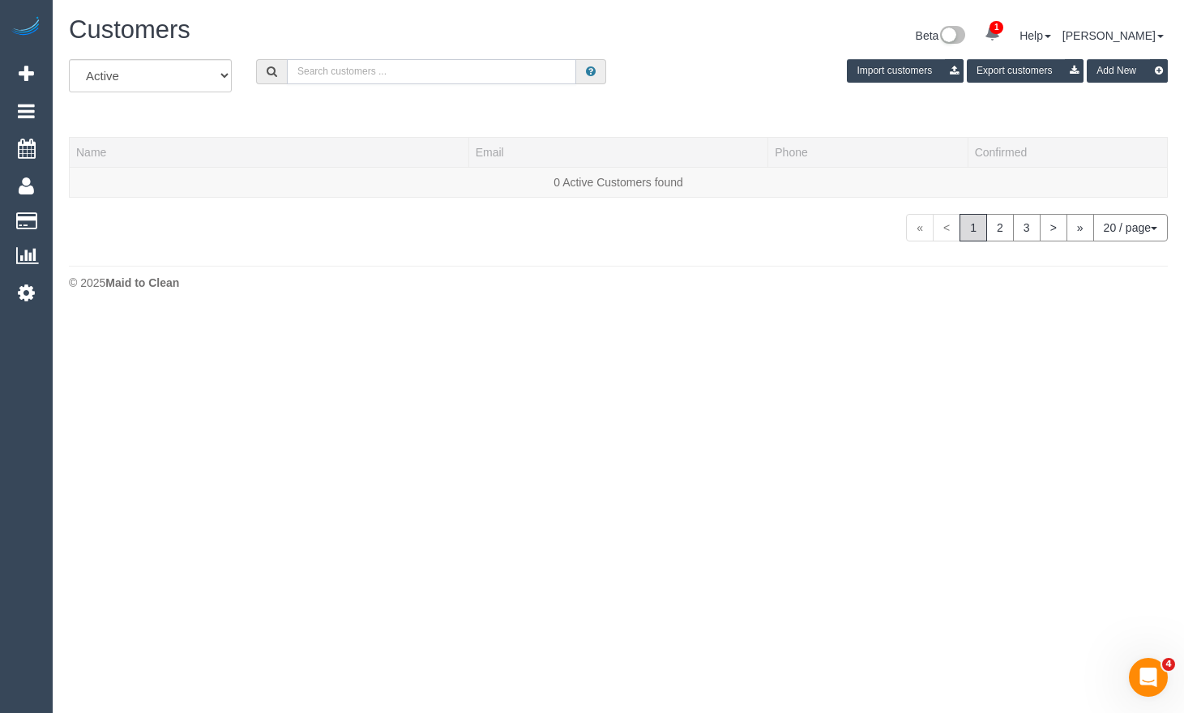
click at [505, 79] on input "text" at bounding box center [431, 71] width 289 height 25
paste input "zoebaeten@me.com"
type input "zoebaeten@me.com"
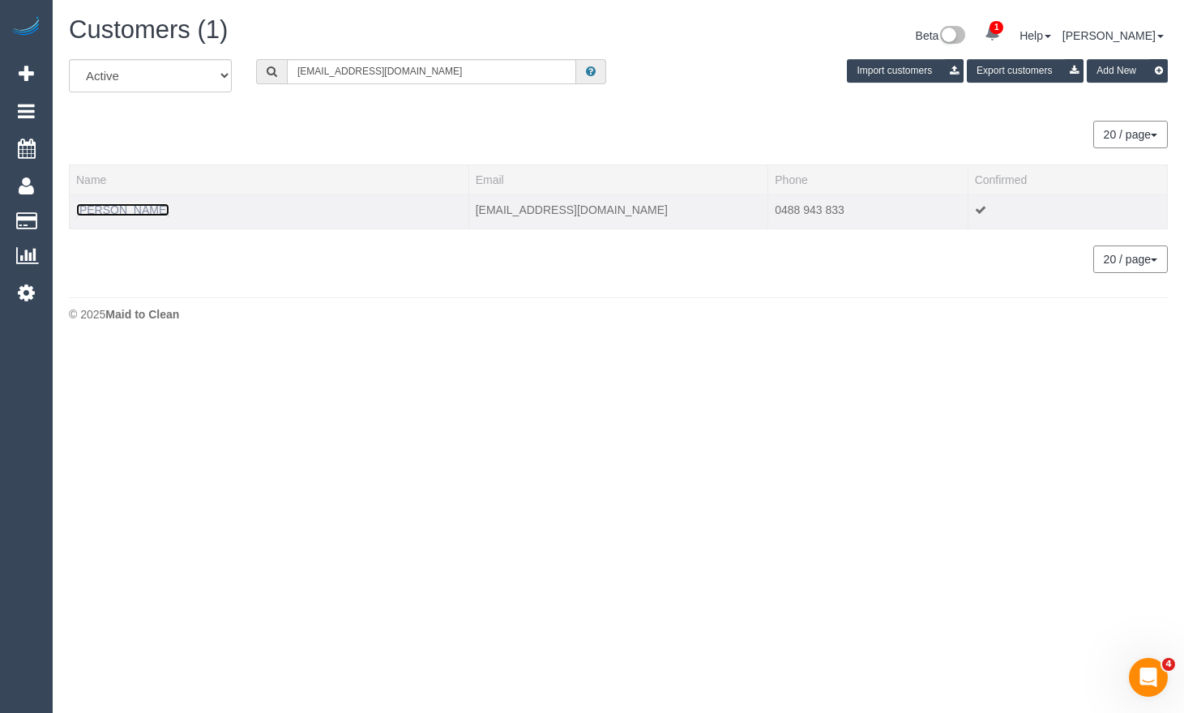
click at [133, 211] on link "Zoe Baeten" at bounding box center [122, 209] width 93 height 13
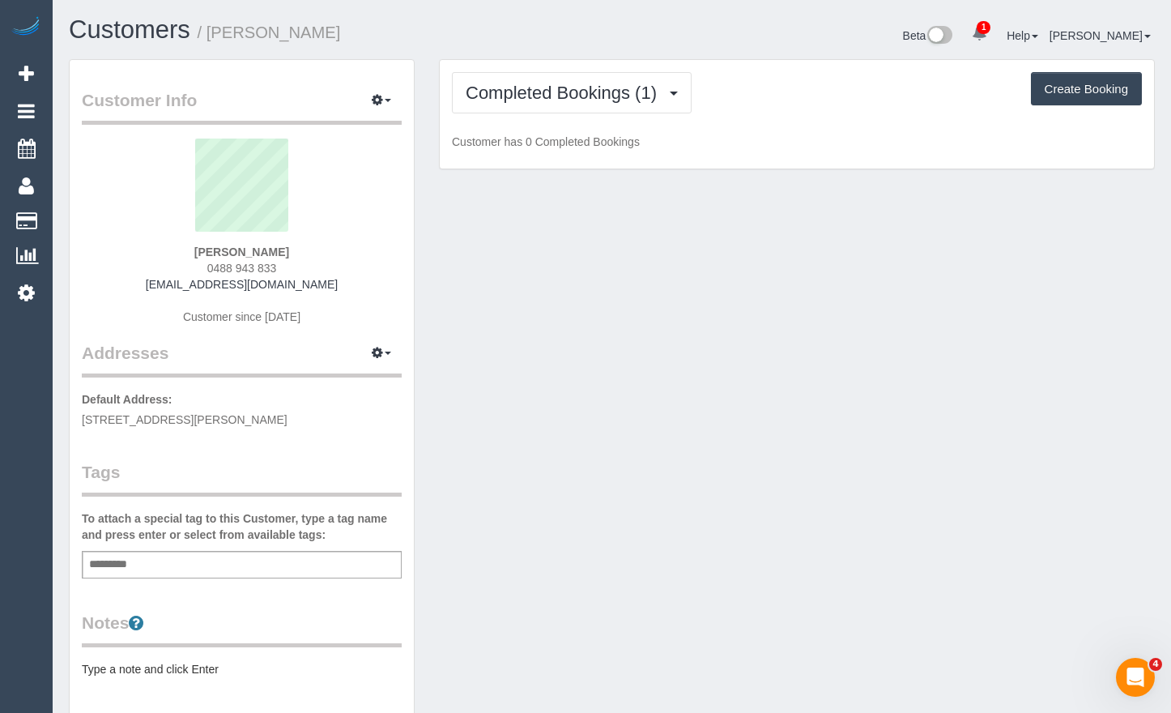
click at [531, 113] on div "Completed Bookings (1) Completed Bookings (1) Upcoming Bookings (1) Cancelled B…" at bounding box center [797, 114] width 714 height 109
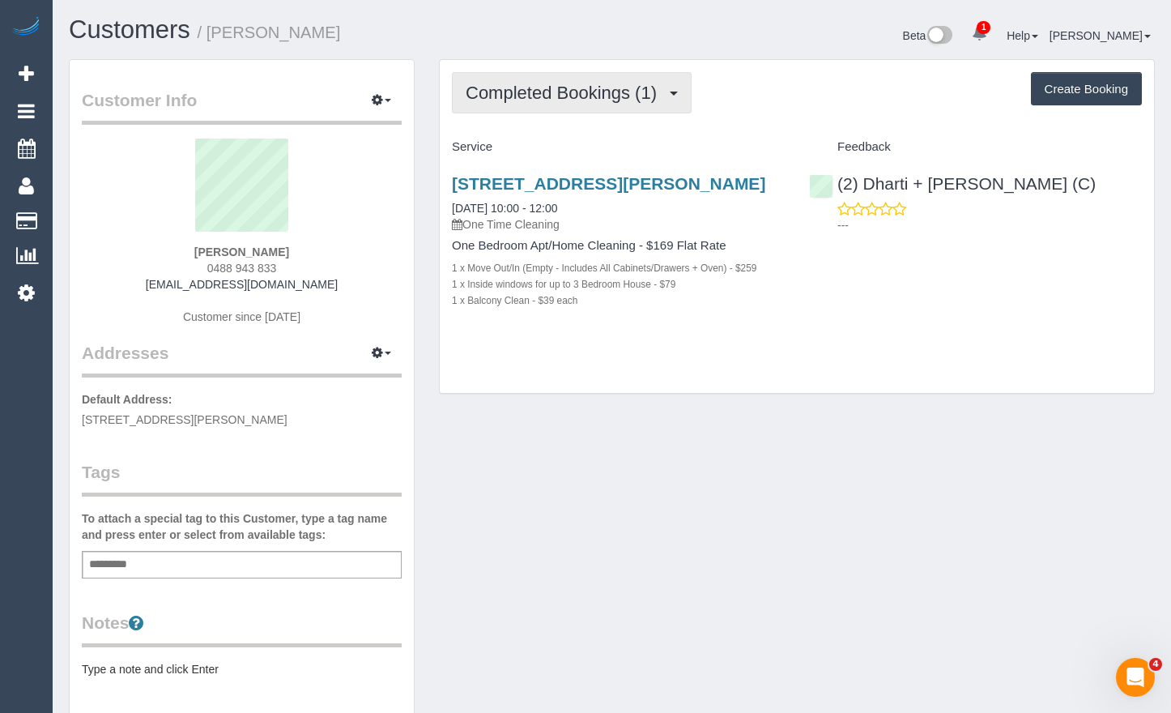
click at [540, 109] on button "Completed Bookings (1)" at bounding box center [572, 92] width 240 height 41
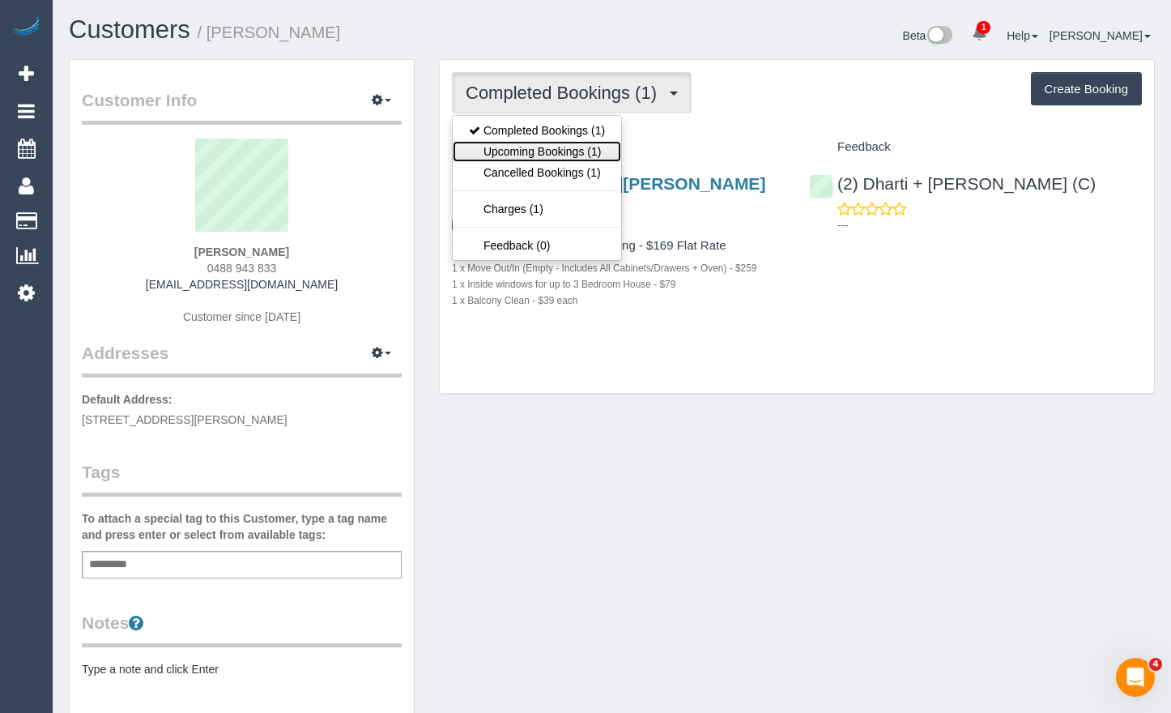
click at [546, 160] on link "Upcoming Bookings (1)" at bounding box center [537, 151] width 168 height 21
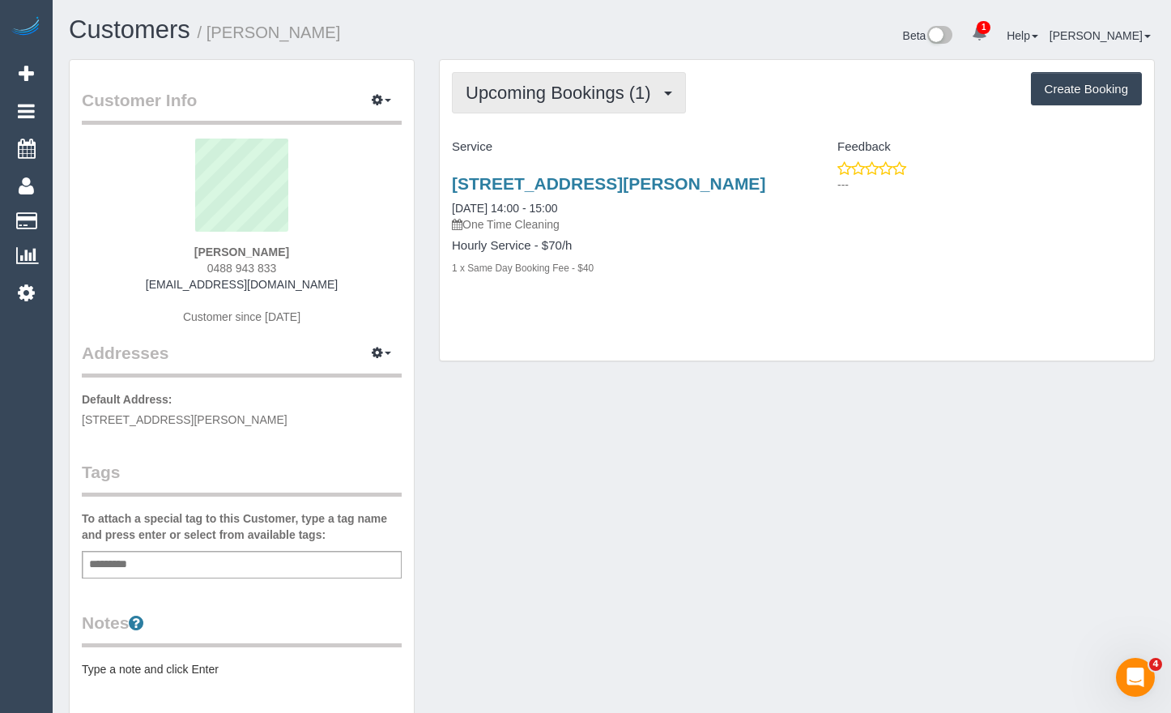
click at [615, 88] on span "Upcoming Bookings (1)" at bounding box center [563, 93] width 194 height 20
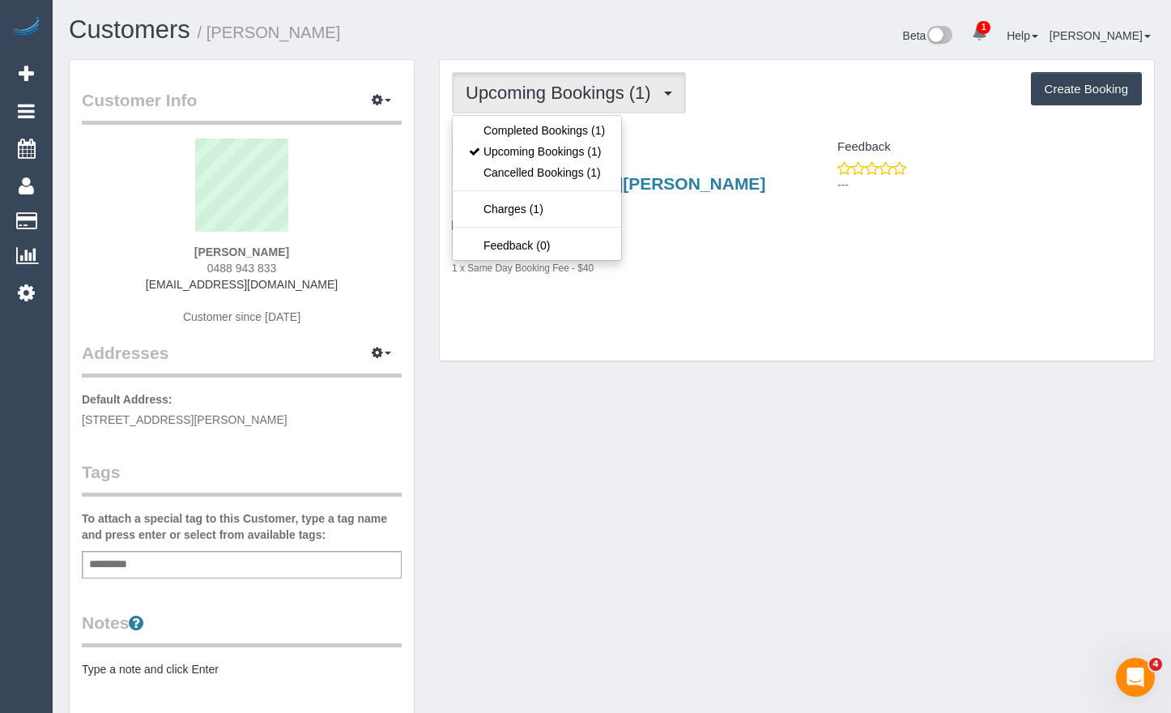
click at [714, 167] on div "9 Scotia St, Preston, VIC 3072 05/09/2025 14:00 - 15:00 One Time Cleaning Hourl…" at bounding box center [618, 233] width 357 height 147
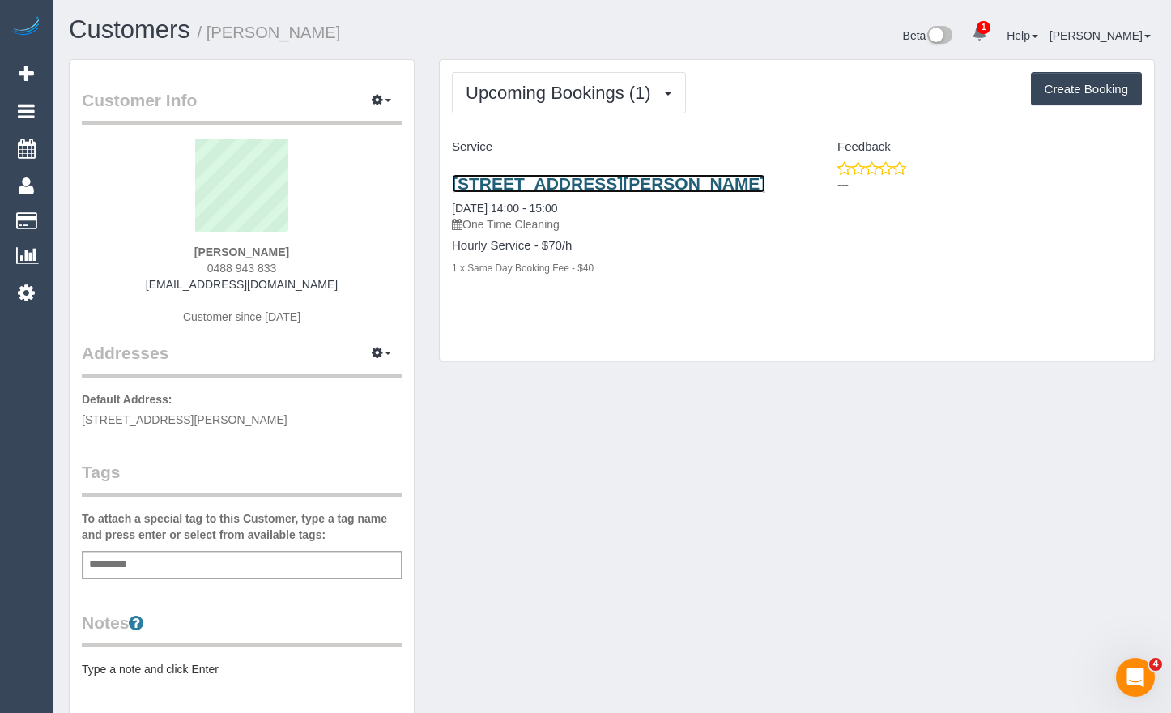
click at [621, 182] on link "9 Scotia St, Preston, VIC 3072" at bounding box center [608, 183] width 313 height 19
click at [1134, 283] on div "9 Scotia St, Preston, VIC 3072 05/09/2025 14:00 - 15:00 One Time Cleaning Hourl…" at bounding box center [797, 233] width 714 height 147
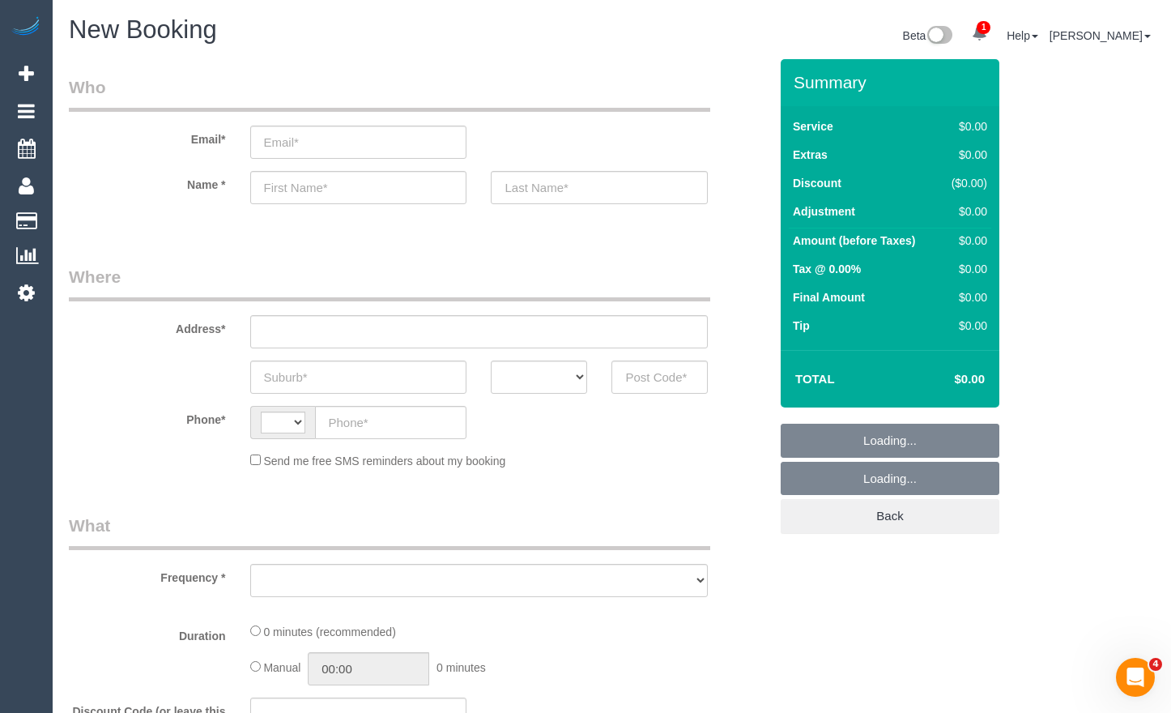
select select "string:AU"
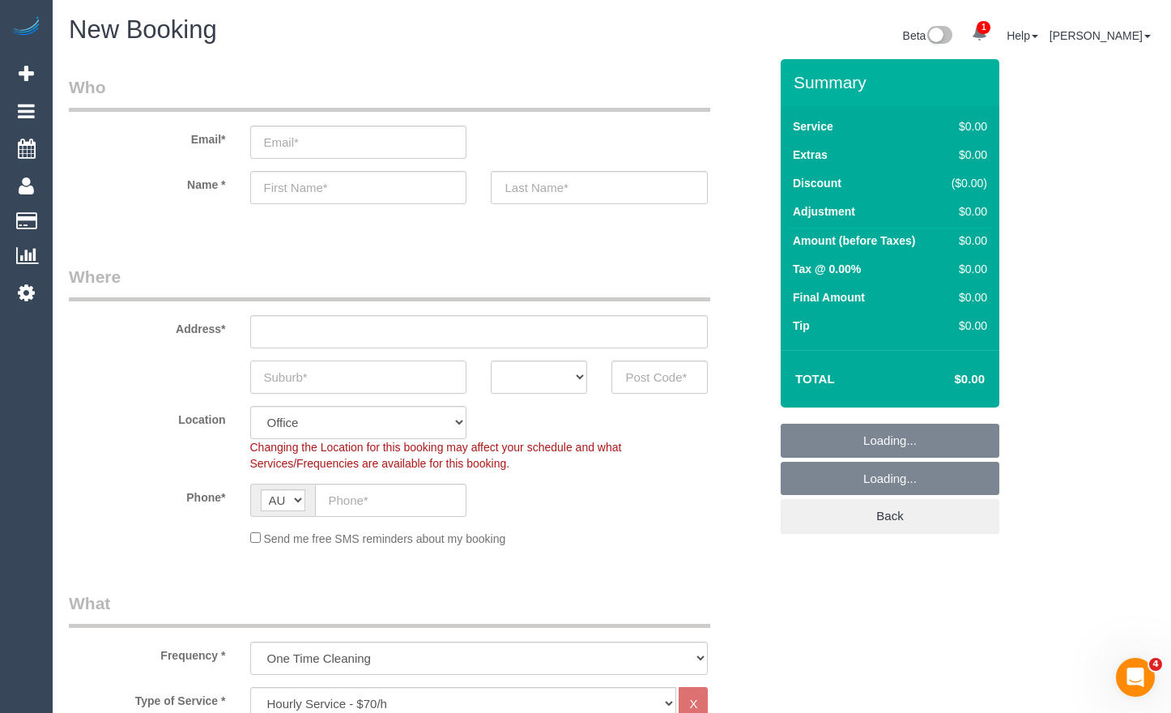
select select "object:2311"
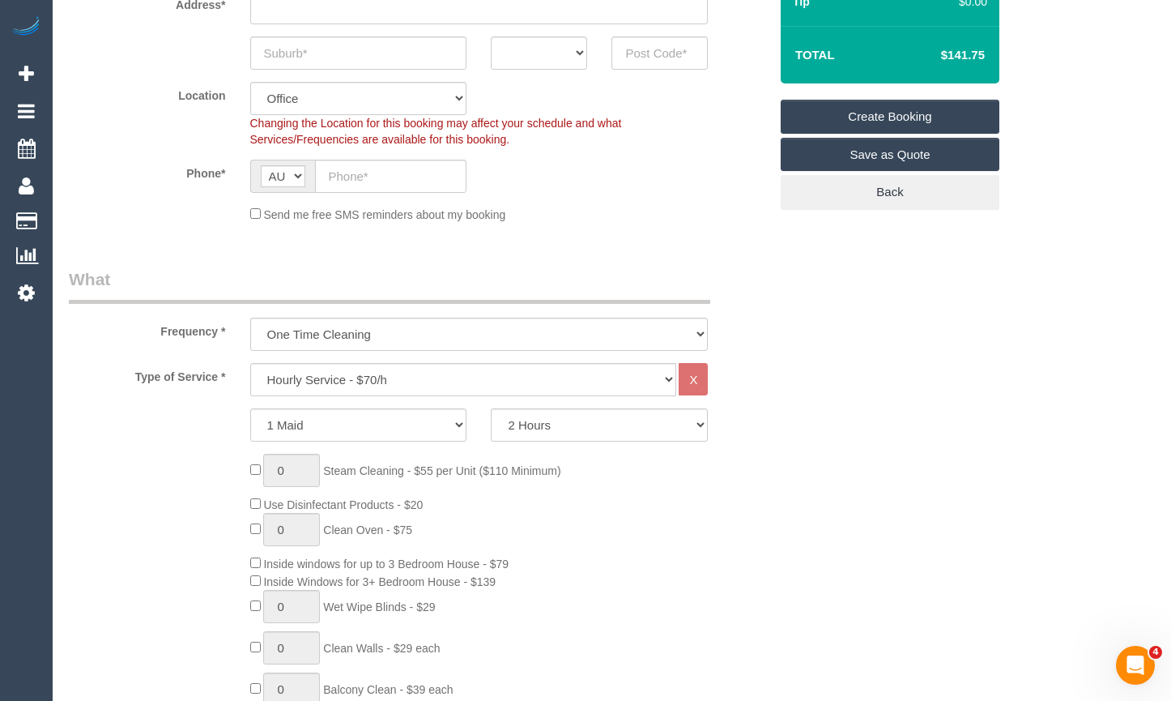
click at [643, 510] on div "0 Steam Cleaning - $55 per Unit ($110 Minimum) Use Disinfectant Products - $20 …" at bounding box center [510, 693] width 544 height 479
click at [518, 382] on select "Hourly Service - $70/h Hourly Service - $65/h Hourly Service - $60/h Hourly Ser…" at bounding box center [463, 379] width 427 height 33
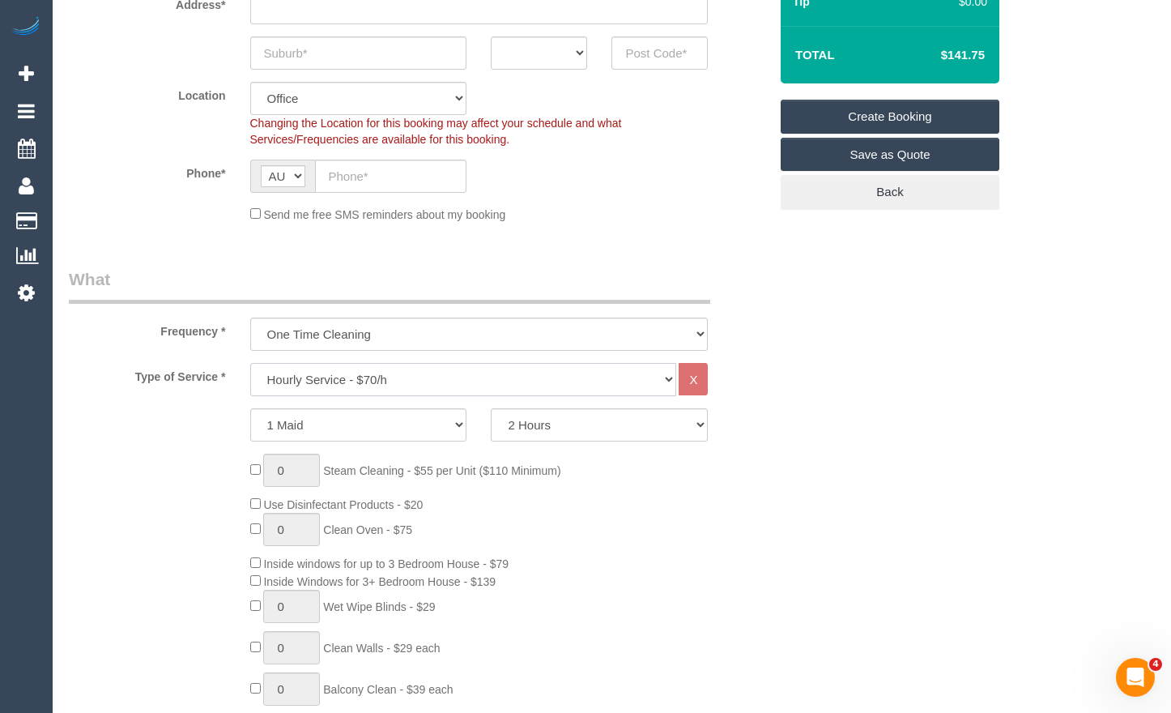
select select "211"
click at [250, 363] on select "Hourly Service - $70/h Hourly Service - $65/h Hourly Service - $60/h Hourly Ser…" at bounding box center [463, 379] width 427 height 33
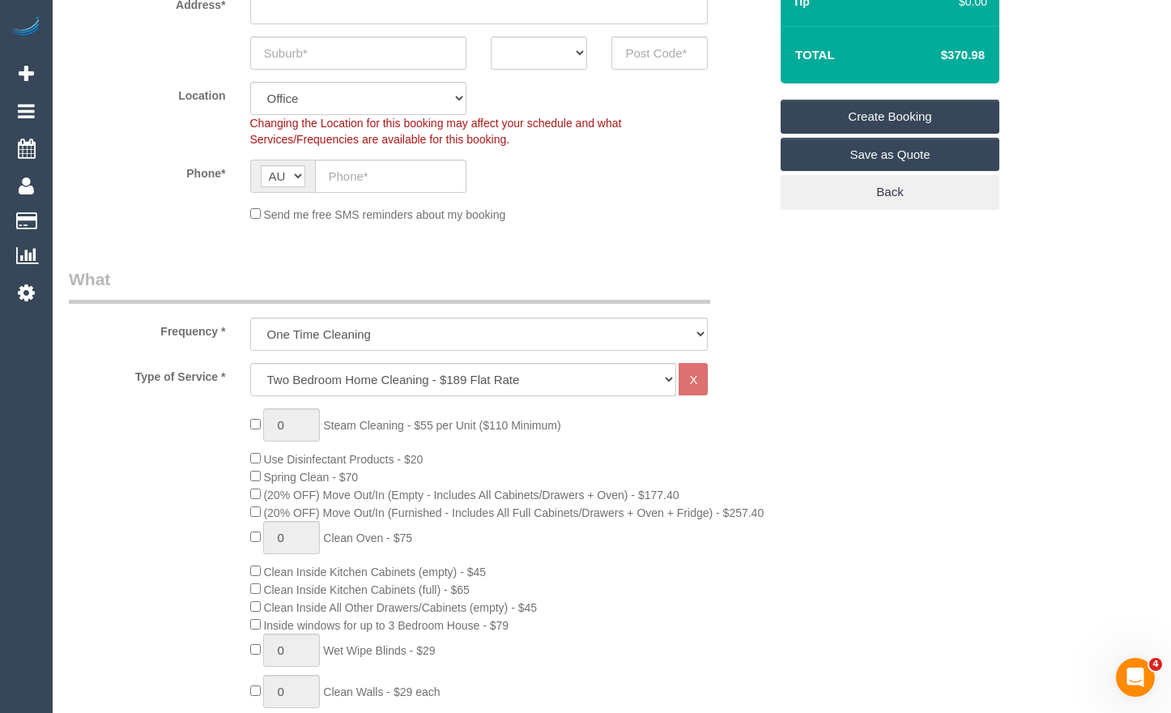
drag, startPoint x: 984, startPoint y: 53, endPoint x: 947, endPoint y: 55, distance: 37.3
click at [947, 55] on h4 "$370.98" at bounding box center [939, 56] width 92 height 14
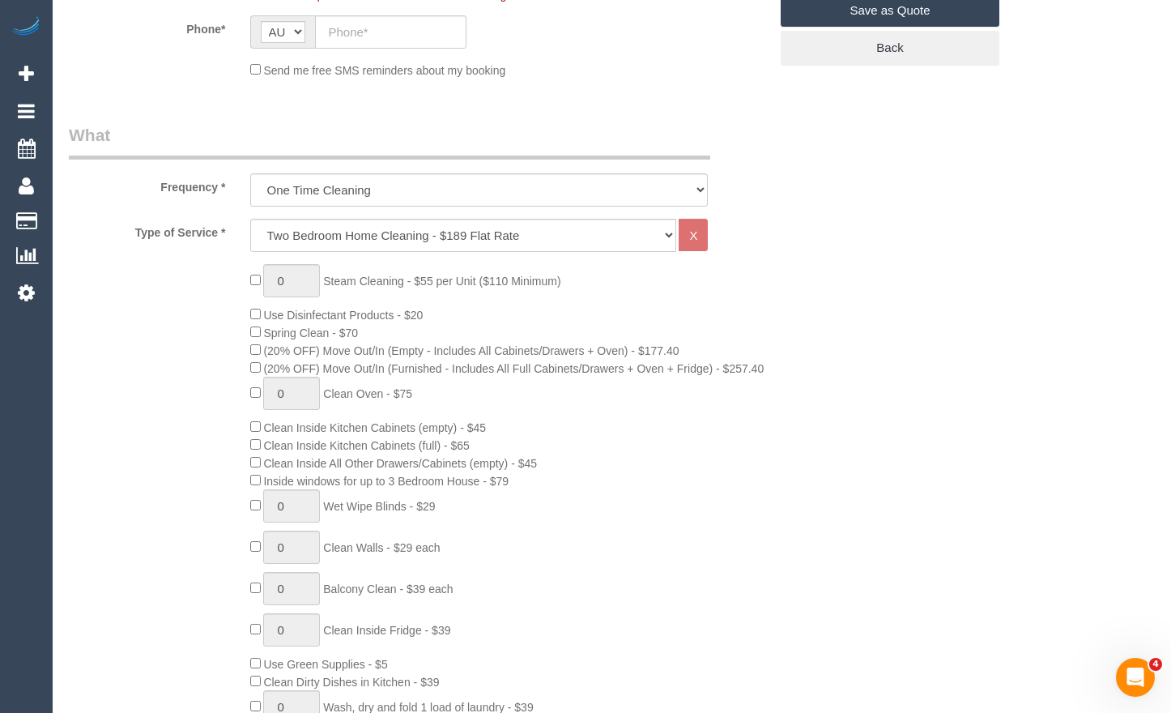
scroll to position [486, 0]
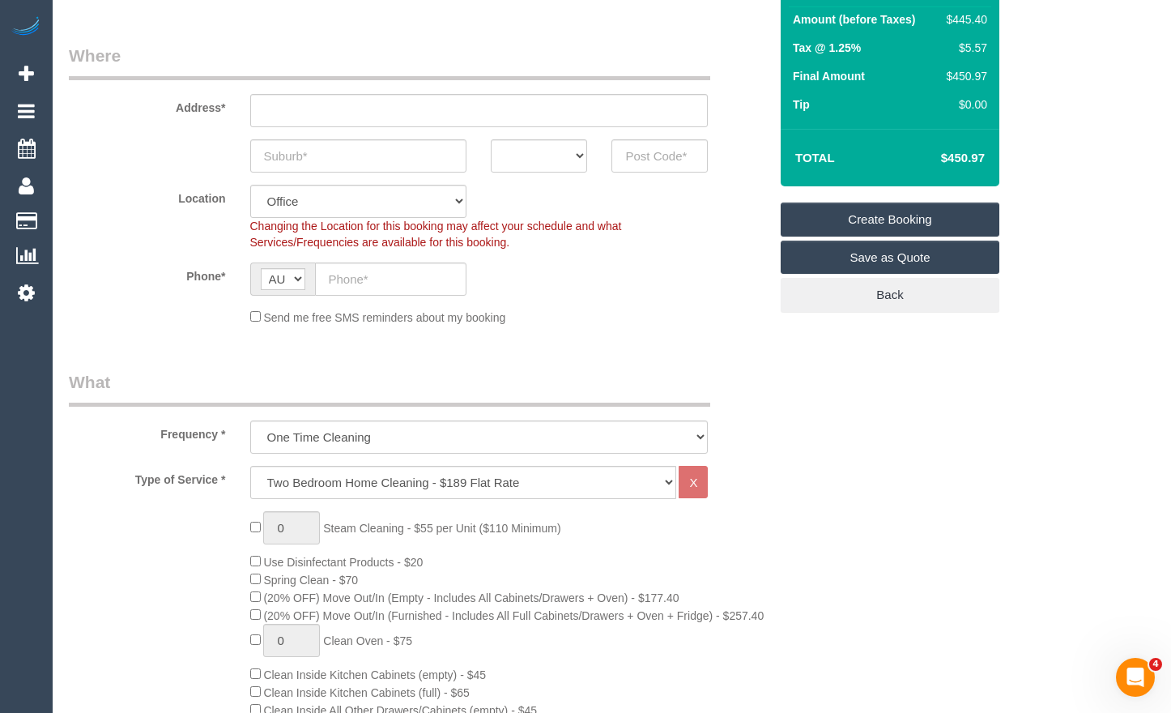
scroll to position [243, 0]
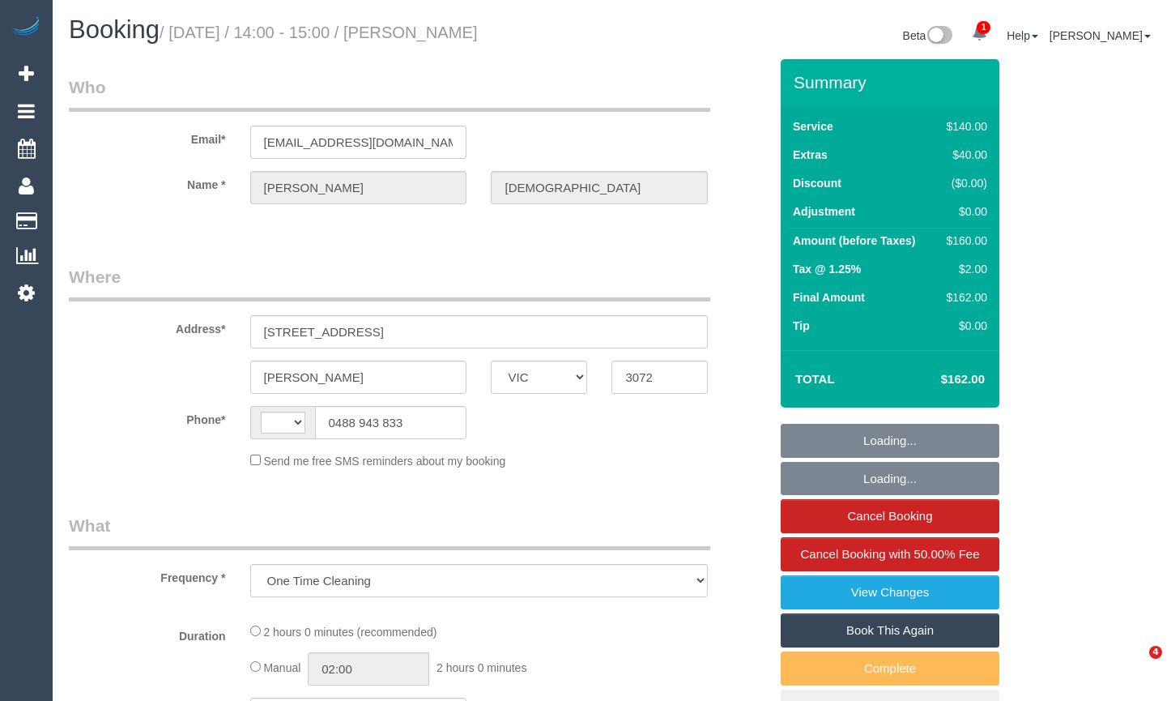
select select "VIC"
select select "string:stripe-pm_1Qv7Su2GScqysDRVoKmizyEb"
select select "number:29"
select select "number:14"
select select "number:19"
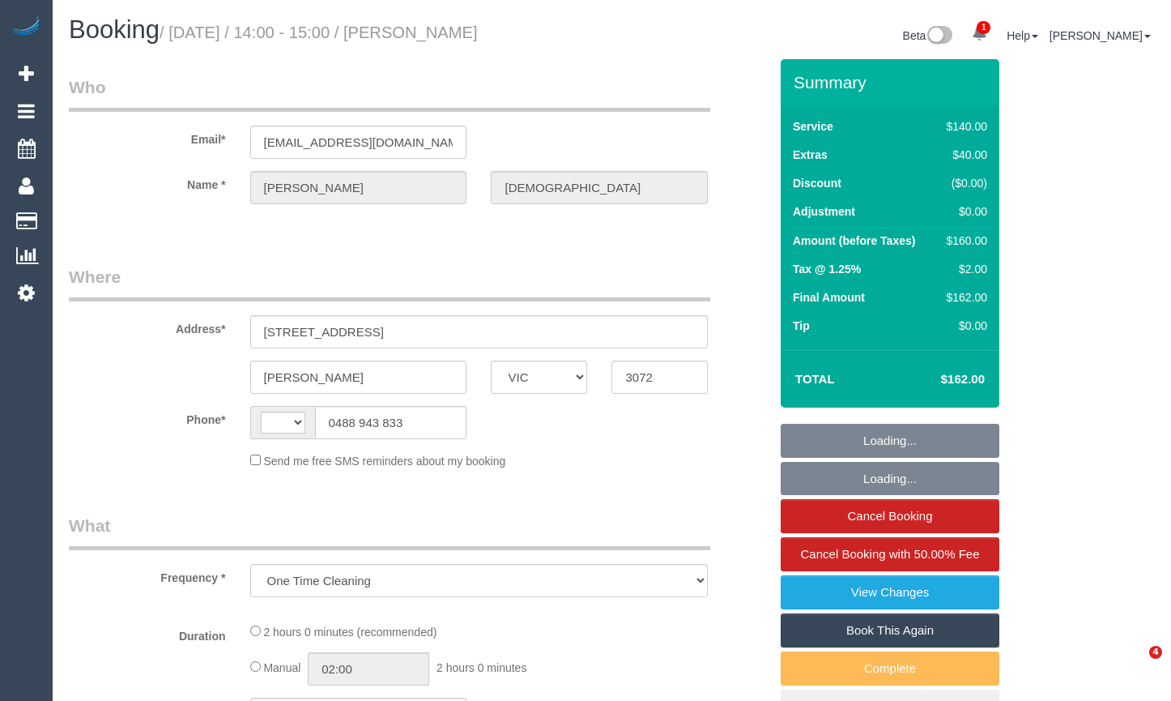
select select "number:22"
select select "object:1487"
select select "string:AU"
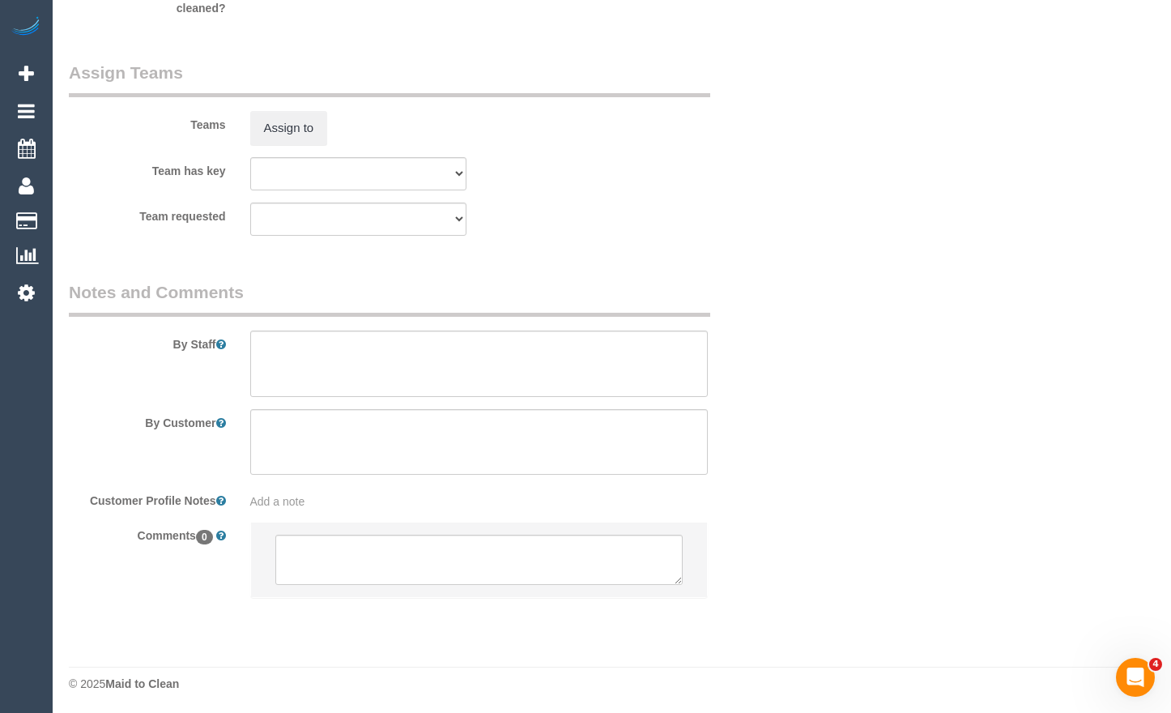
scroll to position [2514, 0]
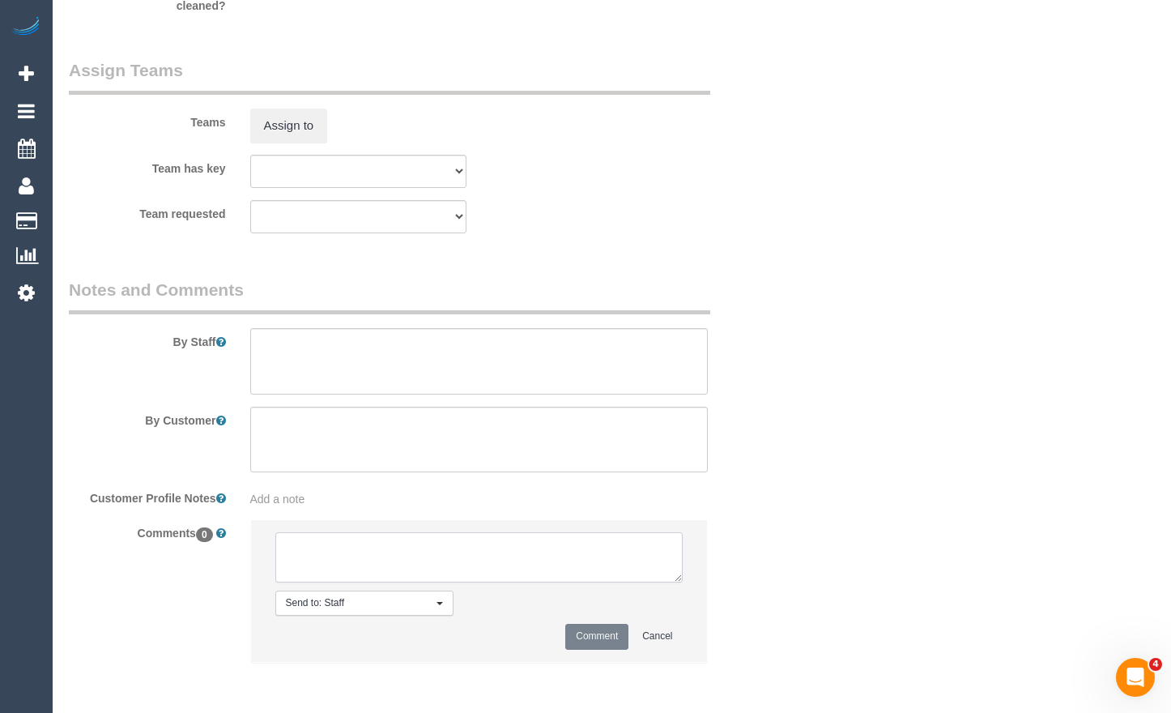
drag, startPoint x: 356, startPoint y: 554, endPoint x: 355, endPoint y: 545, distance: 8.9
click at [356, 552] on textarea at bounding box center [479, 557] width 408 height 50
type textarea "Schedule confirmed by Jessica via Front."
click at [589, 632] on button "Comment" at bounding box center [596, 636] width 63 height 25
